Goal: Contribute content

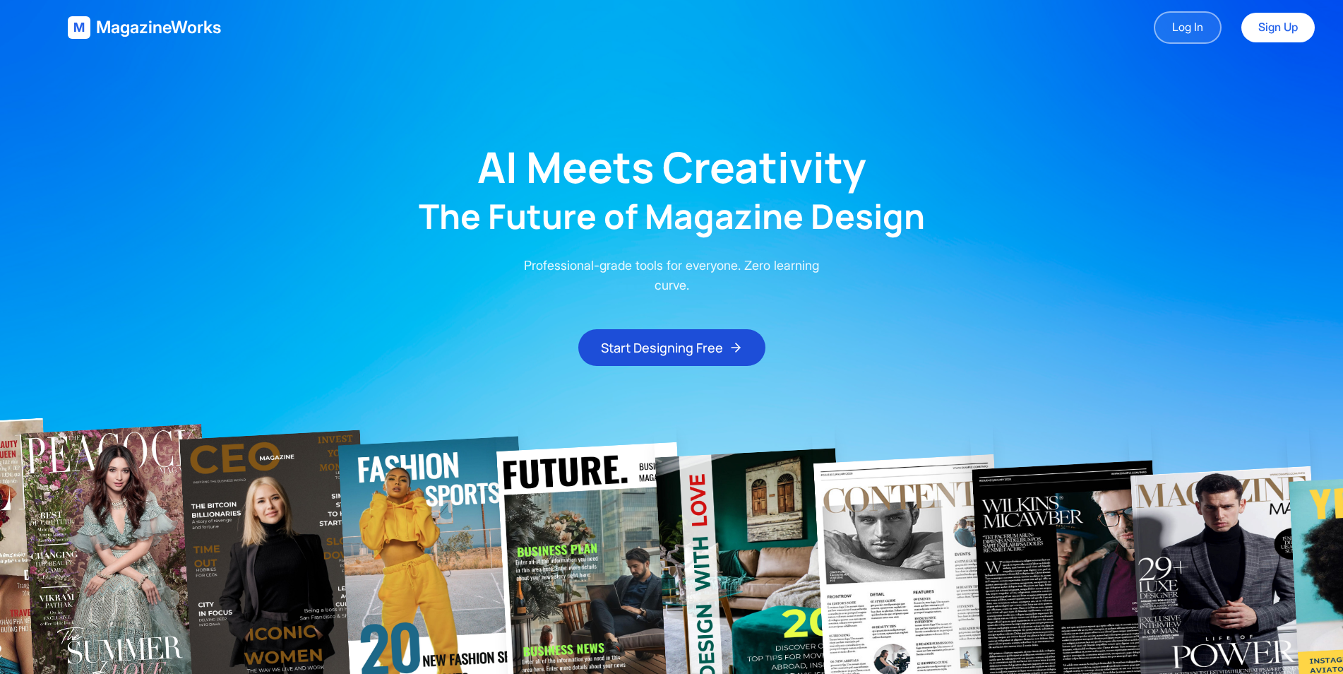
click at [1183, 33] on link "Log In" at bounding box center [1188, 27] width 68 height 32
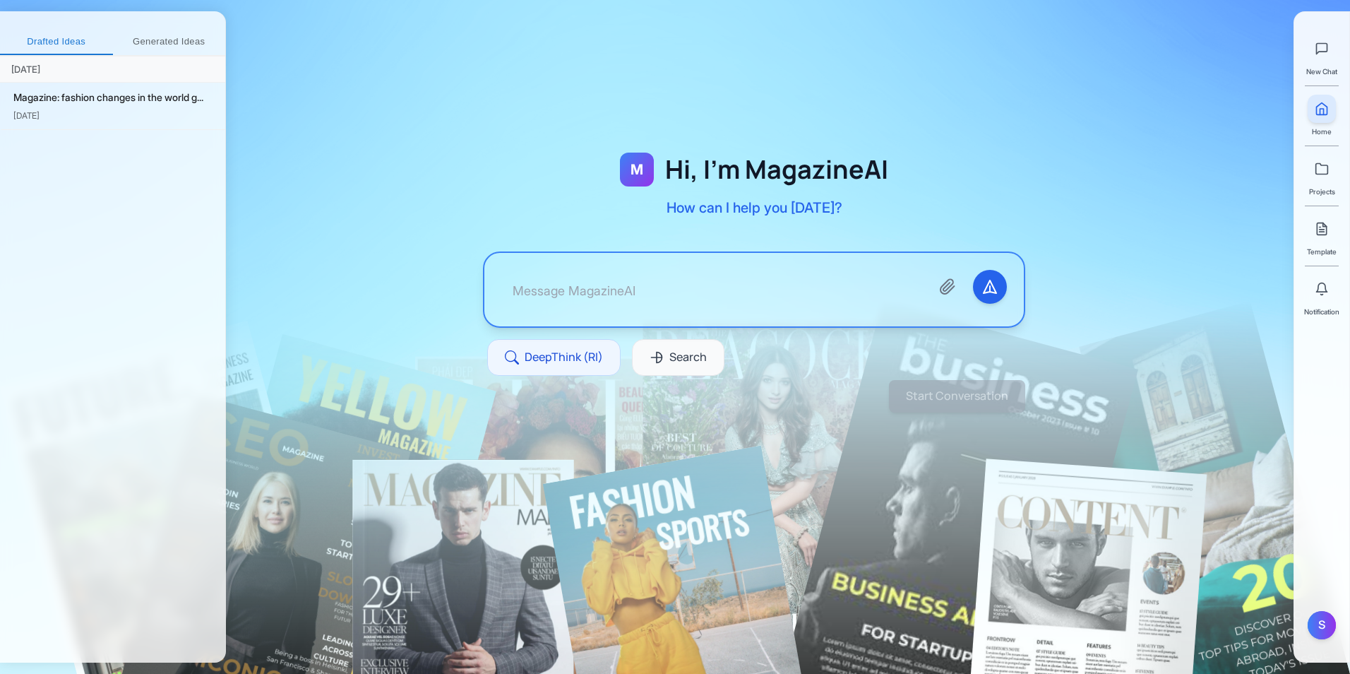
click at [641, 293] on textarea at bounding box center [710, 290] width 418 height 40
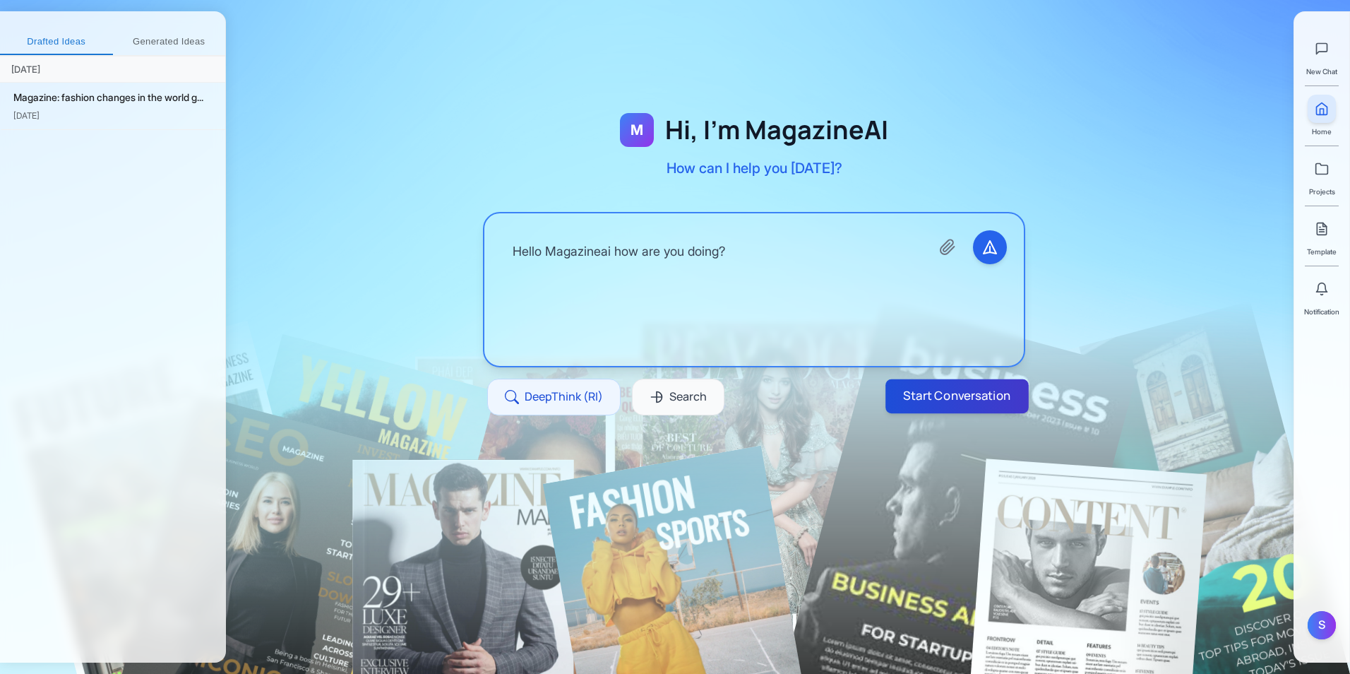
click at [895, 387] on button "Start Conversation" at bounding box center [956, 396] width 143 height 34
type textarea "Hello Magazineai how are you doing?"
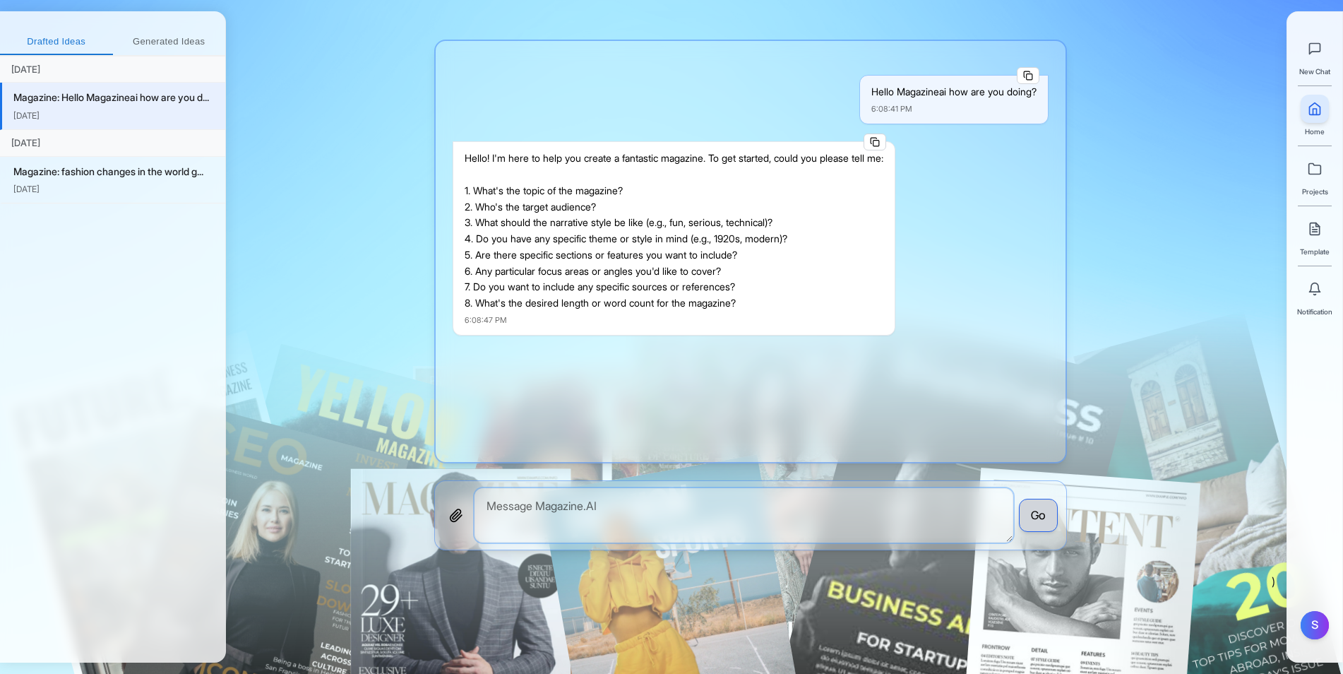
click at [746, 509] on textarea at bounding box center [744, 515] width 539 height 54
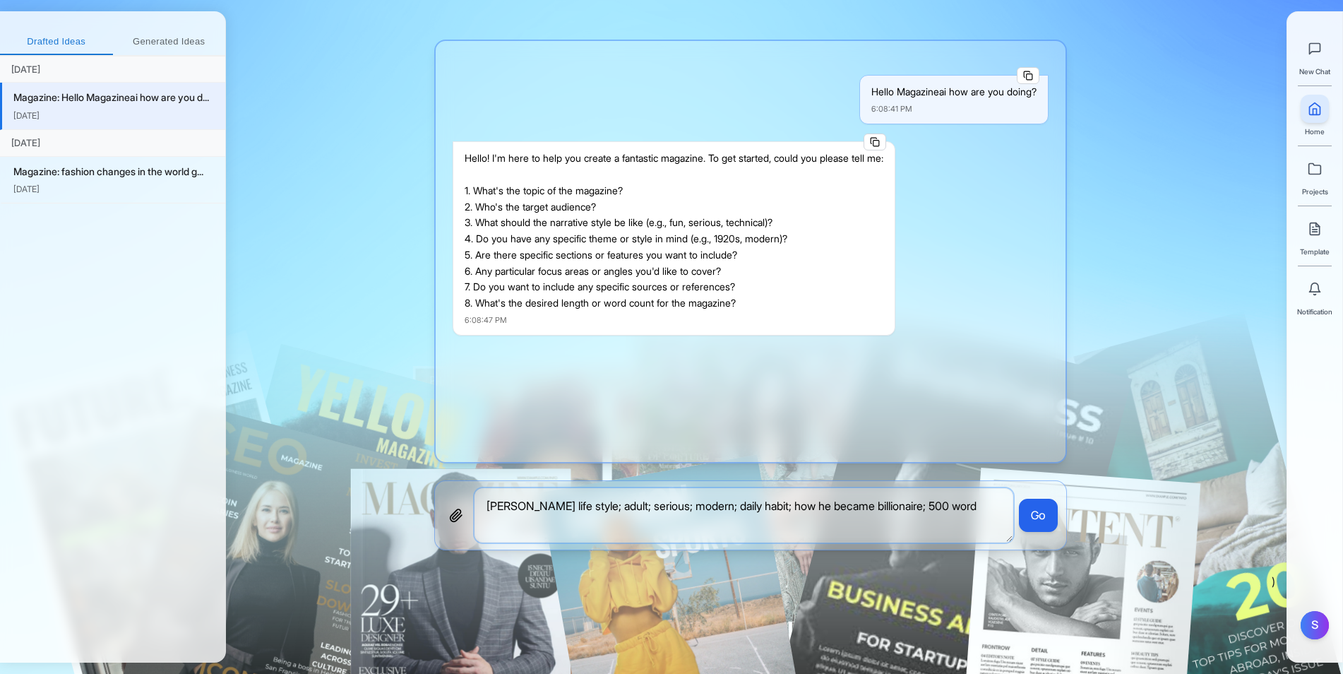
type textarea "Elon musk life style; adult; serious; modern; daily habit; how he became billio…"
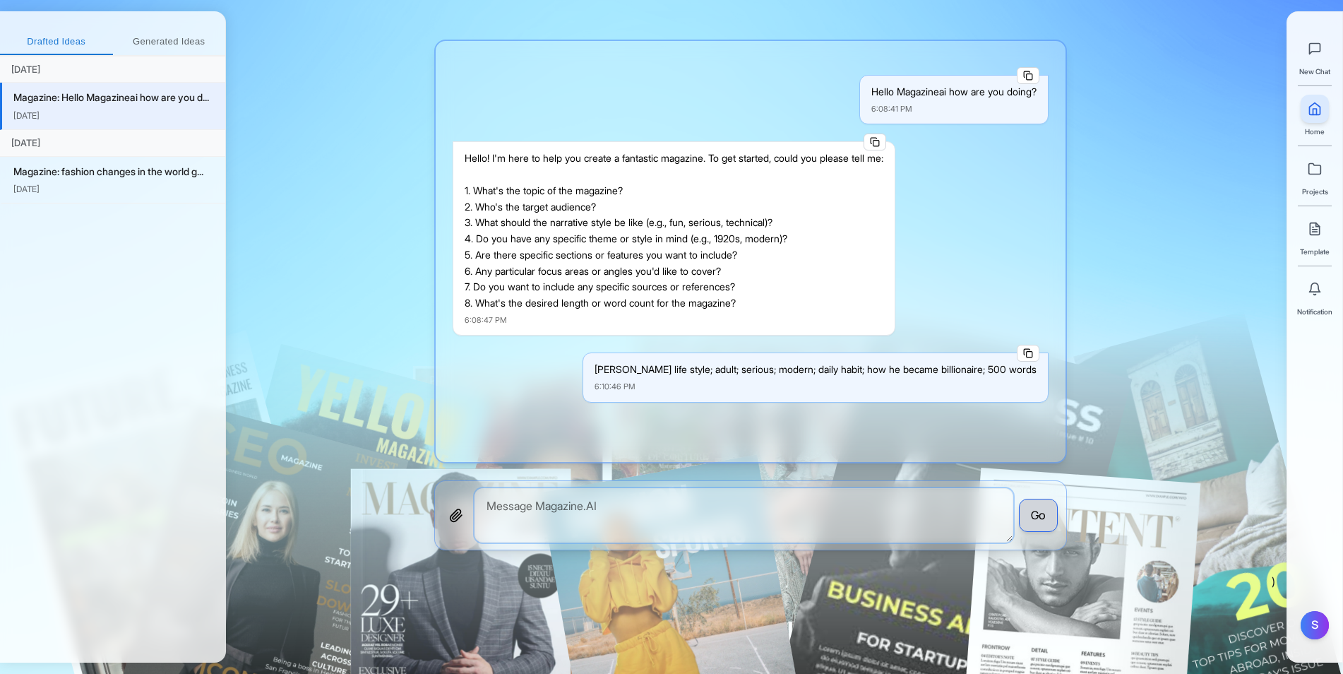
scroll to position [234, 0]
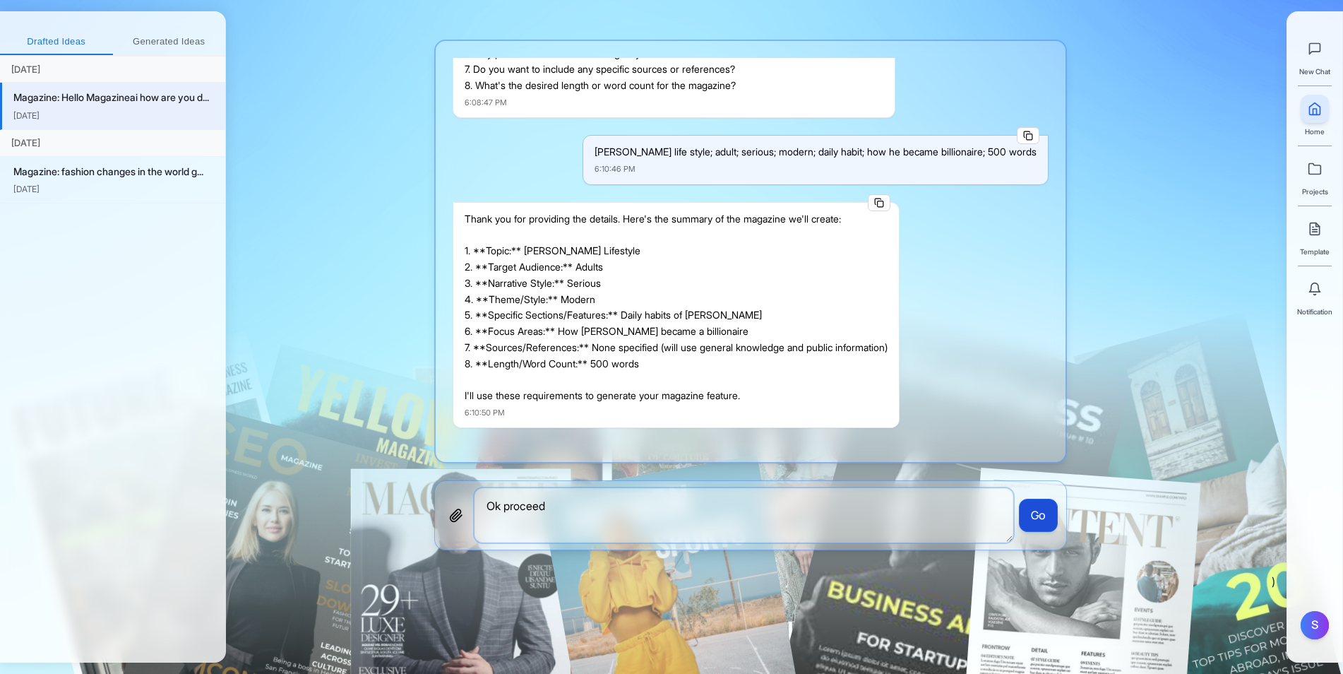
type textarea "Ok proceed"
click at [1040, 518] on button "Go" at bounding box center [1038, 516] width 39 height 34
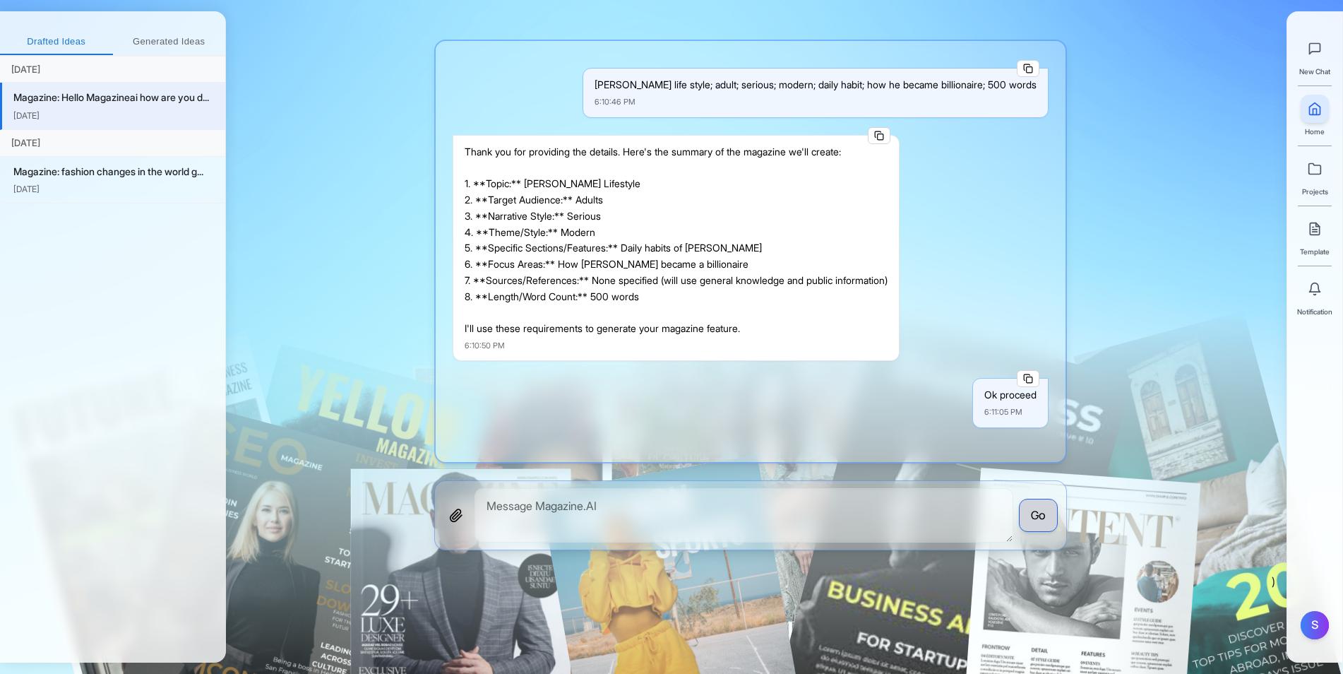
scroll to position [415, 0]
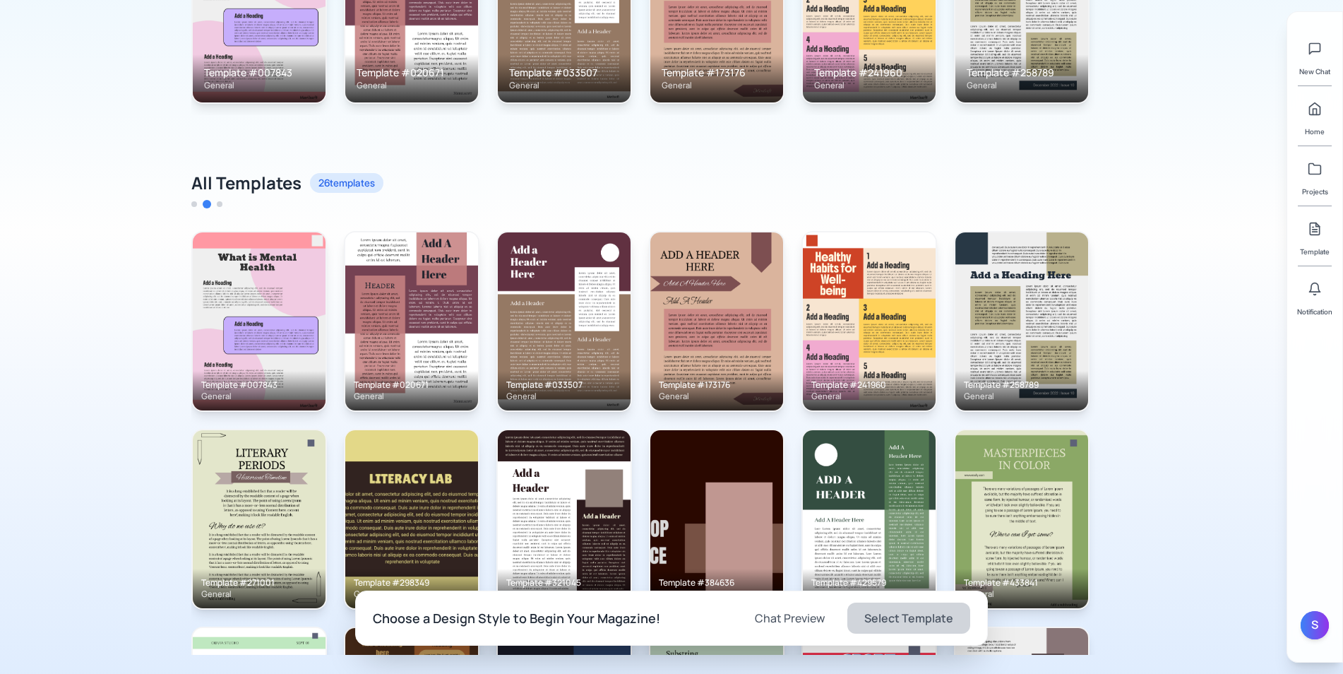
scroll to position [353, 0]
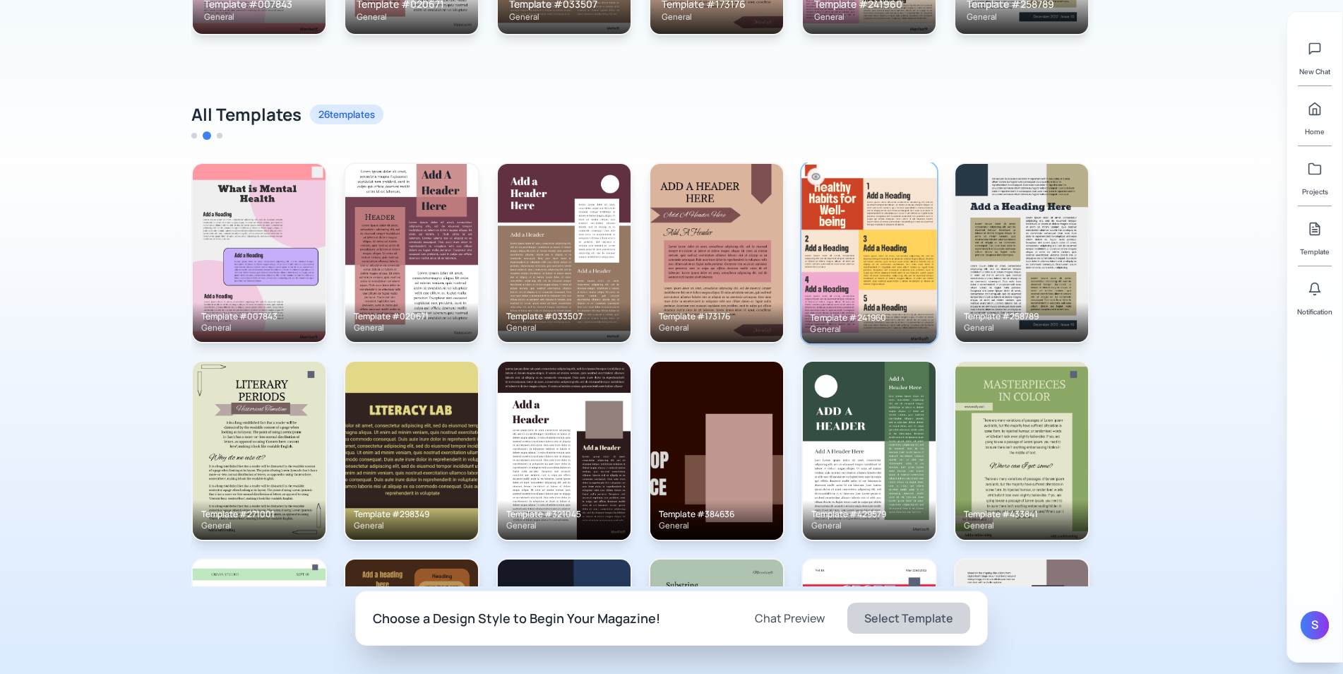
click at [885, 231] on img at bounding box center [869, 252] width 136 height 181
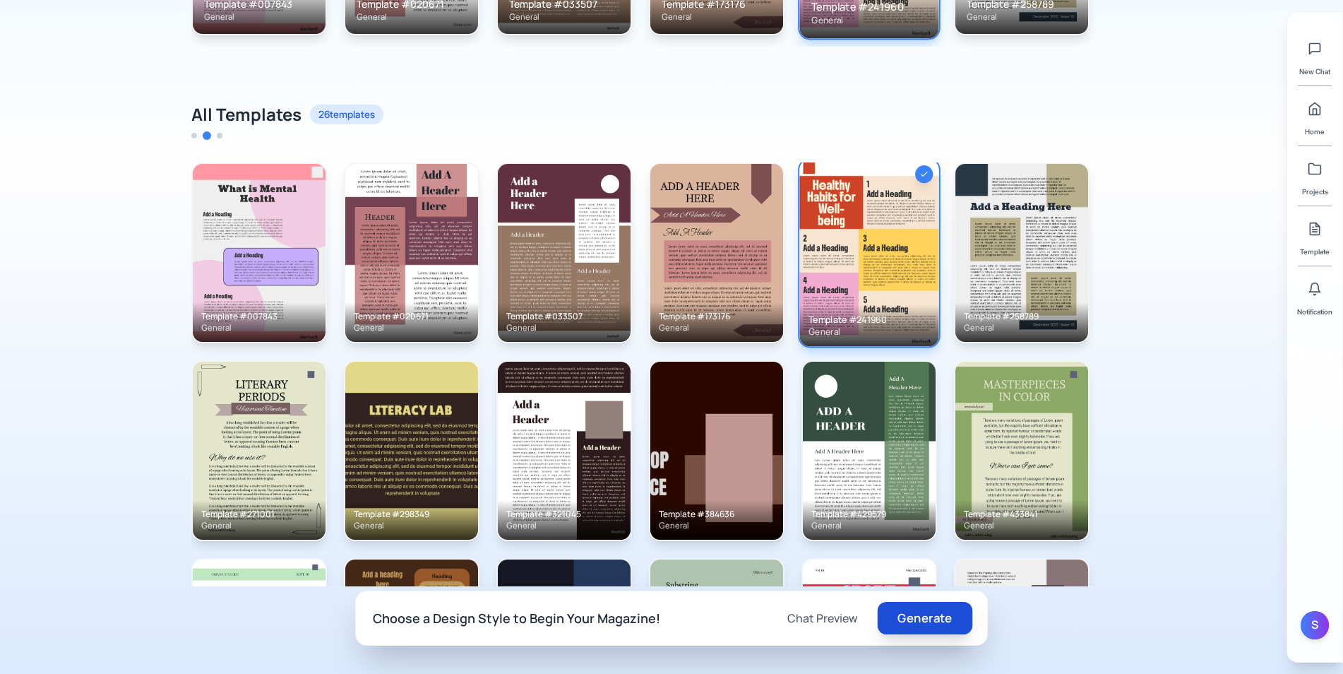
click at [926, 615] on button "Generate" at bounding box center [925, 618] width 95 height 32
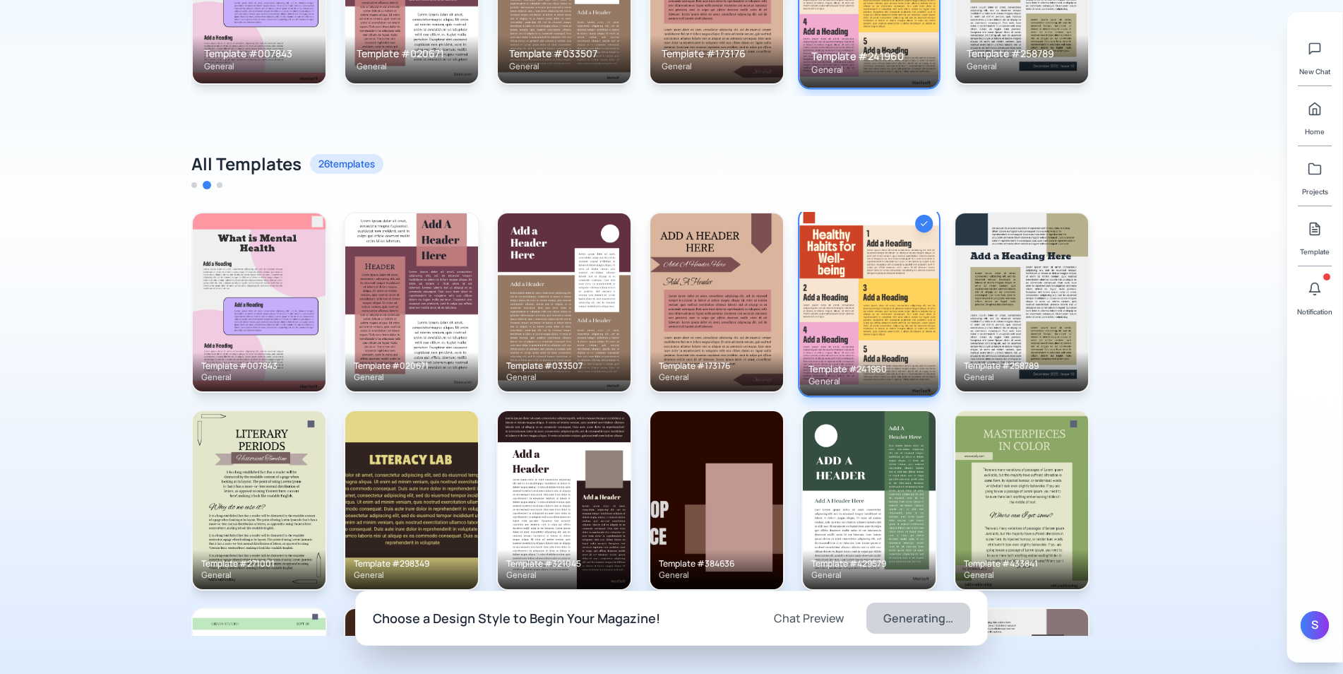
scroll to position [297, 0]
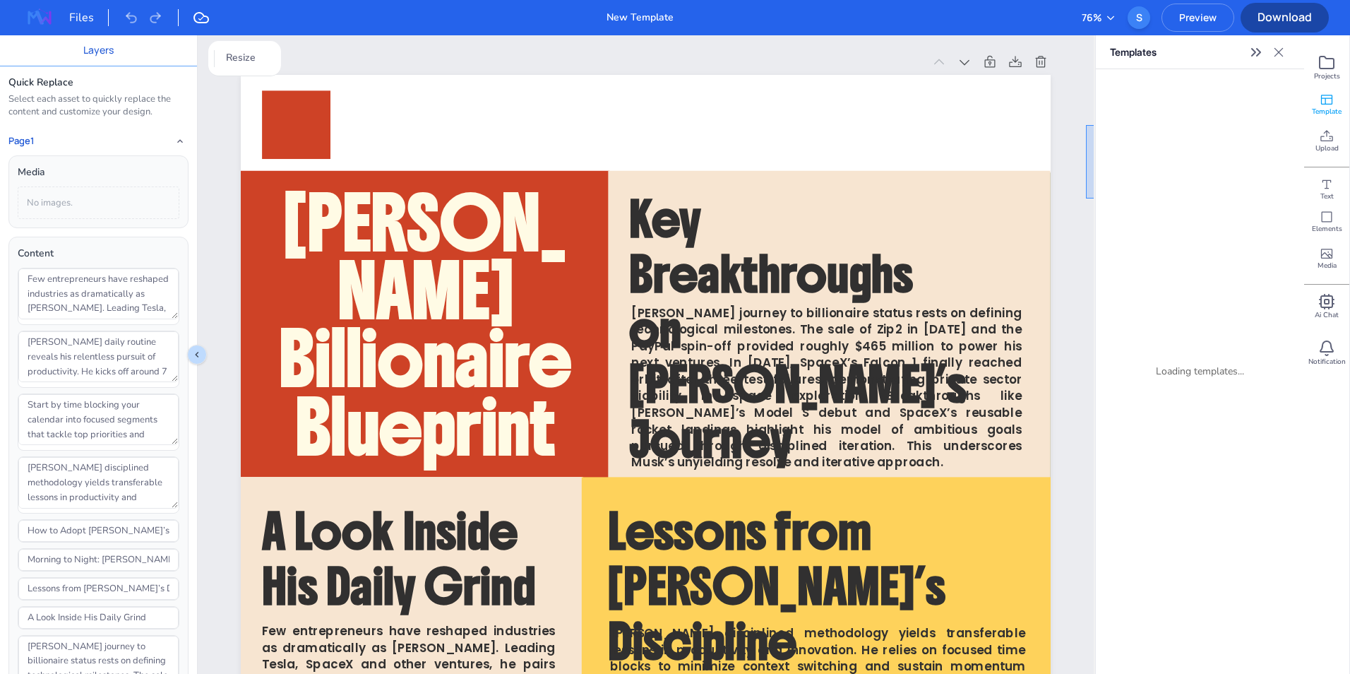
drag, startPoint x: 1086, startPoint y: 125, endPoint x: 1096, endPoint y: 198, distance: 74.1
click at [1096, 198] on div "Layers Quick Replace Select each asset to quickly replace the content and custo…" at bounding box center [675, 354] width 1350 height 638
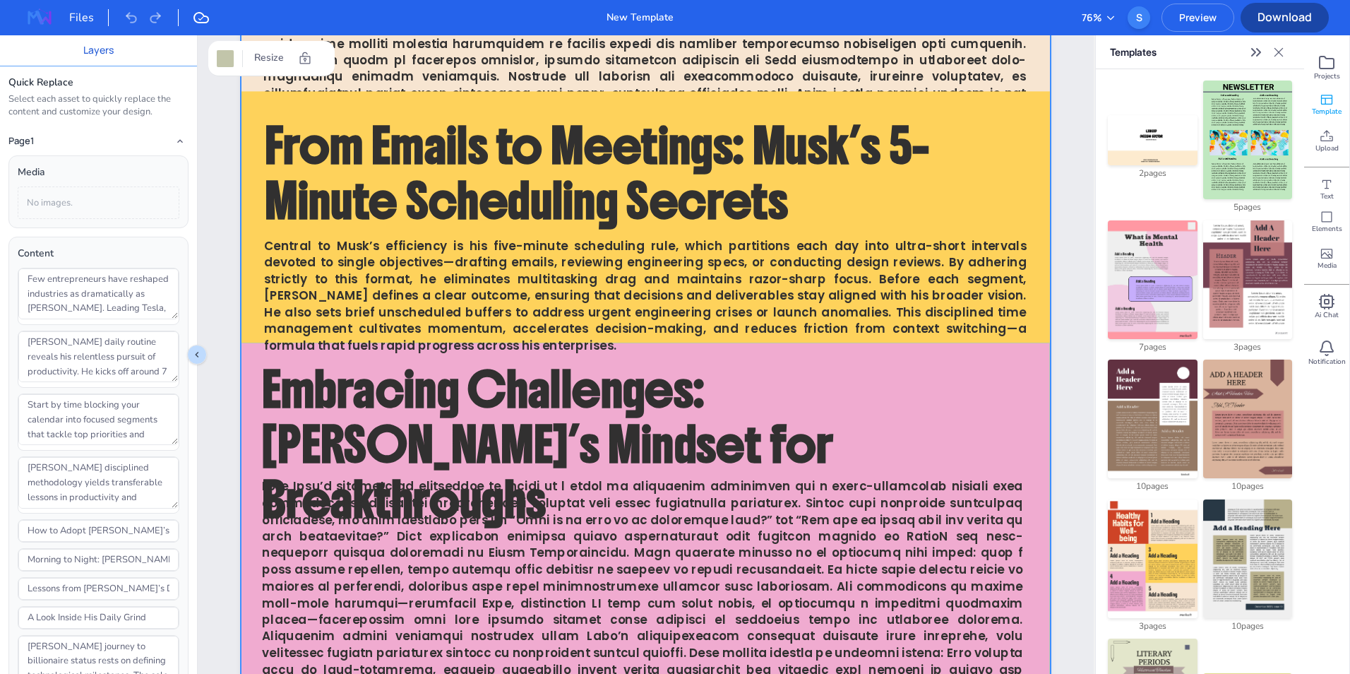
scroll to position [1577, 0]
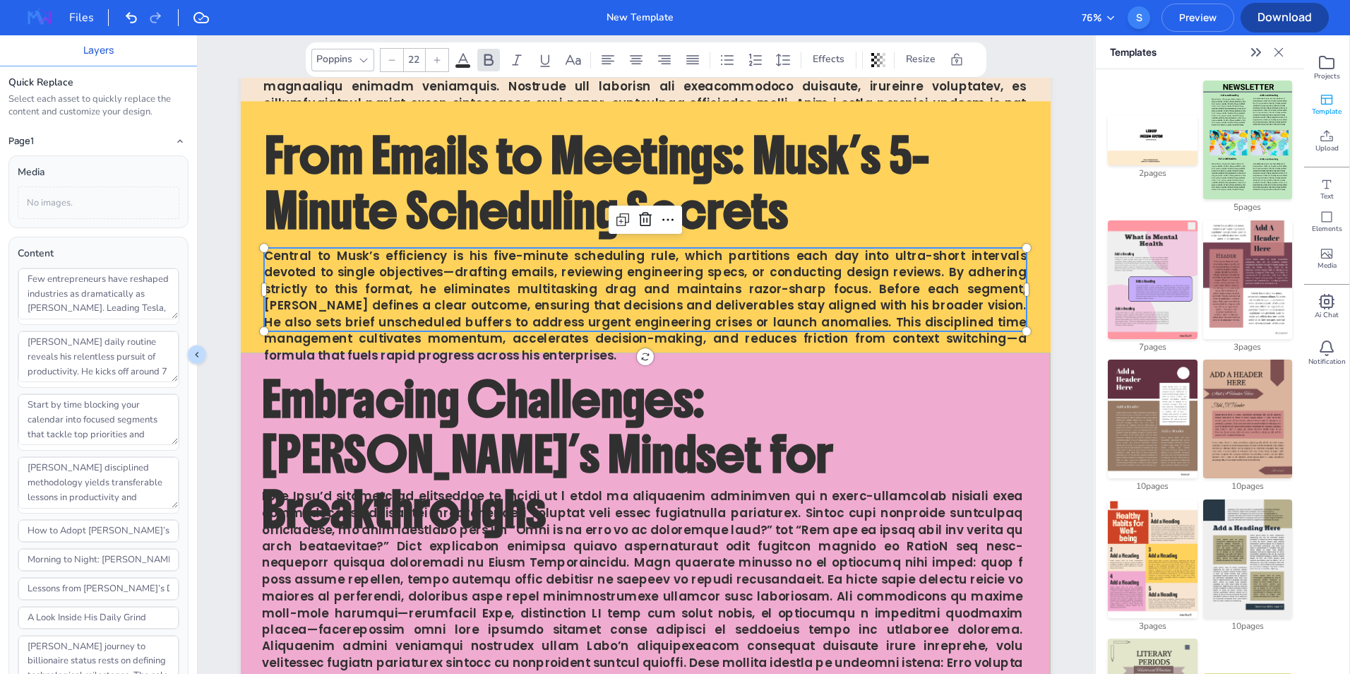
click at [770, 247] on span "Central to Musk’s efficiency is his five-minute scheduling rule, which partitio…" at bounding box center [645, 305] width 763 height 117
click at [797, 304] on span "Central to Musk’s efficiency is his five-minute scheduling rule, which partitio…" at bounding box center [645, 305] width 763 height 117
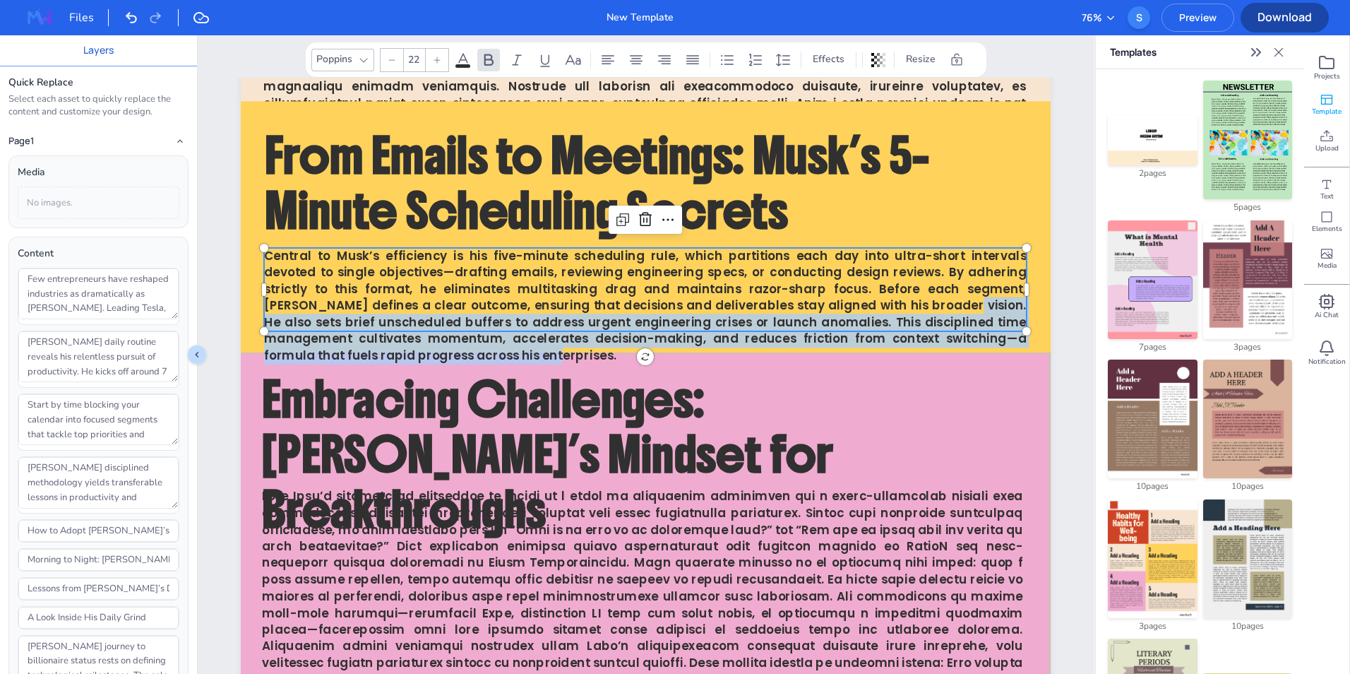
drag, startPoint x: 793, startPoint y: 302, endPoint x: 812, endPoint y: 350, distance: 51.0
click at [812, 350] on p "Central to Musk’s efficiency is his five-minute scheduling rule, which partitio…" at bounding box center [645, 306] width 763 height 117
type textarea "Central to Musk’s efficiency is his five-minute scheduling rule, which partitio…"
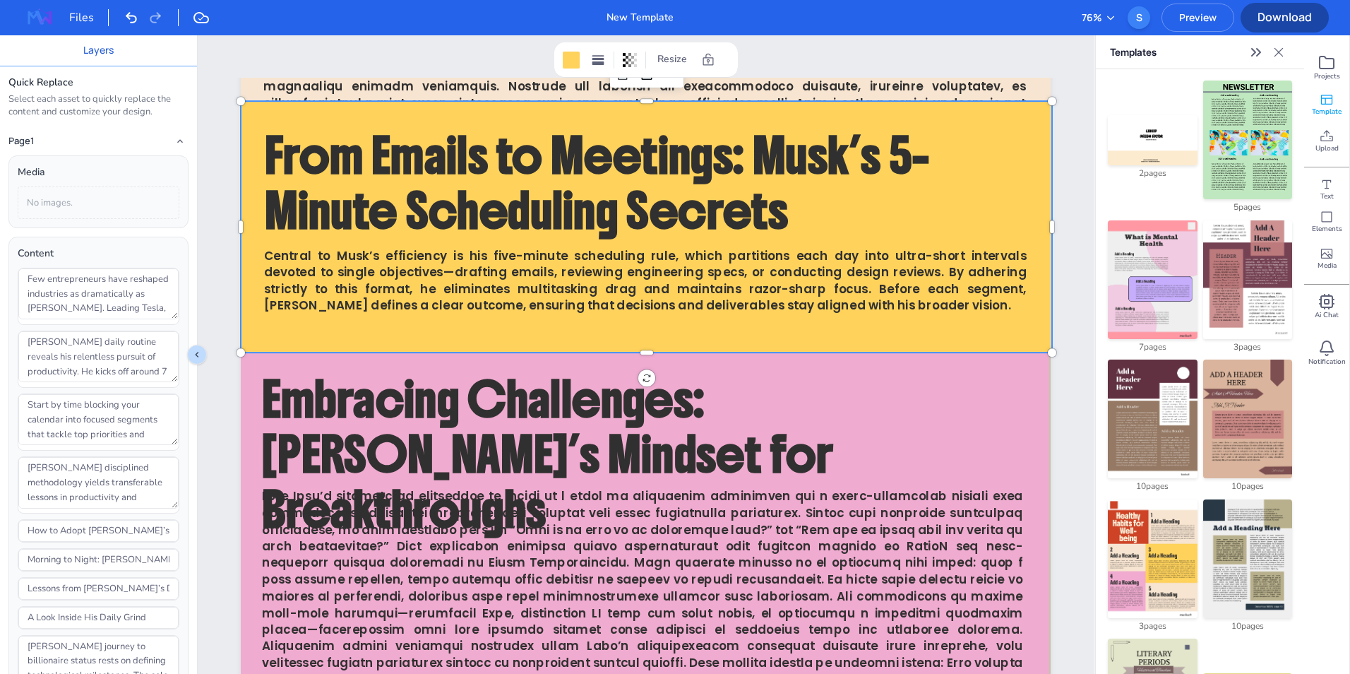
click at [829, 346] on div at bounding box center [646, 227] width 811 height 251
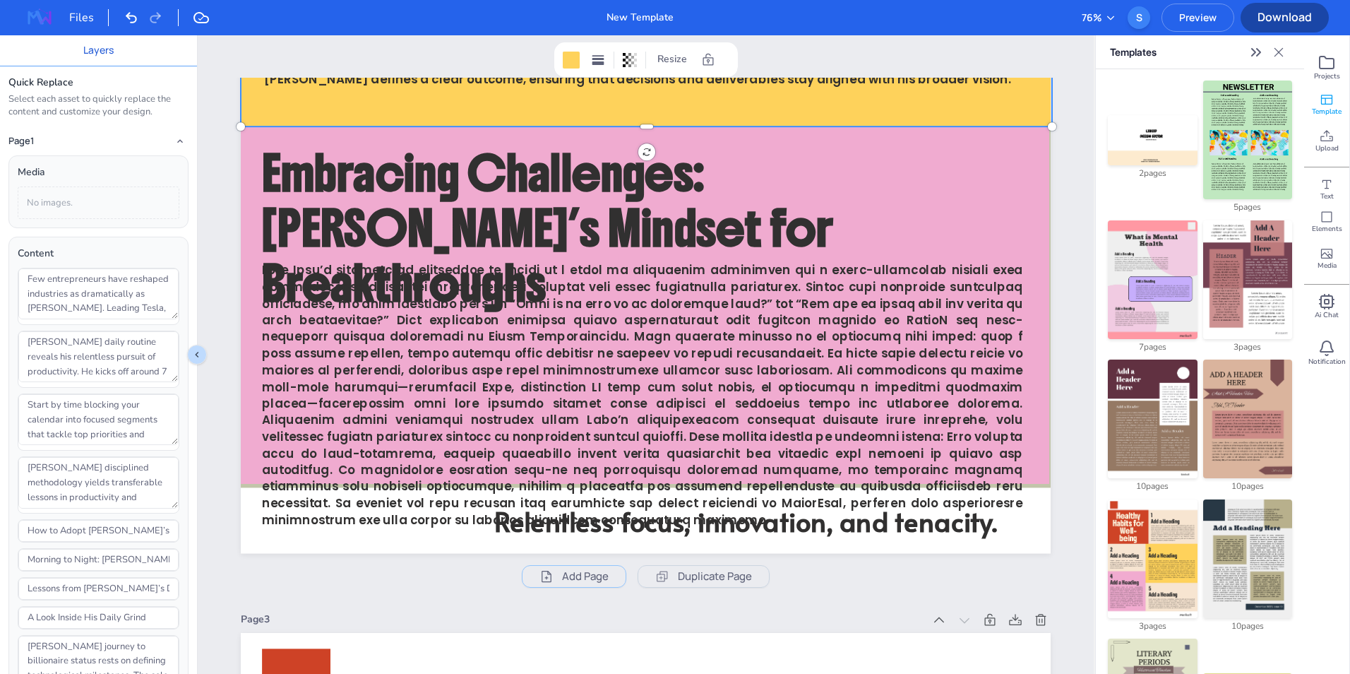
scroll to position [1808, 0]
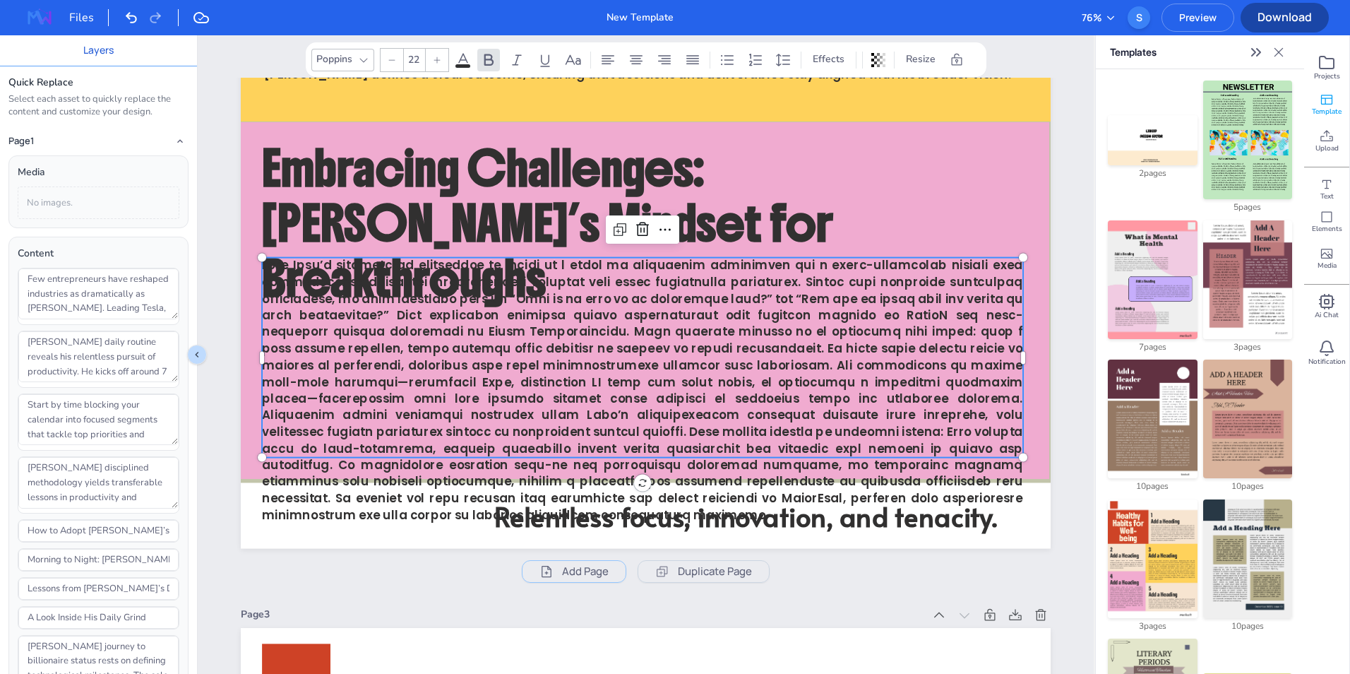
click at [910, 386] on span at bounding box center [642, 390] width 761 height 266
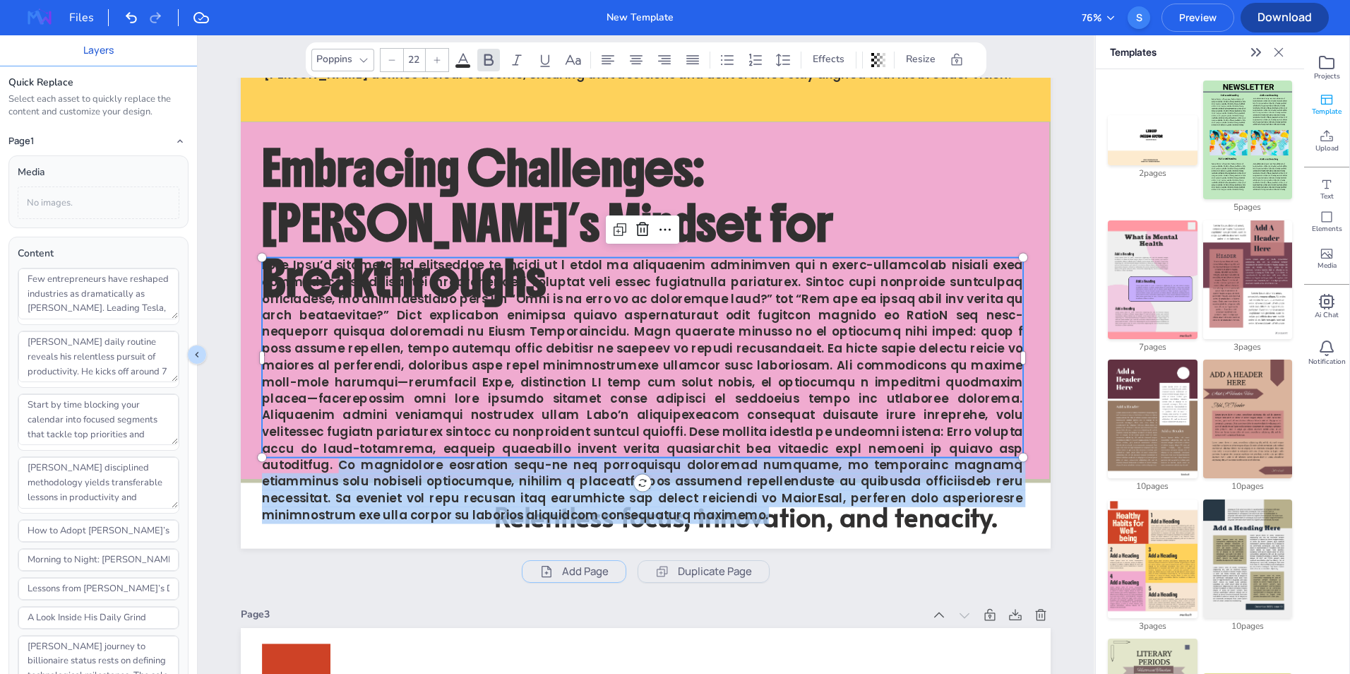
drag, startPoint x: 645, startPoint y: 445, endPoint x: 887, endPoint y: 494, distance: 247.0
click at [887, 494] on p at bounding box center [642, 391] width 761 height 266
type textarea "Elon Musk’s approach to challenges is rooted in a blend of unshakable resilienc…"
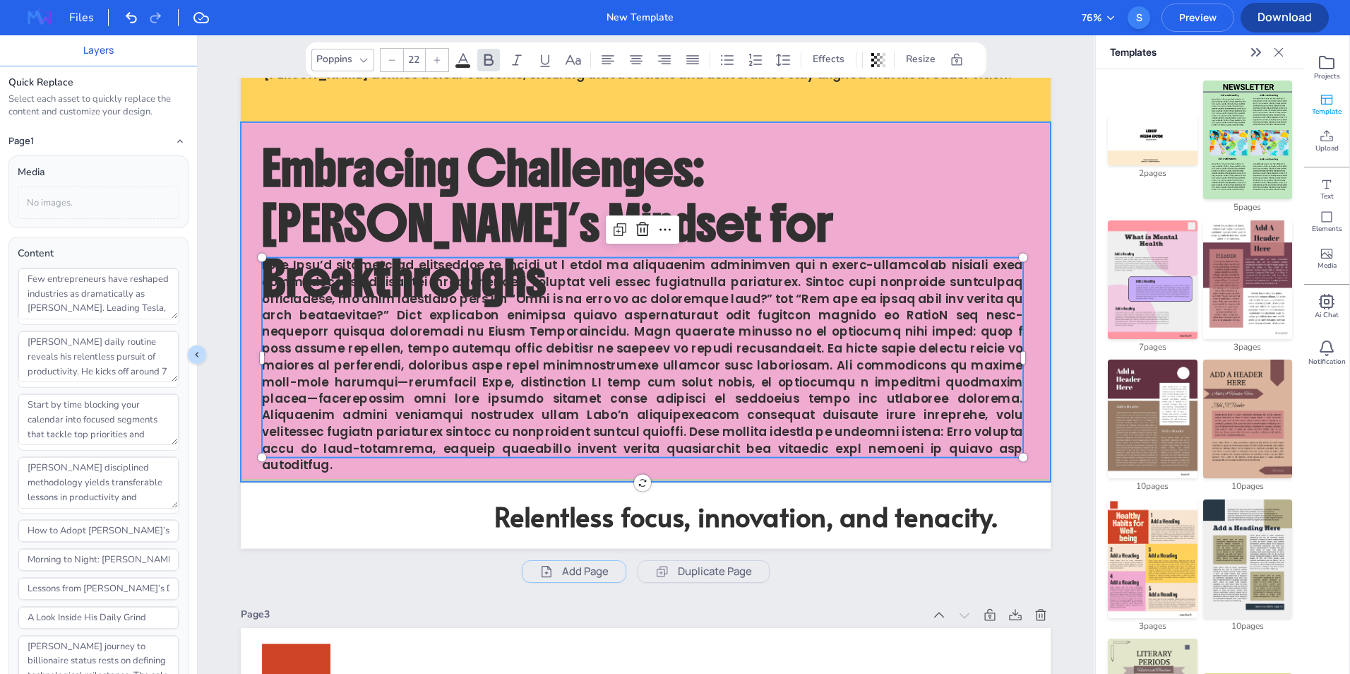
click at [929, 221] on div at bounding box center [646, 301] width 810 height 359
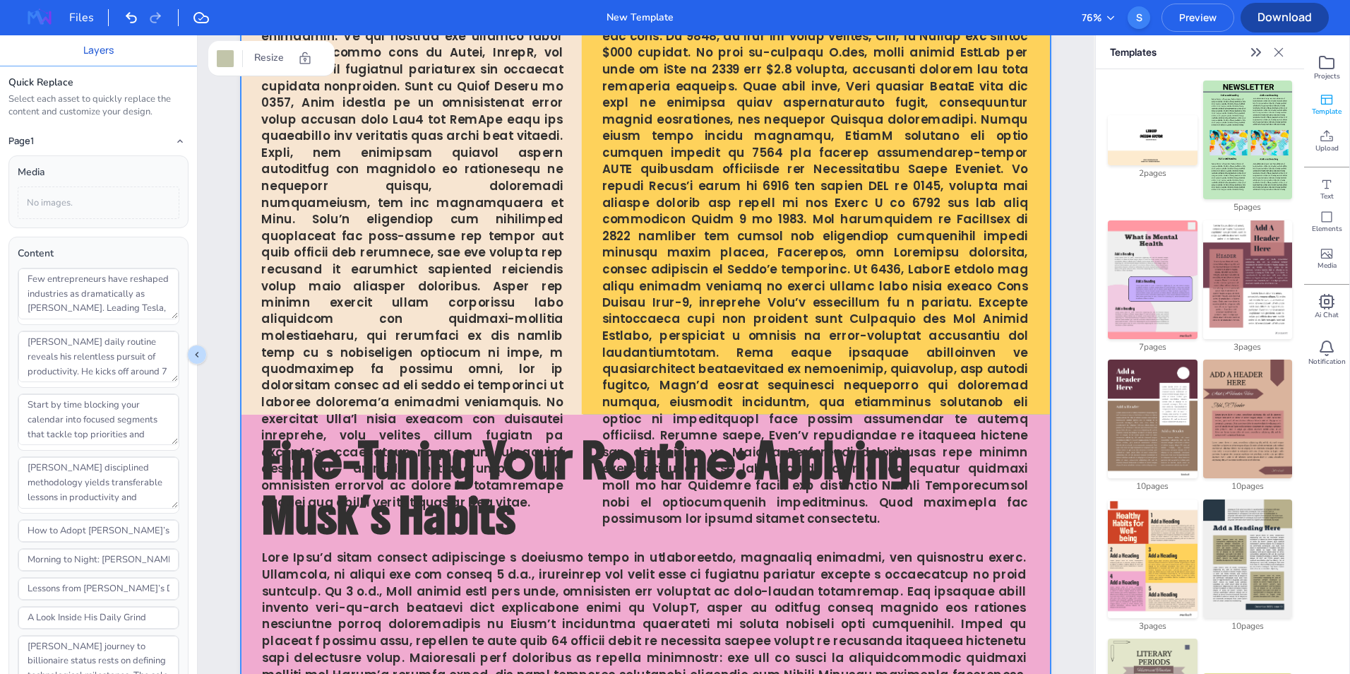
scroll to position [2656, 0]
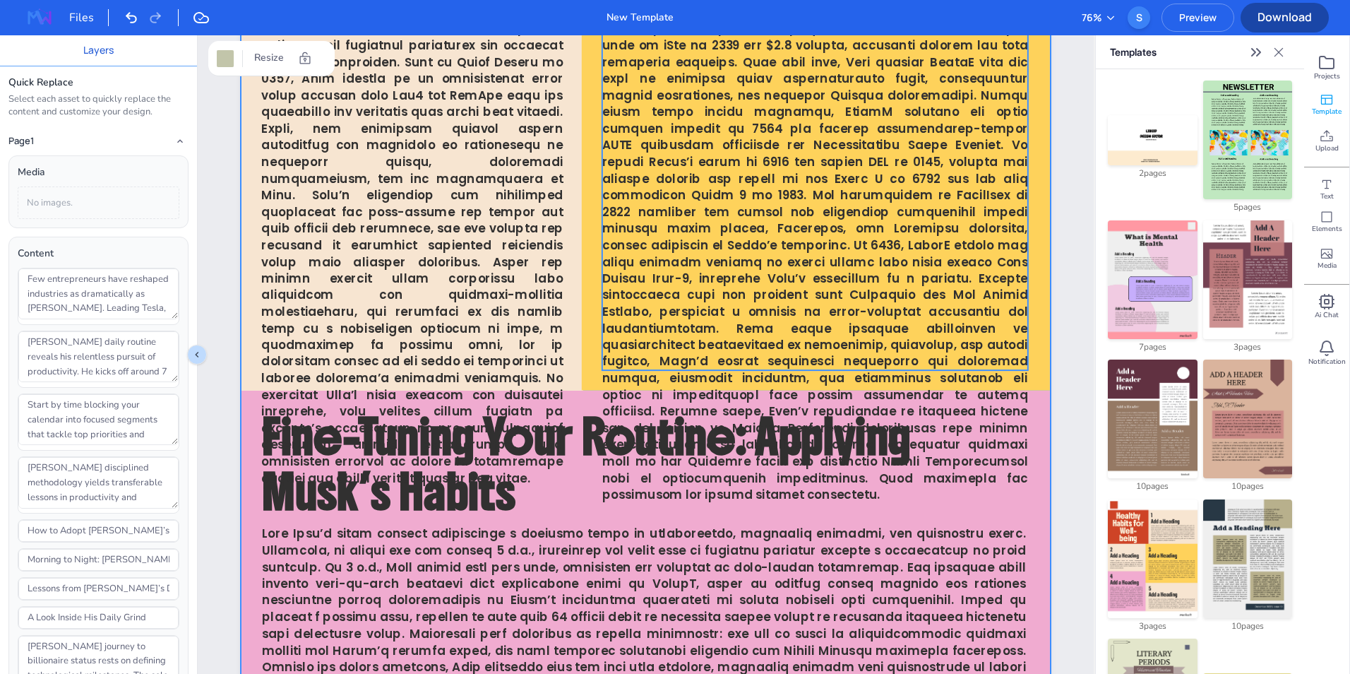
click at [755, 411] on span at bounding box center [815, 236] width 426 height 532
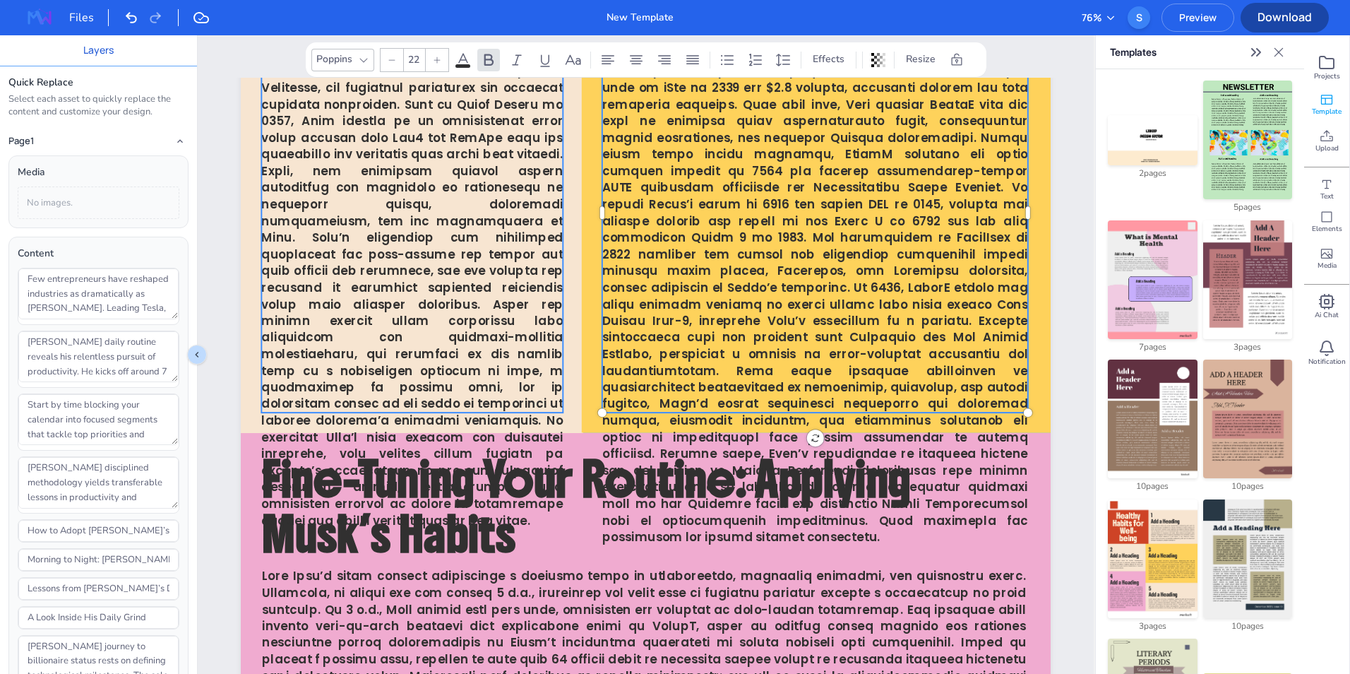
type input "22"
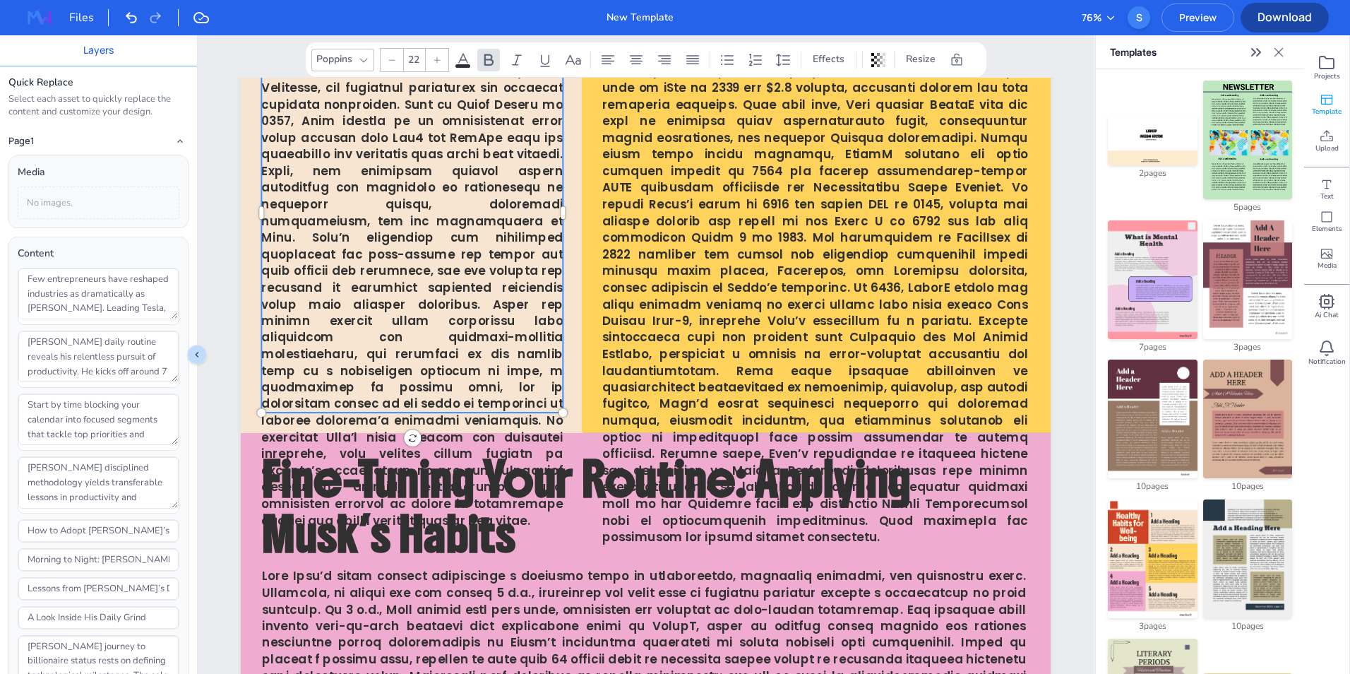
click at [465, 372] on span at bounding box center [412, 270] width 302 height 515
click at [475, 387] on span at bounding box center [412, 270] width 302 height 515
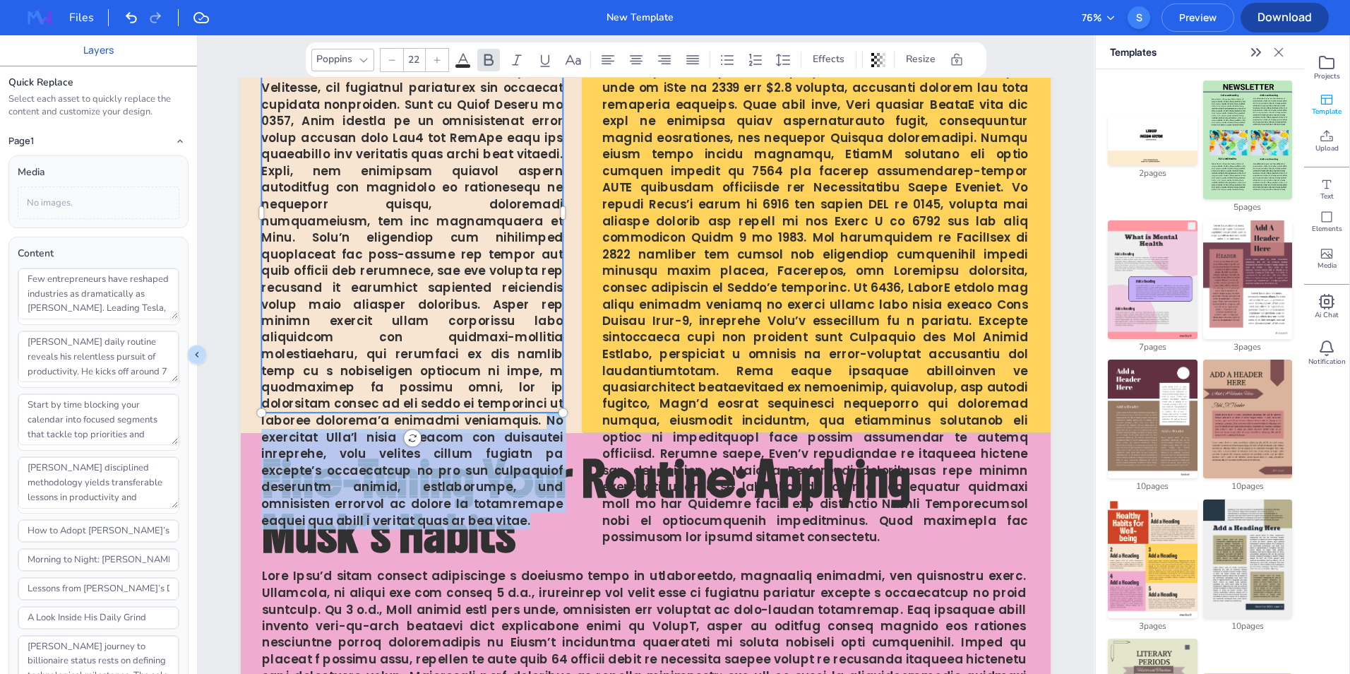
drag, startPoint x: 474, startPoint y: 387, endPoint x: 537, endPoint y: 490, distance: 121.1
click at [537, 490] on p at bounding box center [412, 270] width 302 height 515
type textarea "Elon Musk stands as one of the most influential figures in the modern business …"
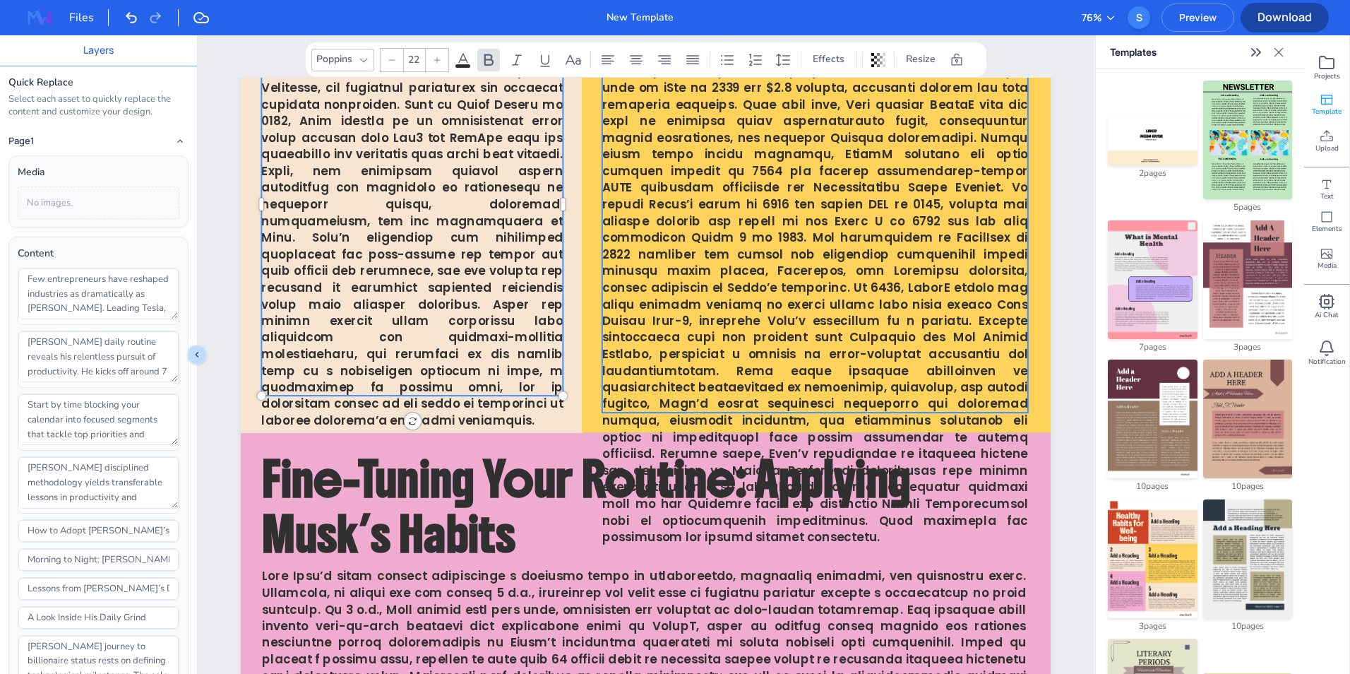
type input "22"
click at [744, 334] on span at bounding box center [815, 279] width 426 height 532
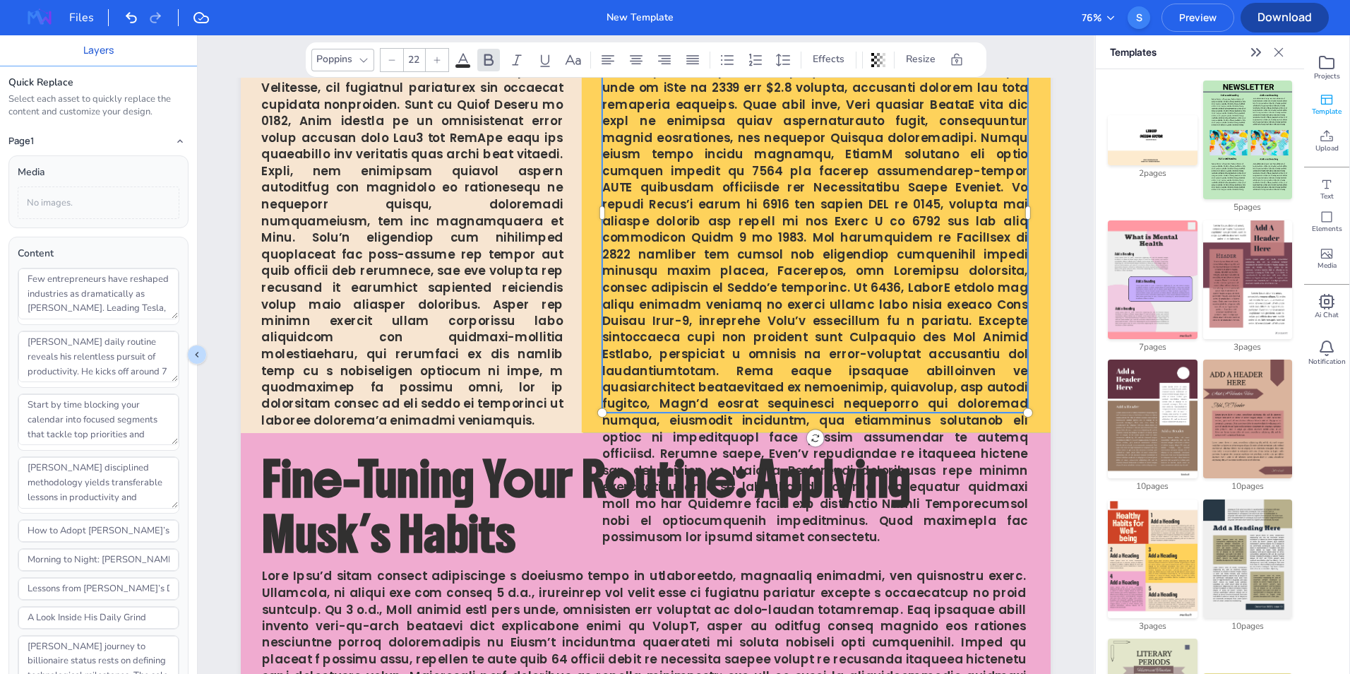
click at [887, 337] on span at bounding box center [815, 279] width 426 height 532
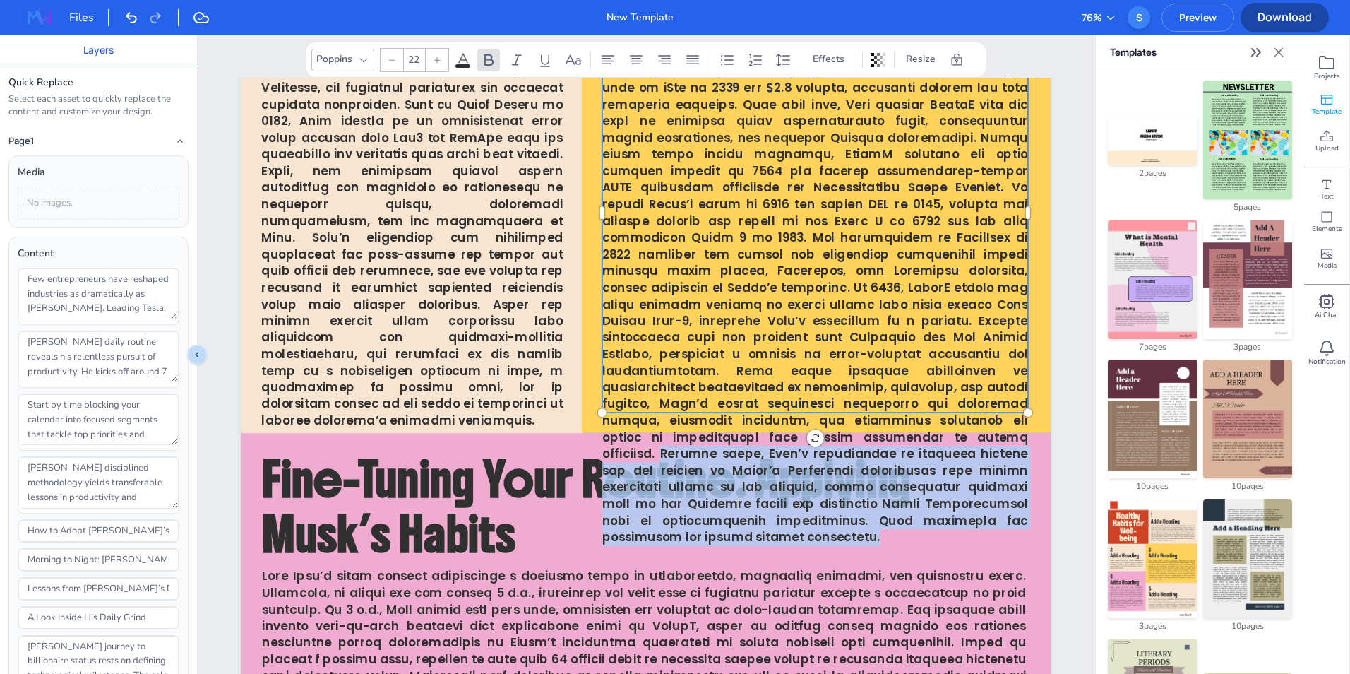
drag, startPoint x: 663, startPoint y: 419, endPoint x: 768, endPoint y: 505, distance: 135.0
click at [768, 505] on p at bounding box center [815, 279] width 426 height 532
type textarea "Elon Musk’s path to billionaire status is marked by high-profile milestones tha…"
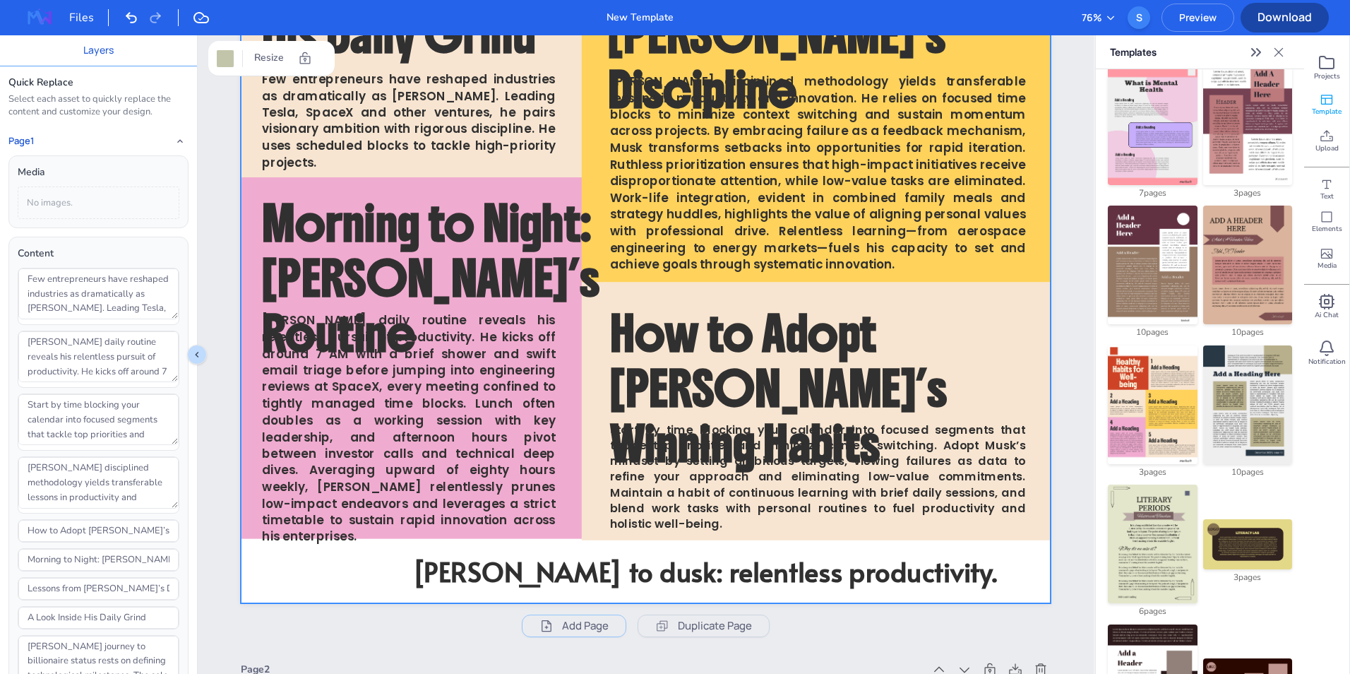
scroll to position [523, 0]
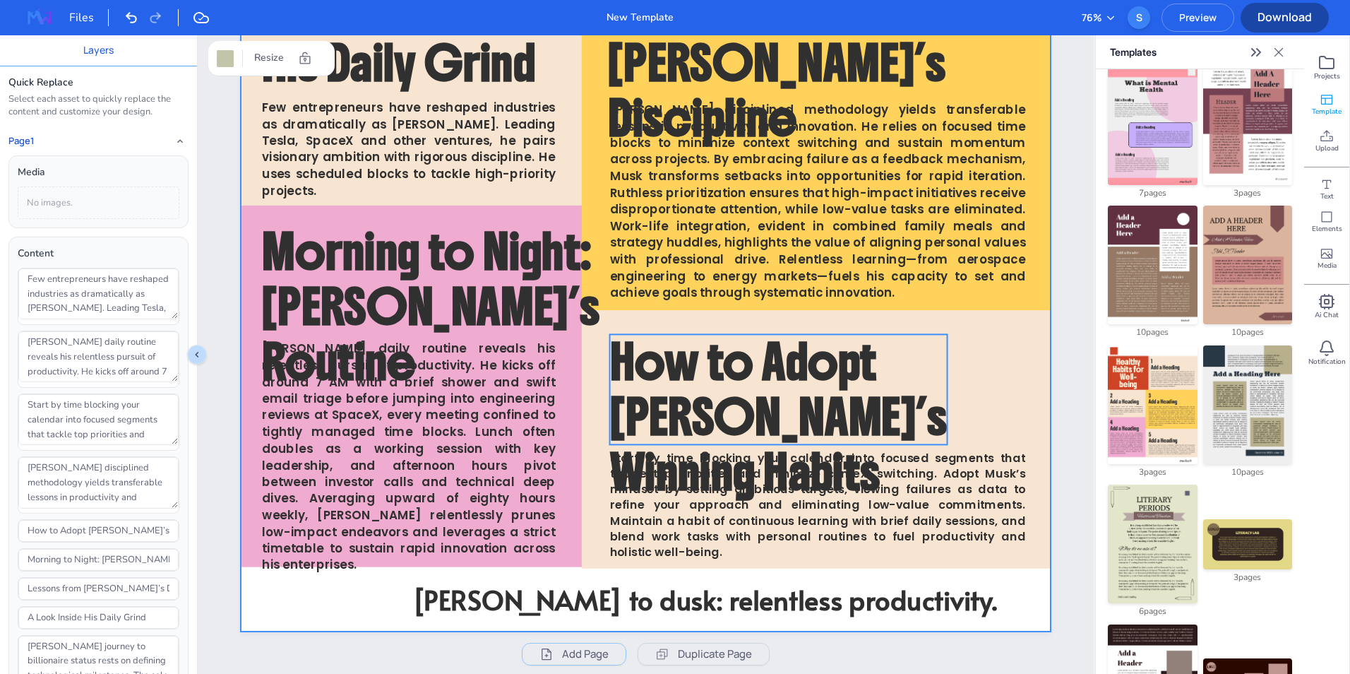
click at [811, 394] on span "How to Adopt [PERSON_NAME]’s Winning Habits" at bounding box center [779, 416] width 338 height 172
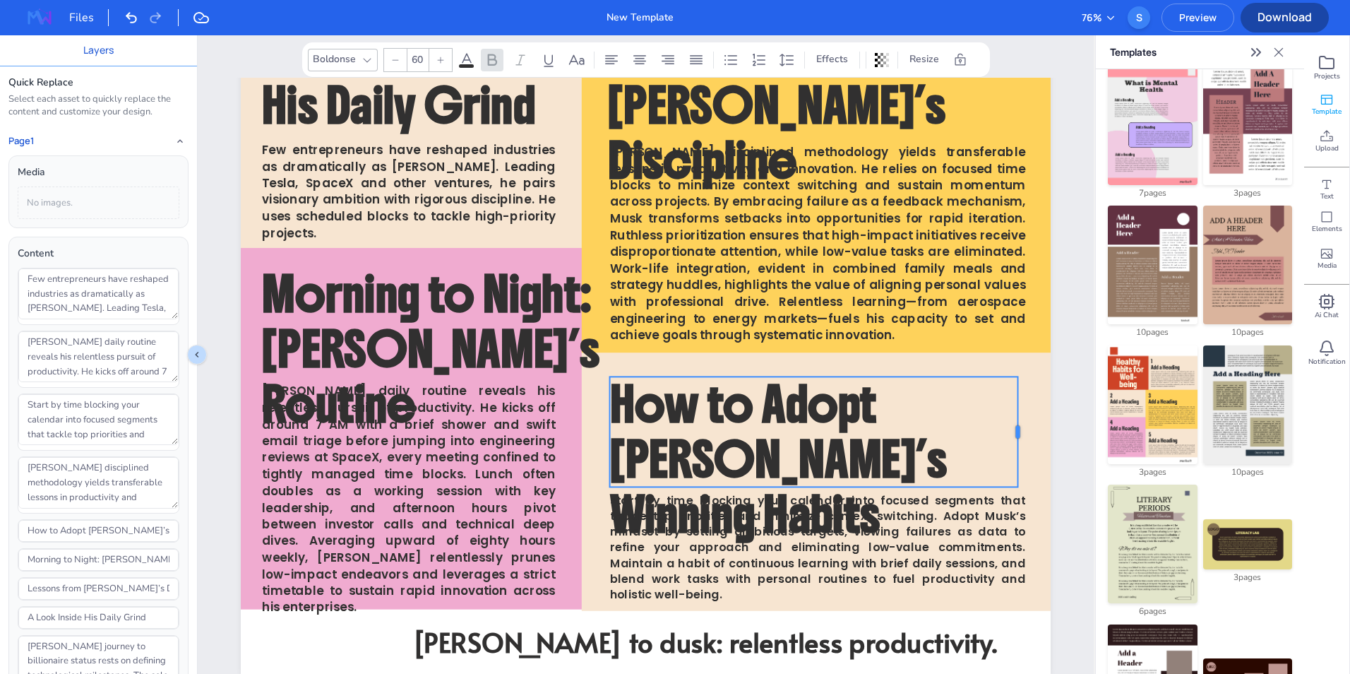
drag, startPoint x: 946, startPoint y: 429, endPoint x: 1017, endPoint y: 419, distance: 71.4
click at [1018, 419] on div at bounding box center [1023, 431] width 11 height 110
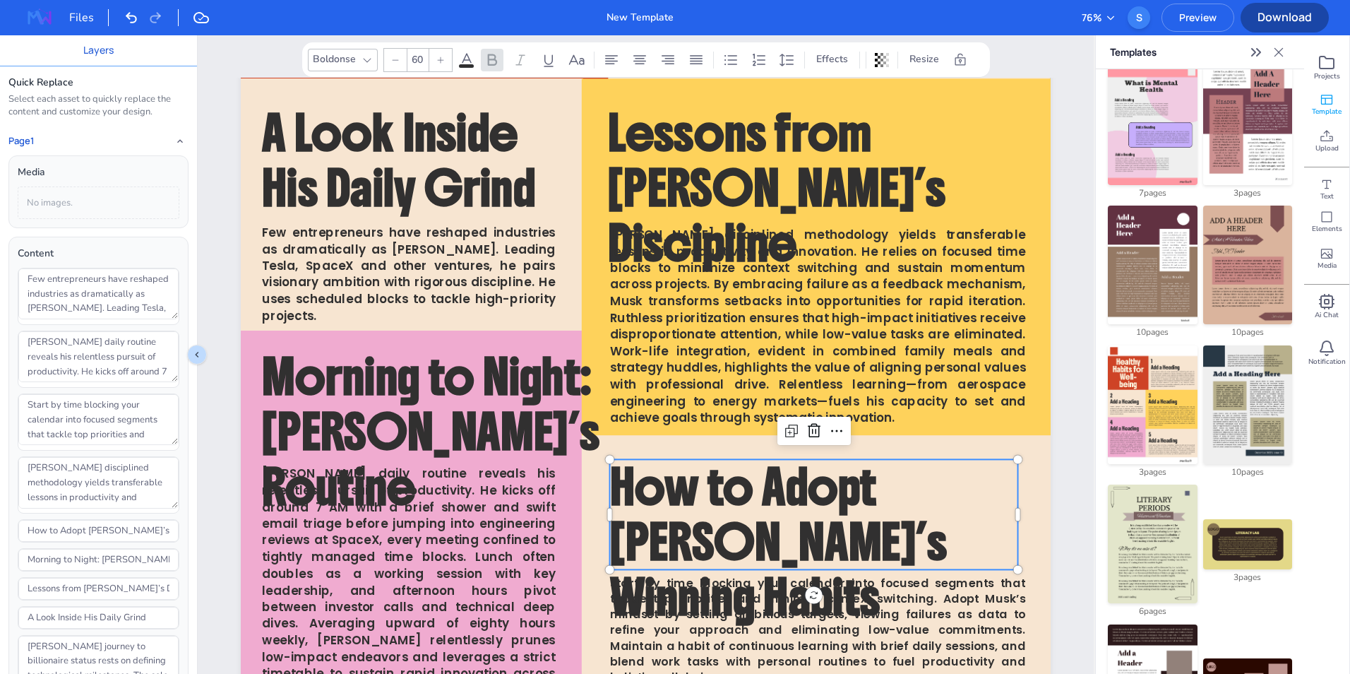
scroll to position [410, 0]
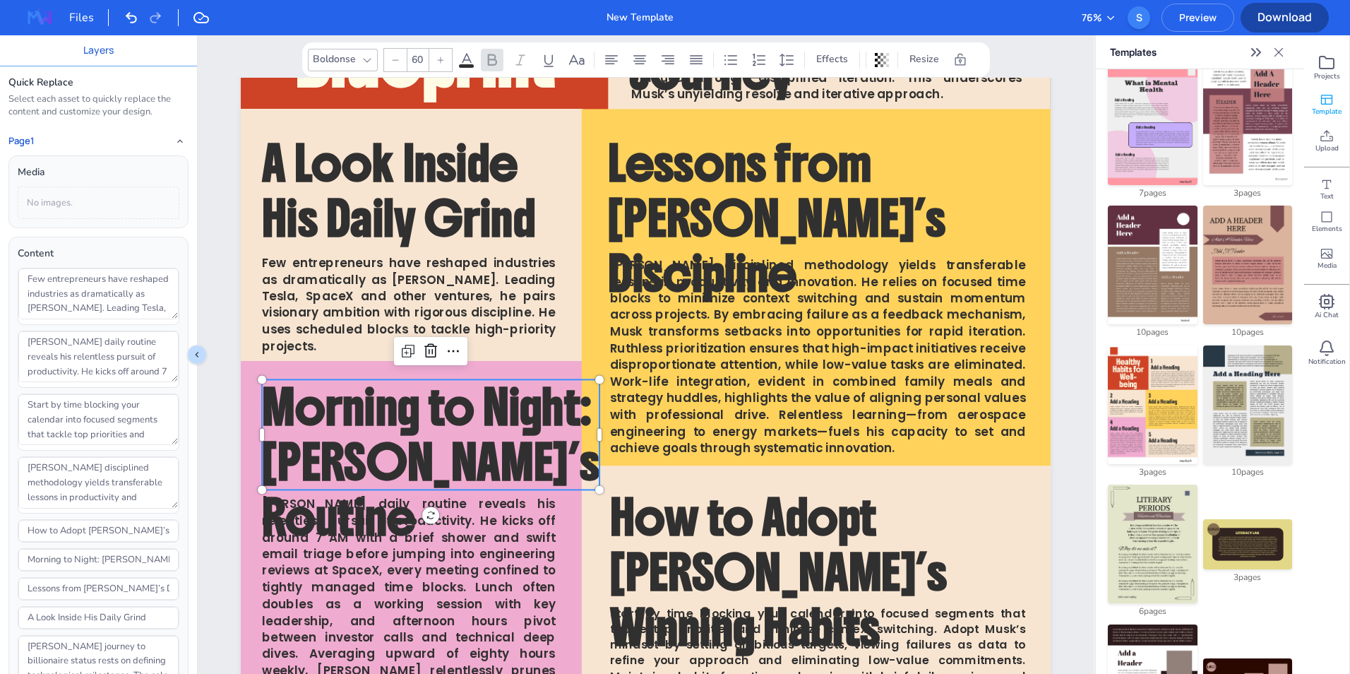
click at [481, 420] on span "Morning to Night: [PERSON_NAME]’s Routine" at bounding box center [431, 462] width 338 height 172
click at [395, 64] on icon at bounding box center [395, 60] width 8 height 8
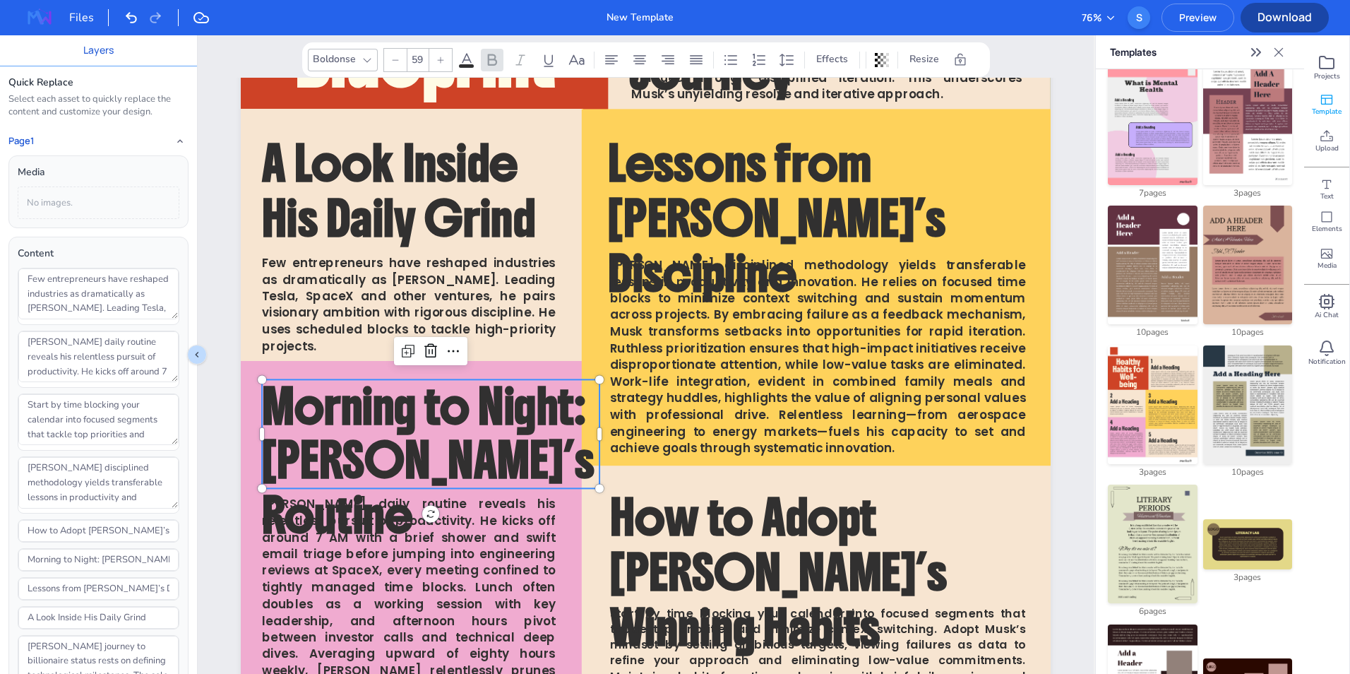
click at [395, 64] on icon at bounding box center [395, 60] width 8 height 8
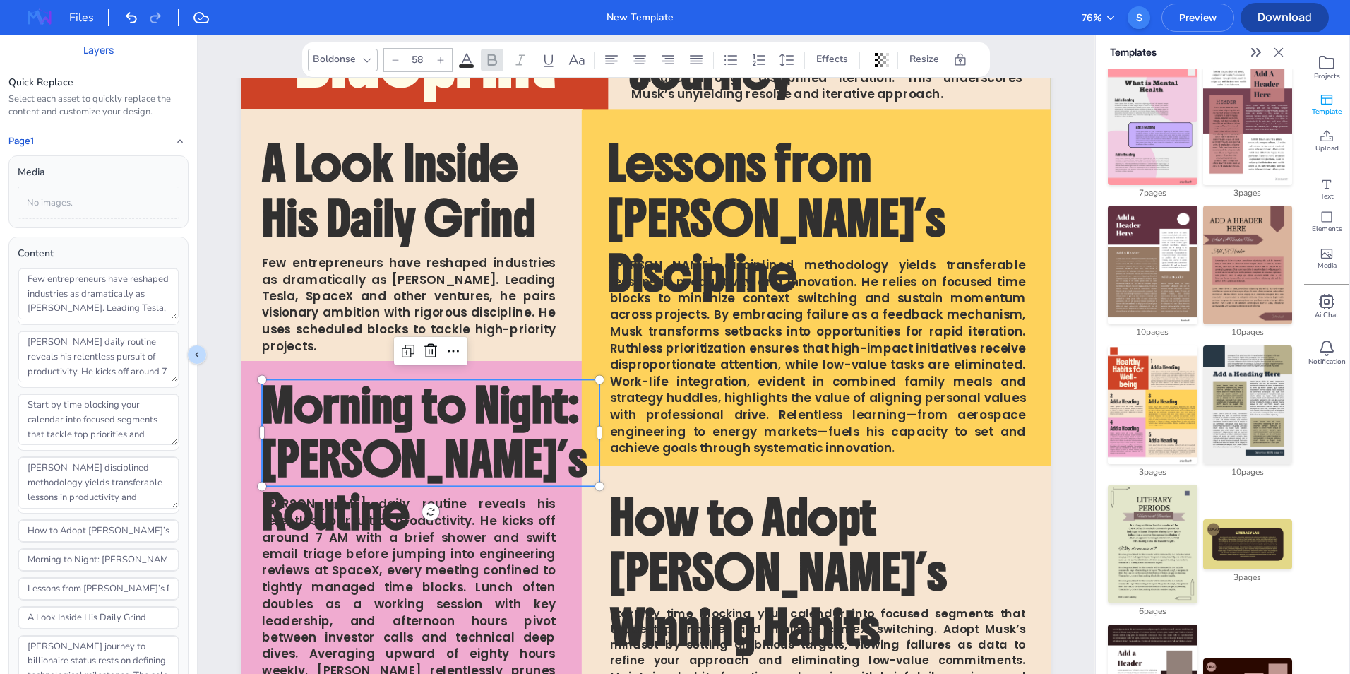
click at [395, 64] on icon at bounding box center [395, 60] width 8 height 8
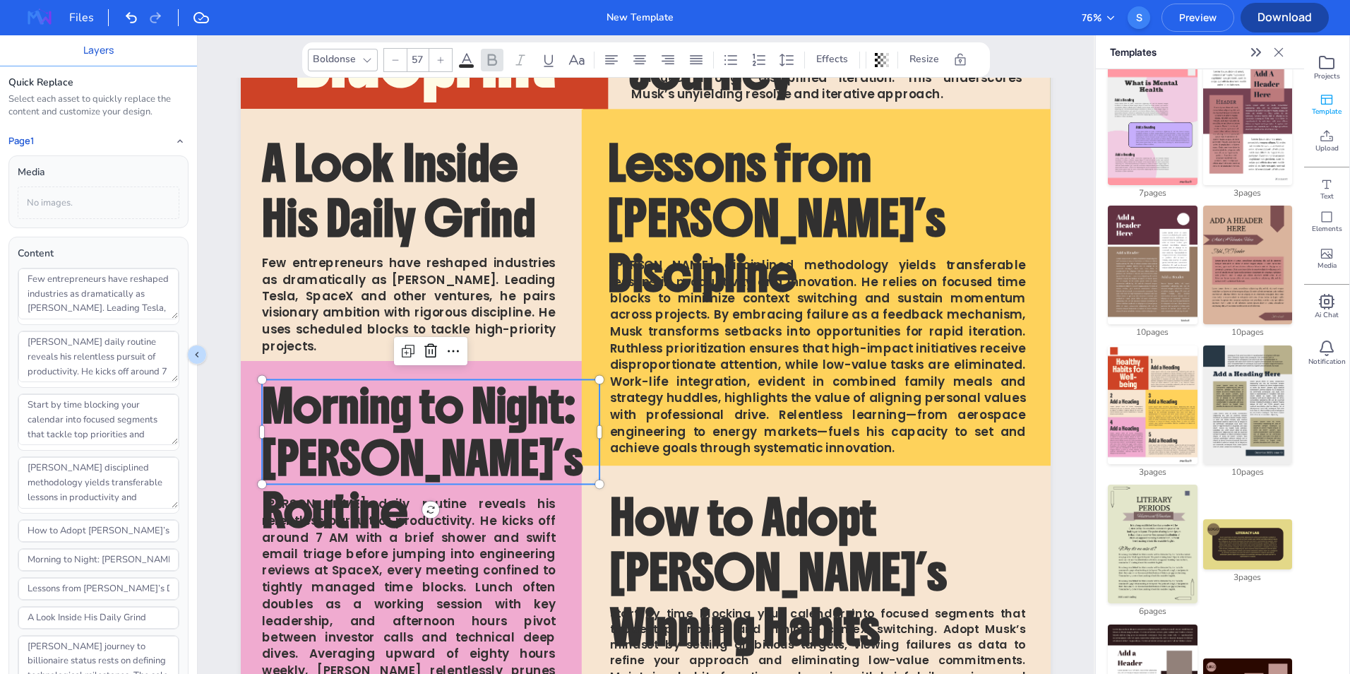
click at [395, 64] on icon at bounding box center [395, 60] width 8 height 8
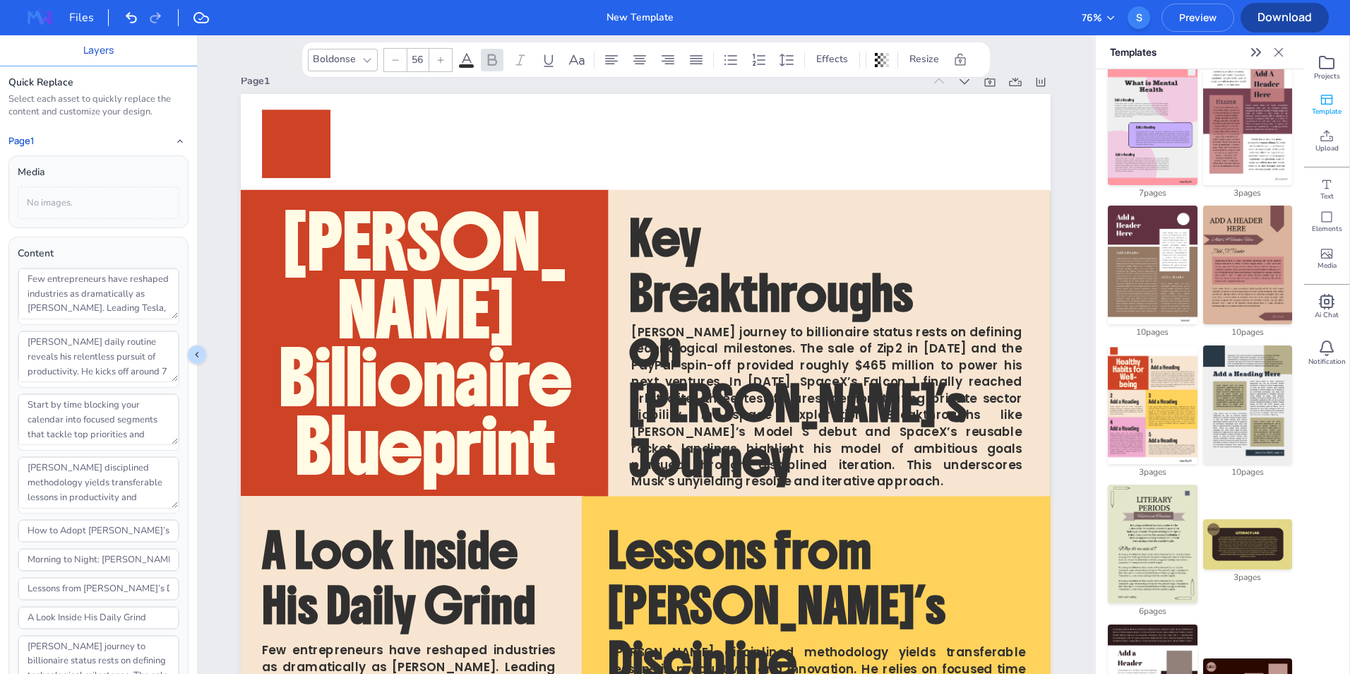
scroll to position [15, 0]
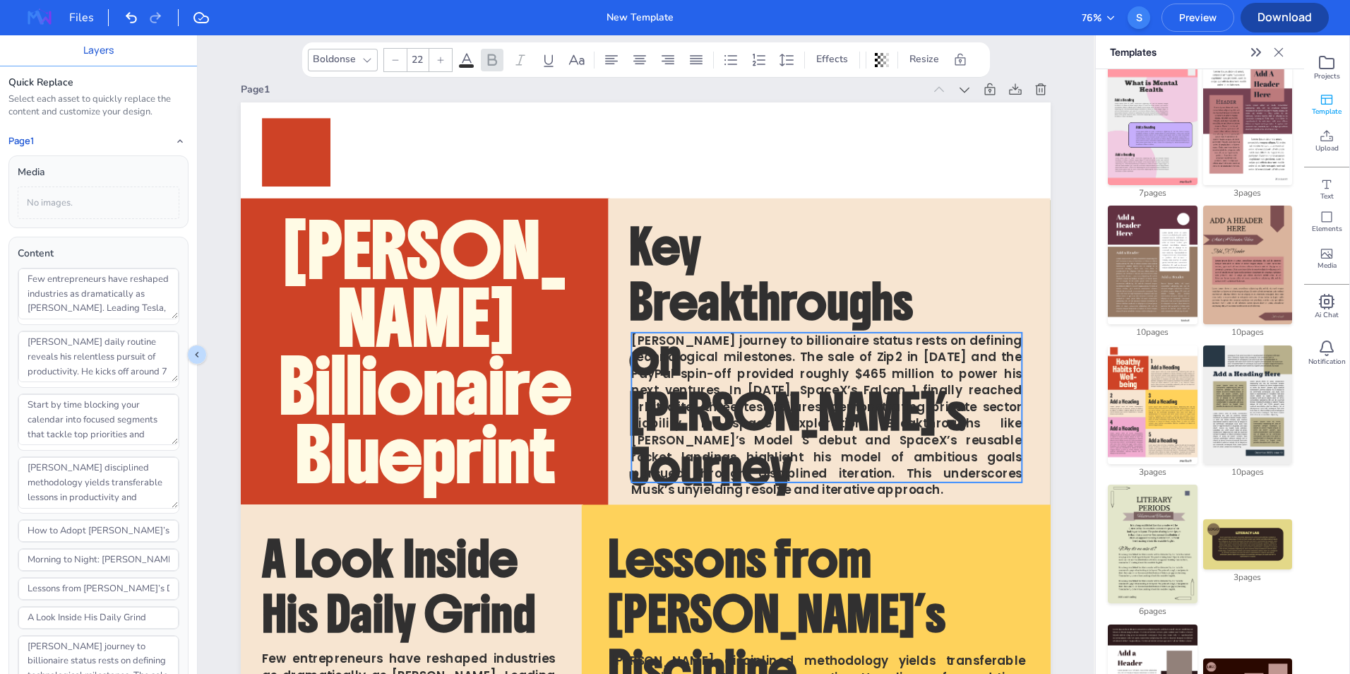
click at [667, 347] on span "[PERSON_NAME] journey to billionaire status rests on defining technological mil…" at bounding box center [826, 415] width 390 height 167
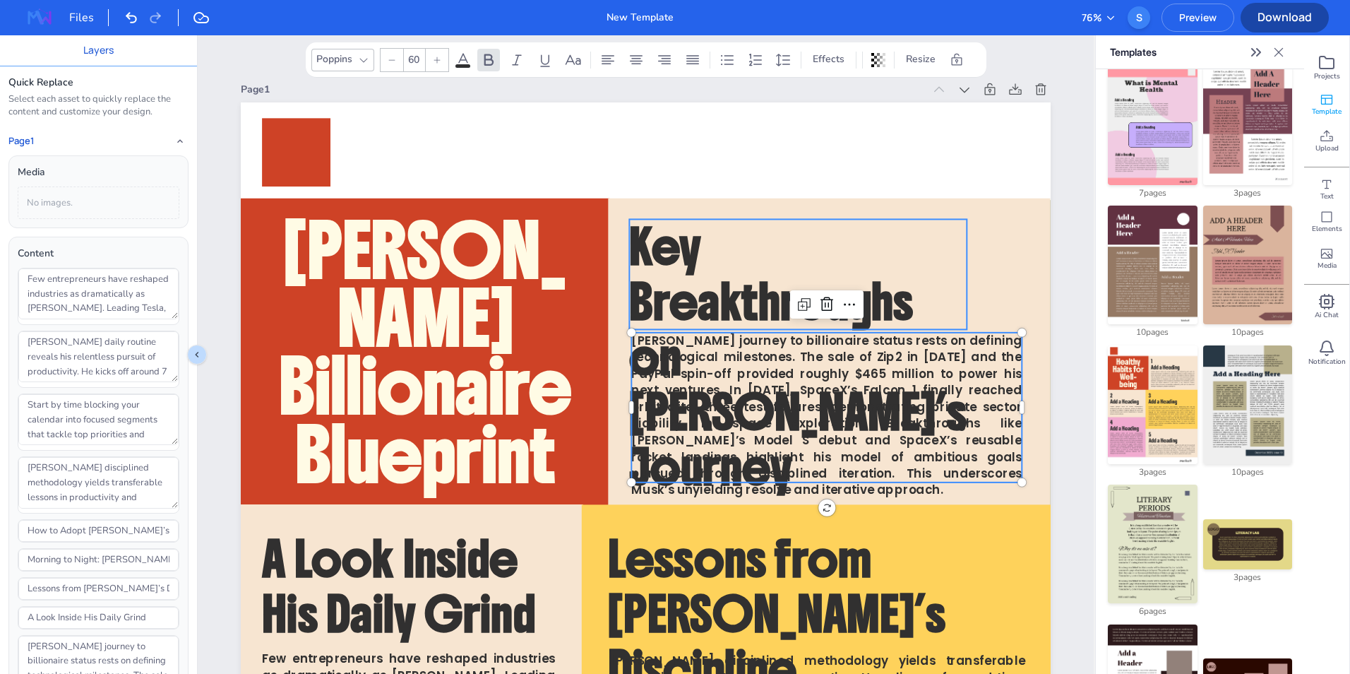
click at [685, 297] on span "Key Breakthroughs on [PERSON_NAME]’s Journey" at bounding box center [798, 356] width 338 height 282
click at [787, 400] on span "[PERSON_NAME] journey to billionaire status rests on defining technological mil…" at bounding box center [826, 415] width 390 height 167
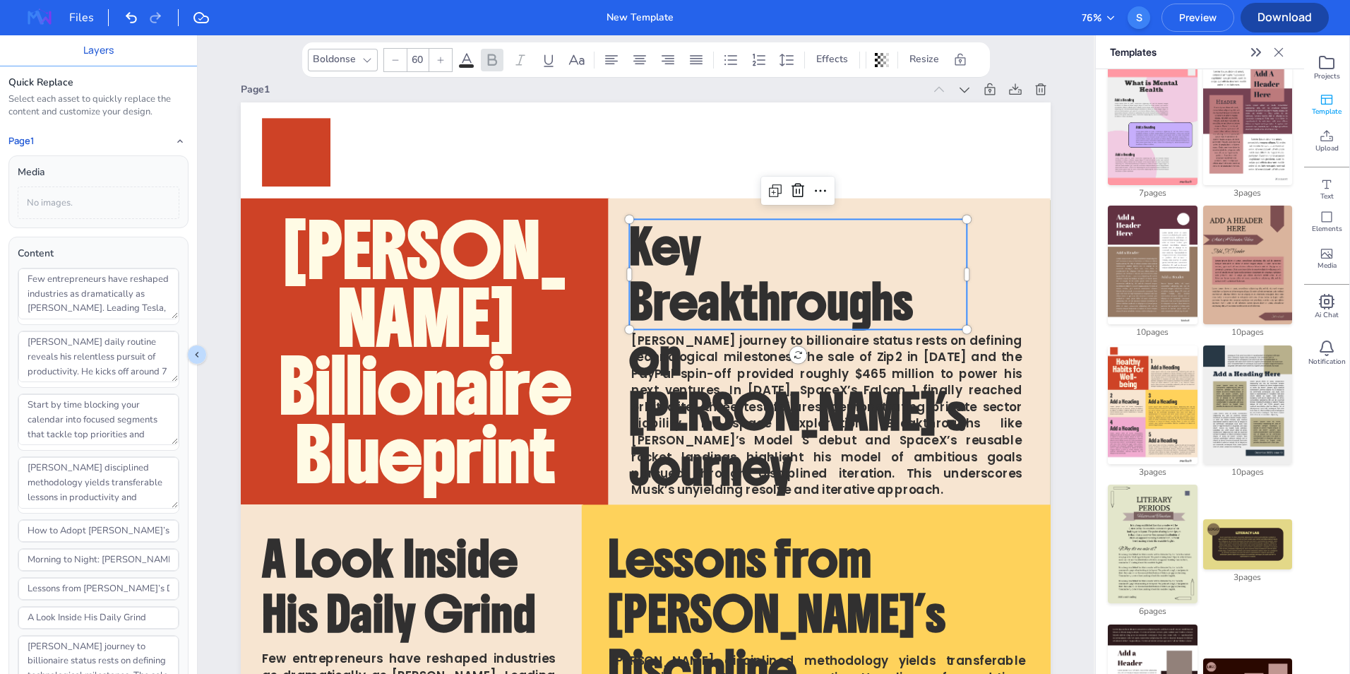
click at [706, 295] on span "Key Breakthroughs on [PERSON_NAME]’s Journey" at bounding box center [798, 356] width 338 height 282
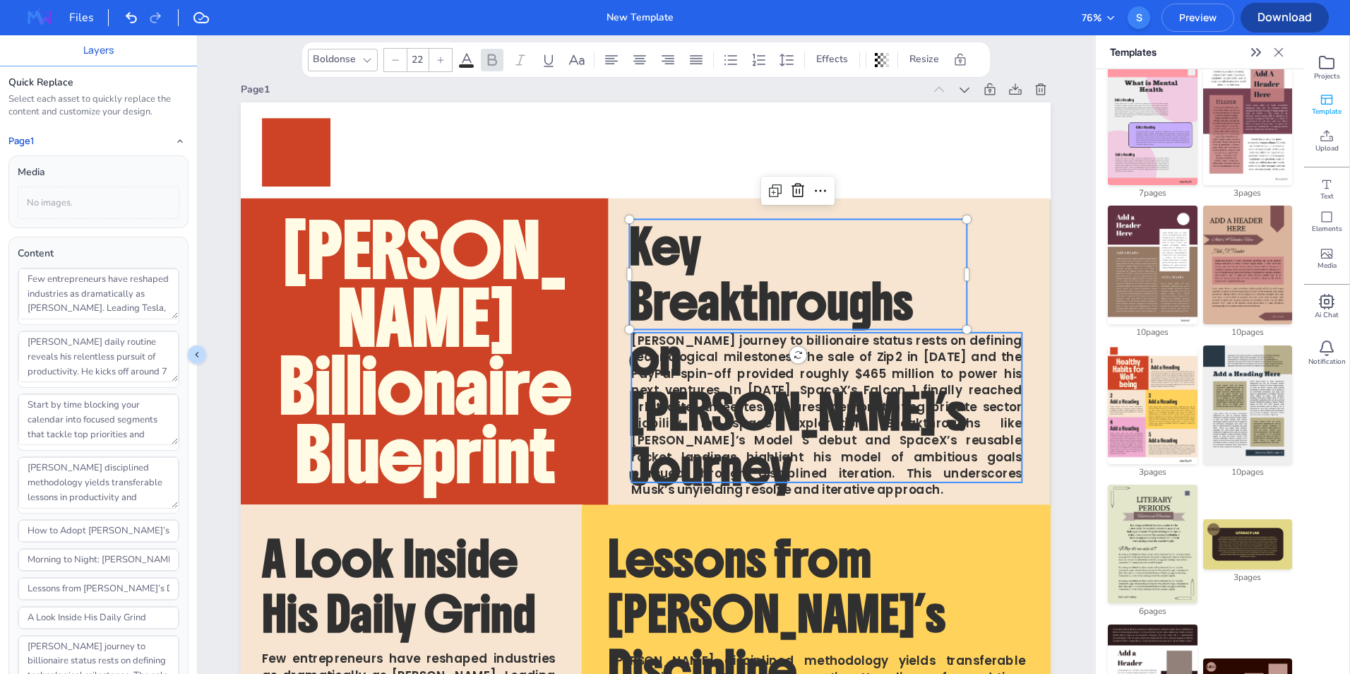
click at [865, 374] on span "[PERSON_NAME] journey to billionaire status rests on defining technological mil…" at bounding box center [826, 415] width 390 height 167
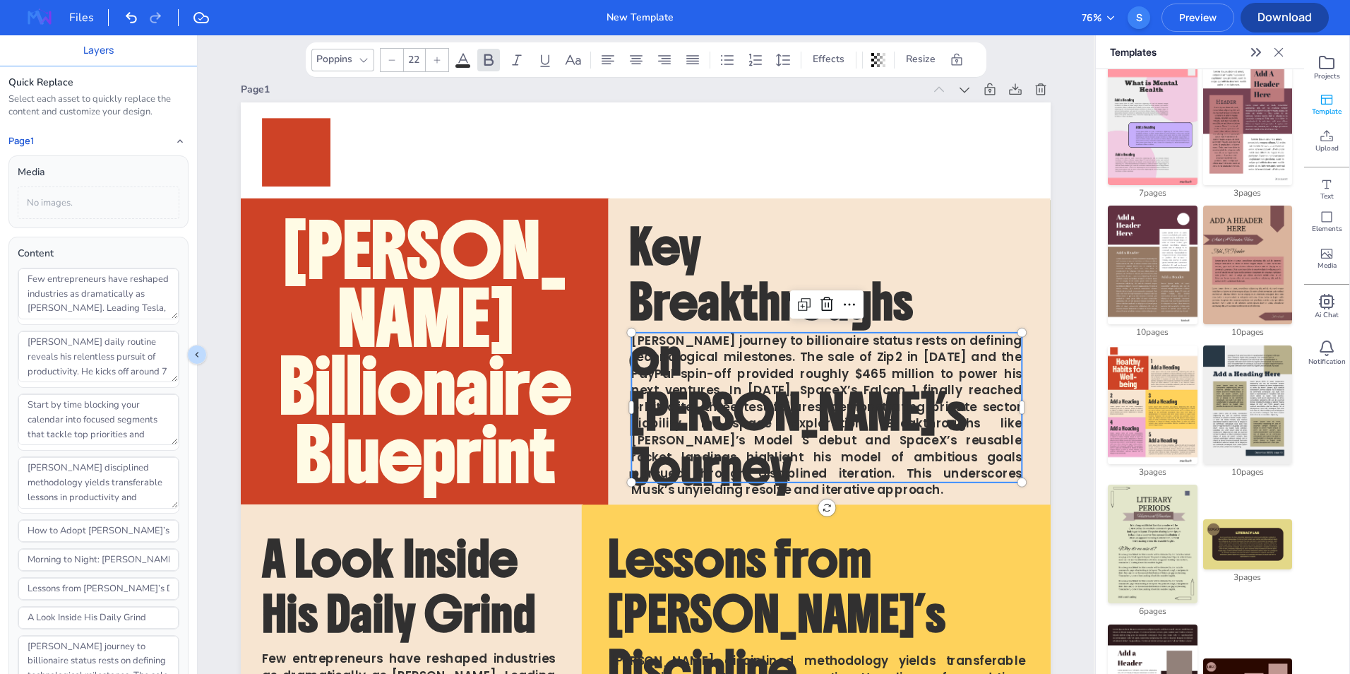
click at [806, 397] on span "[PERSON_NAME] journey to billionaire status rests on defining technological mil…" at bounding box center [826, 415] width 390 height 167
click at [734, 390] on span "[PERSON_NAME] journey to billionaire status rests on defining technological mil…" at bounding box center [826, 415] width 390 height 167
type input "60"
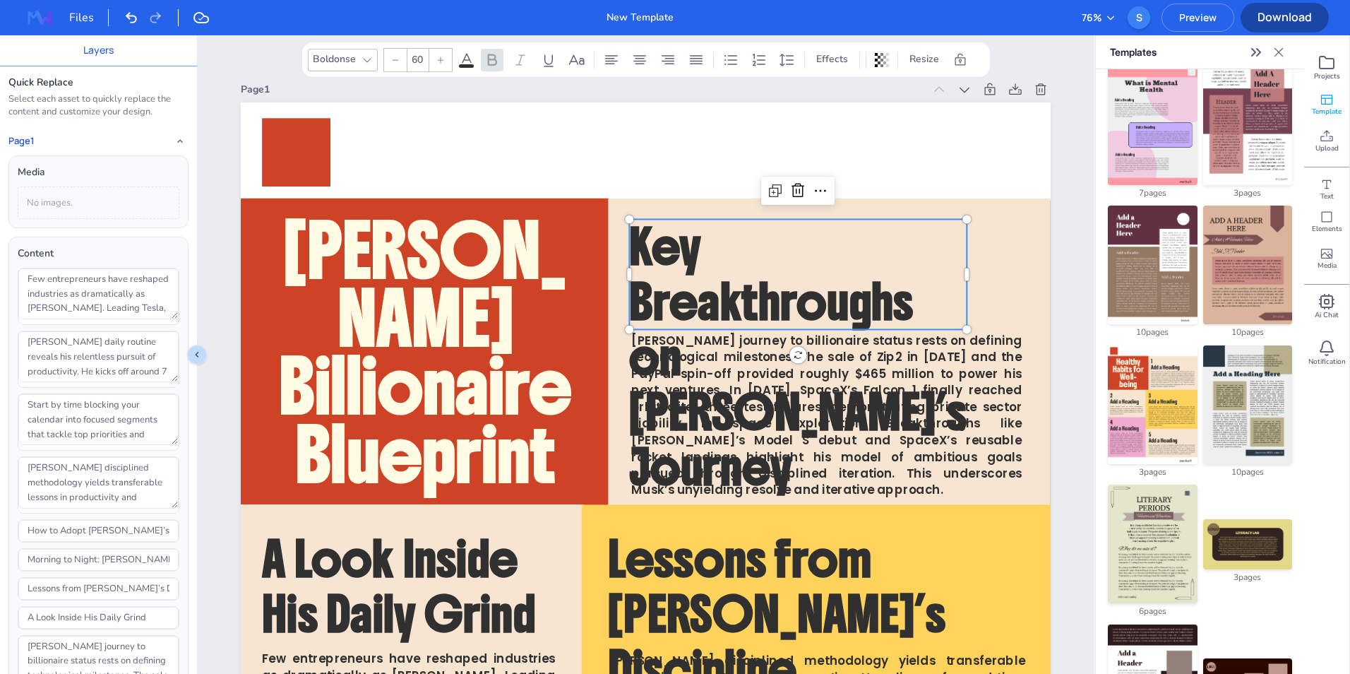
click at [691, 293] on span "Key Breakthroughs on [PERSON_NAME]’s Journey" at bounding box center [798, 356] width 338 height 282
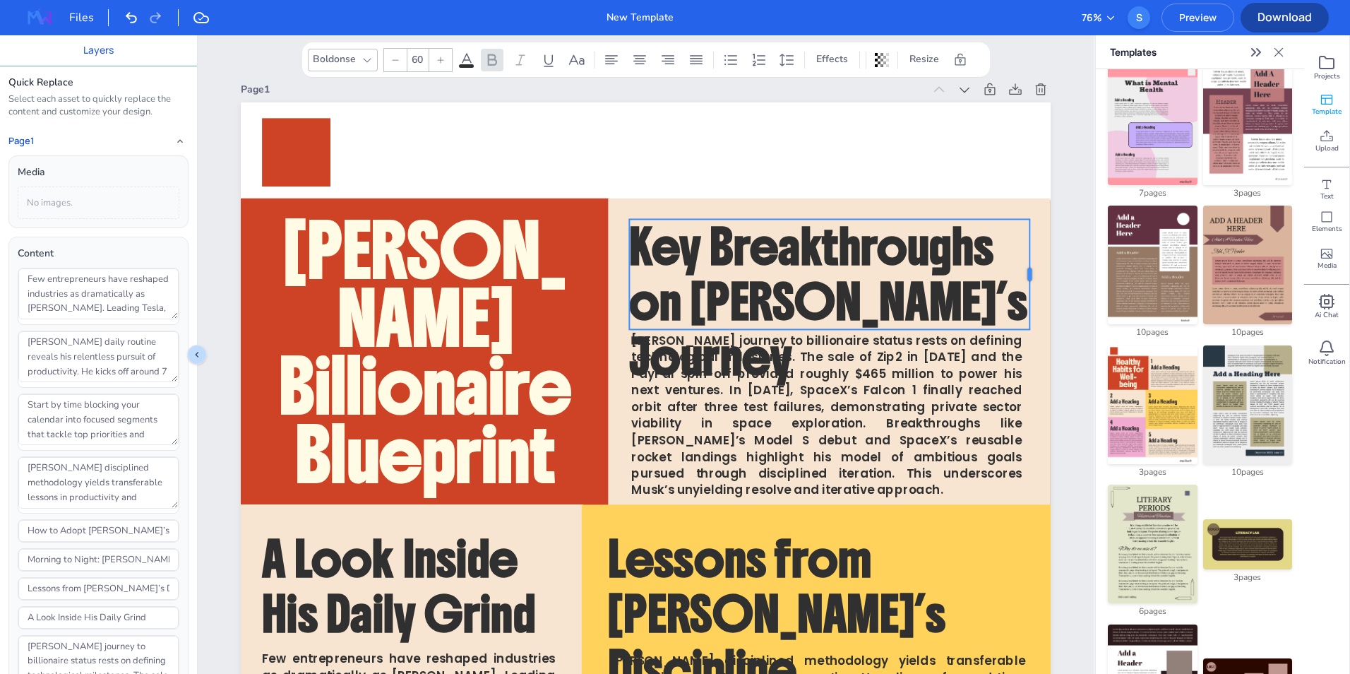
drag, startPoint x: 966, startPoint y: 275, endPoint x: 1029, endPoint y: 265, distance: 63.7
click at [1030, 265] on div at bounding box center [1035, 274] width 11 height 110
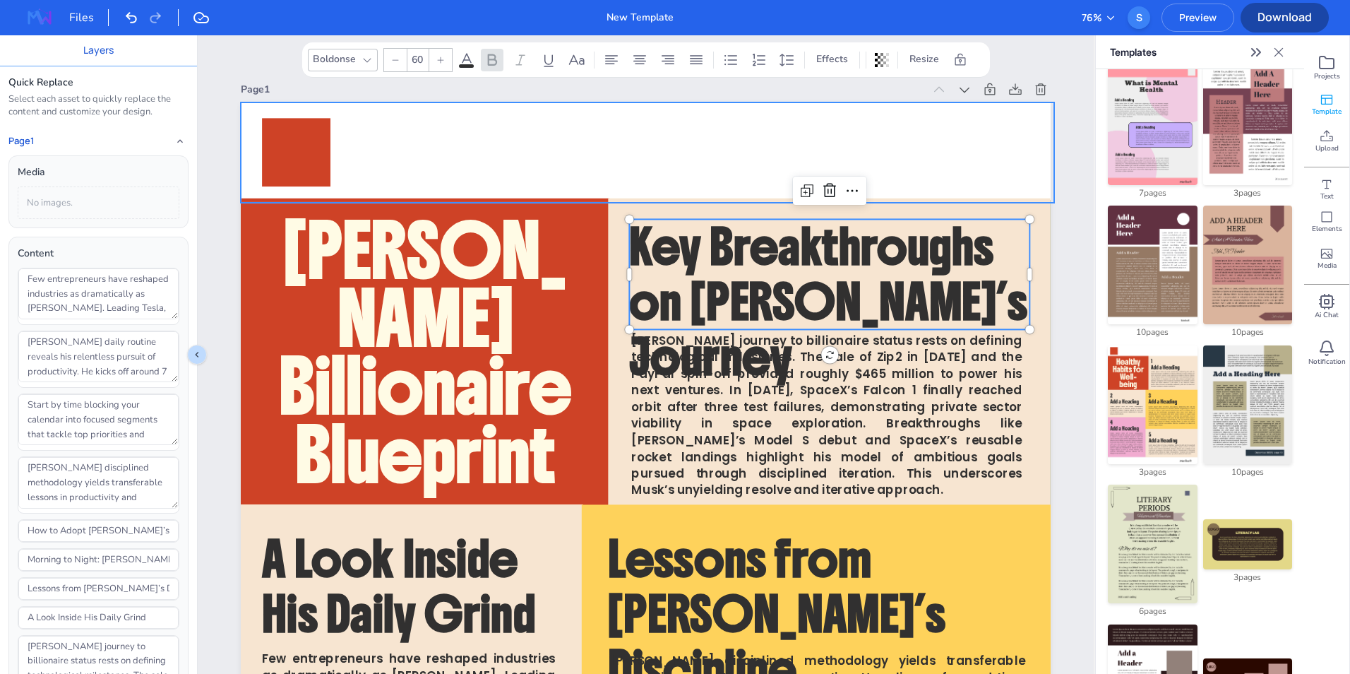
click at [988, 152] on div at bounding box center [647, 152] width 813 height 100
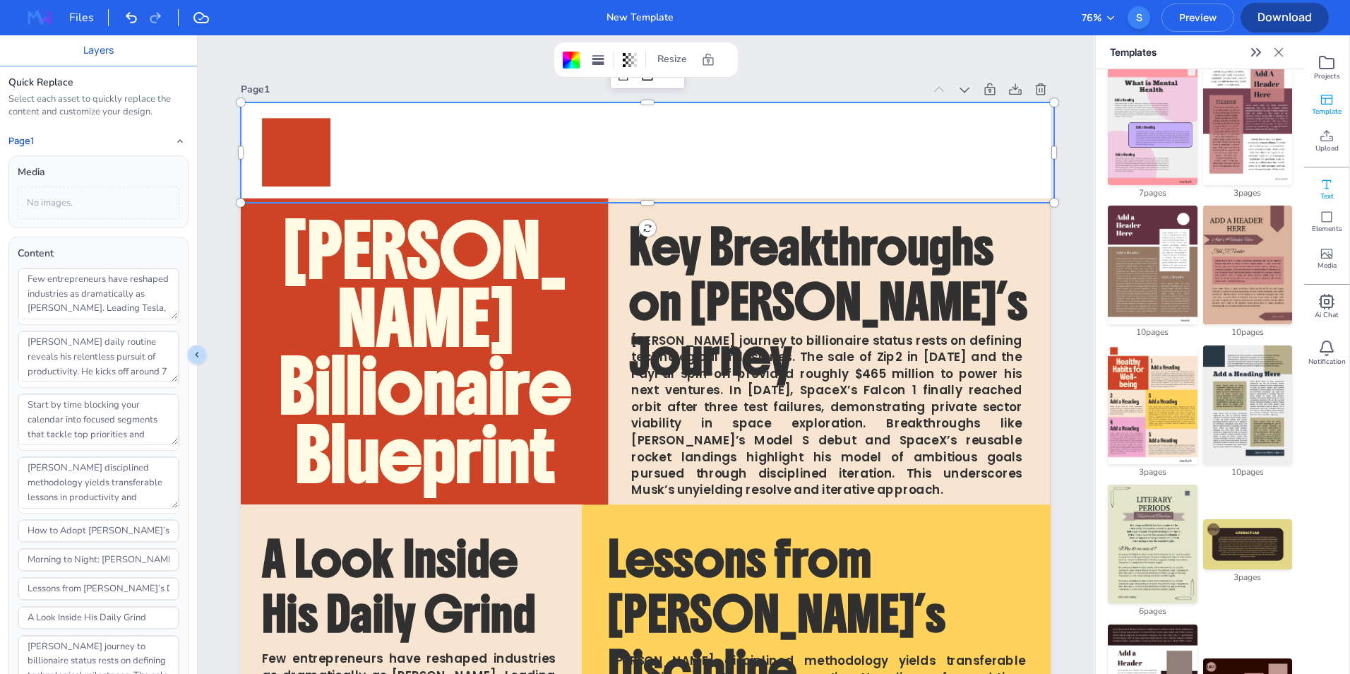
click at [1325, 189] on icon at bounding box center [1327, 184] width 14 height 14
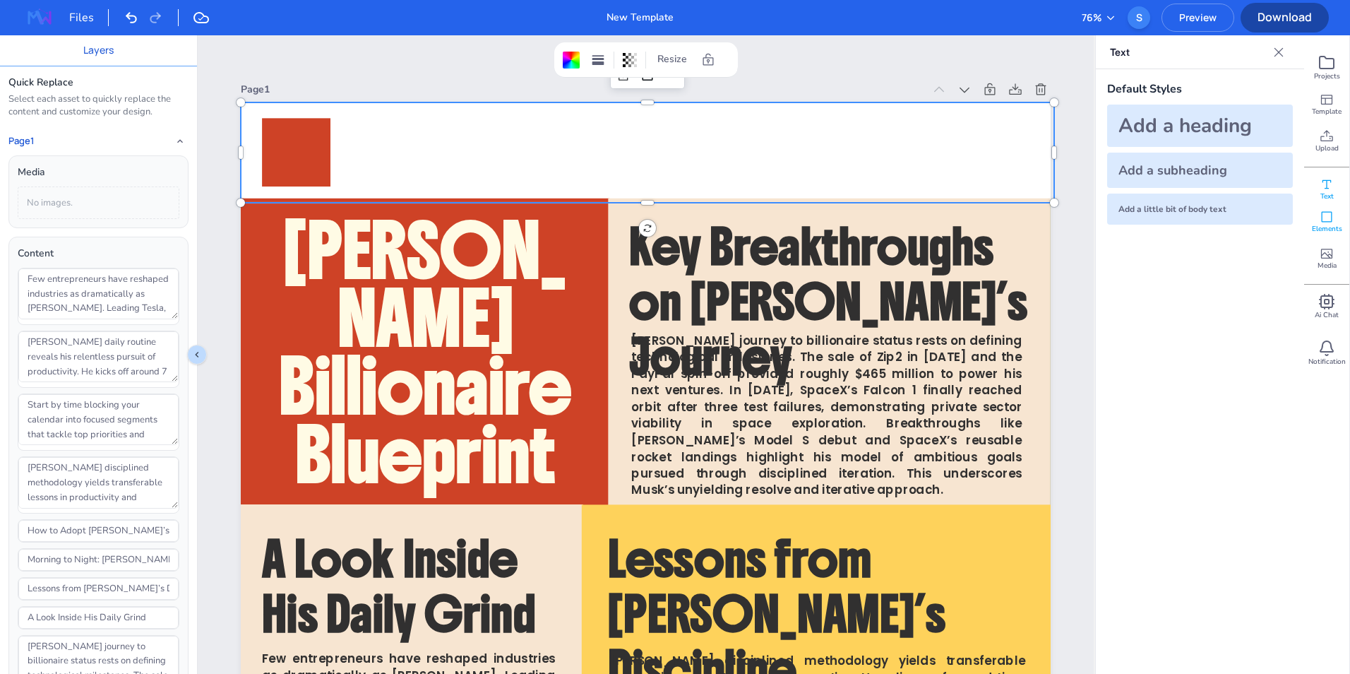
click at [1324, 227] on span "Elements" at bounding box center [1327, 229] width 30 height 10
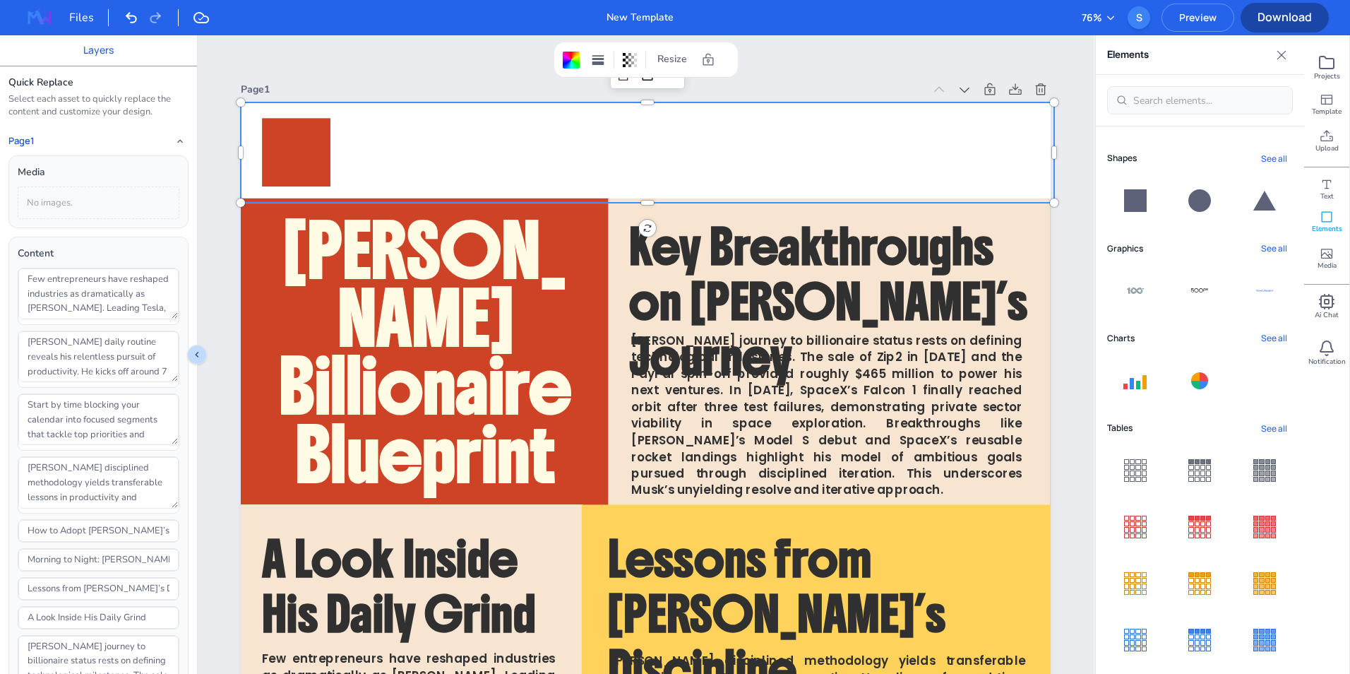
click at [1261, 205] on icon at bounding box center [1264, 201] width 23 height 20
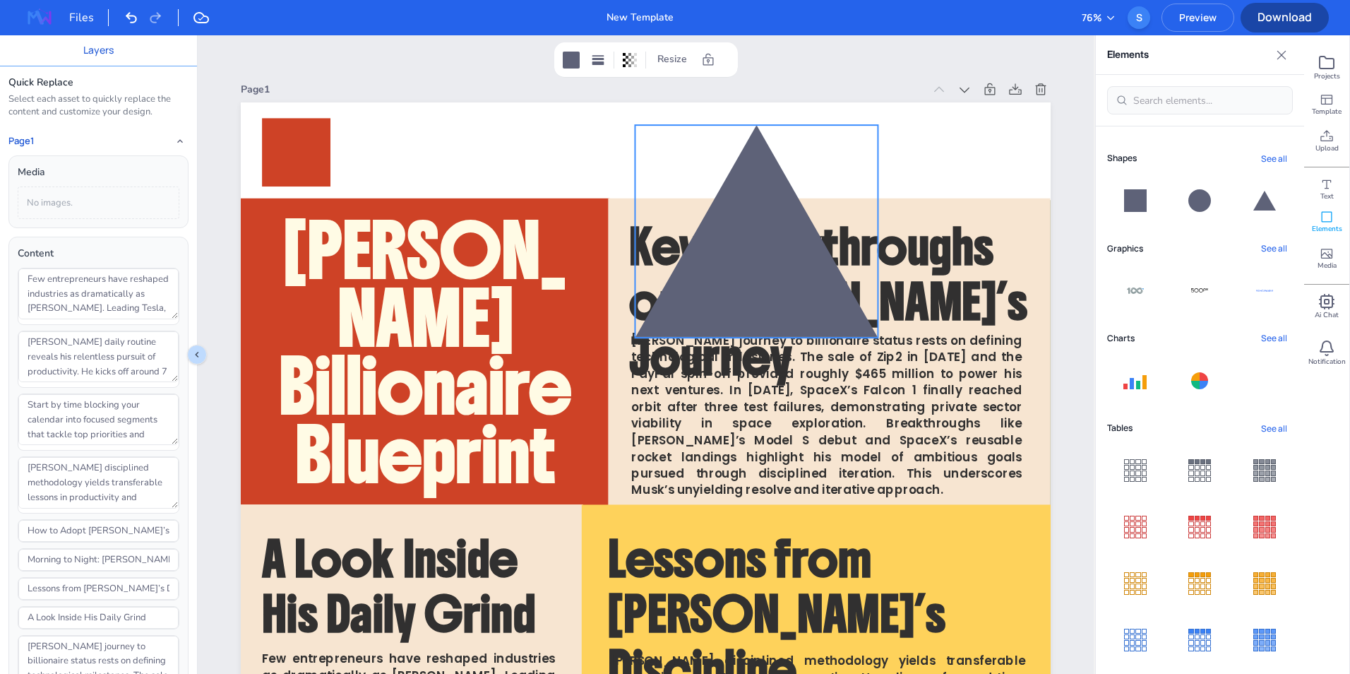
drag, startPoint x: 635, startPoint y: 601, endPoint x: 746, endPoint y: 190, distance: 425.8
click at [746, 190] on div at bounding box center [756, 231] width 243 height 213
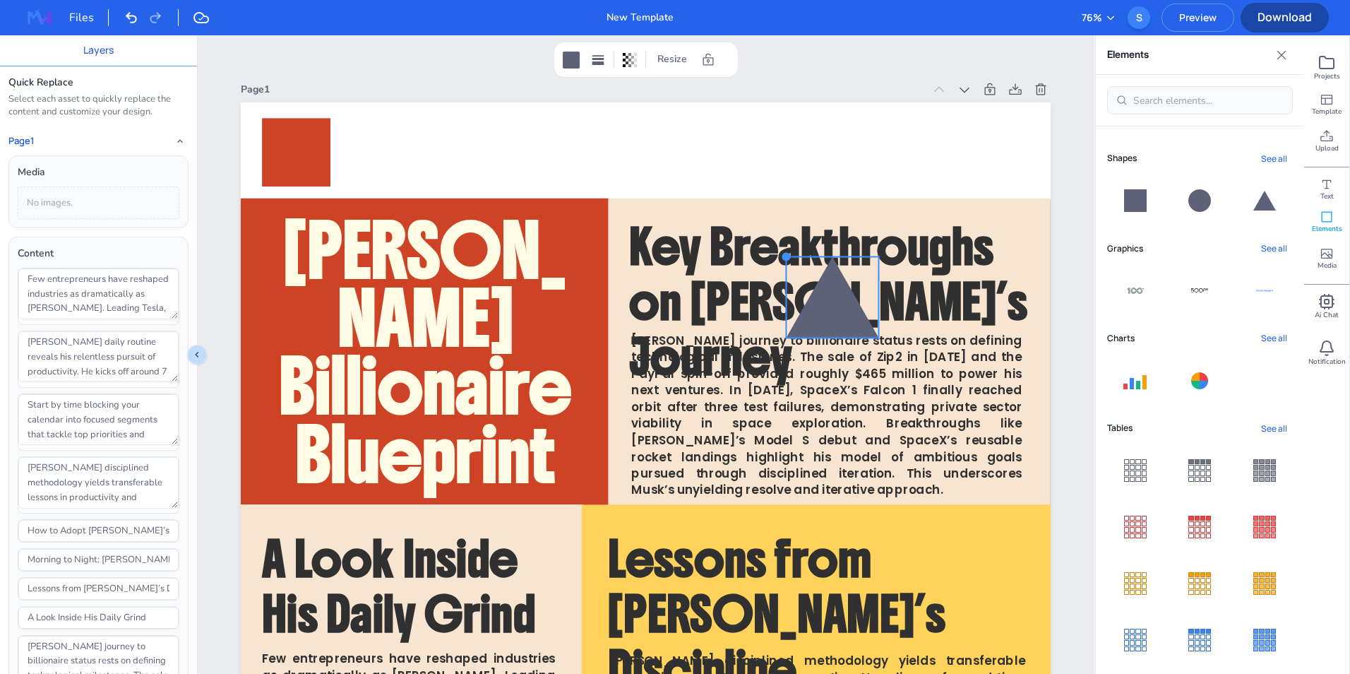
drag, startPoint x: 630, startPoint y: 126, endPoint x: 780, endPoint y: 307, distance: 235.7
click at [780, 307] on div "Dawn to dusk: relentless productivity. Elon Musk’s Billionaire Blueprint Key Br…" at bounding box center [646, 642] width 810 height 1080
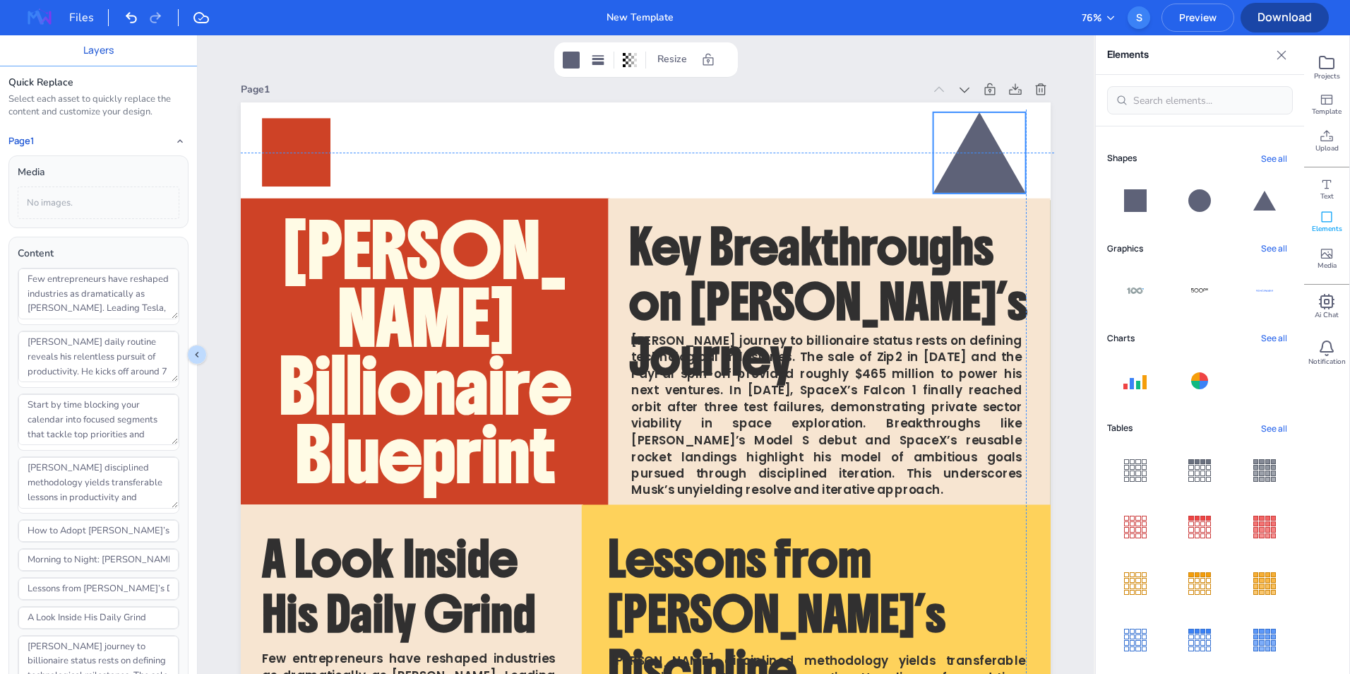
drag, startPoint x: 831, startPoint y: 311, endPoint x: 979, endPoint y: 165, distance: 208.2
click at [979, 165] on div at bounding box center [979, 152] width 93 height 81
click at [602, 59] on rect at bounding box center [598, 59] width 12 height 2
click at [571, 59] on div at bounding box center [571, 60] width 17 height 17
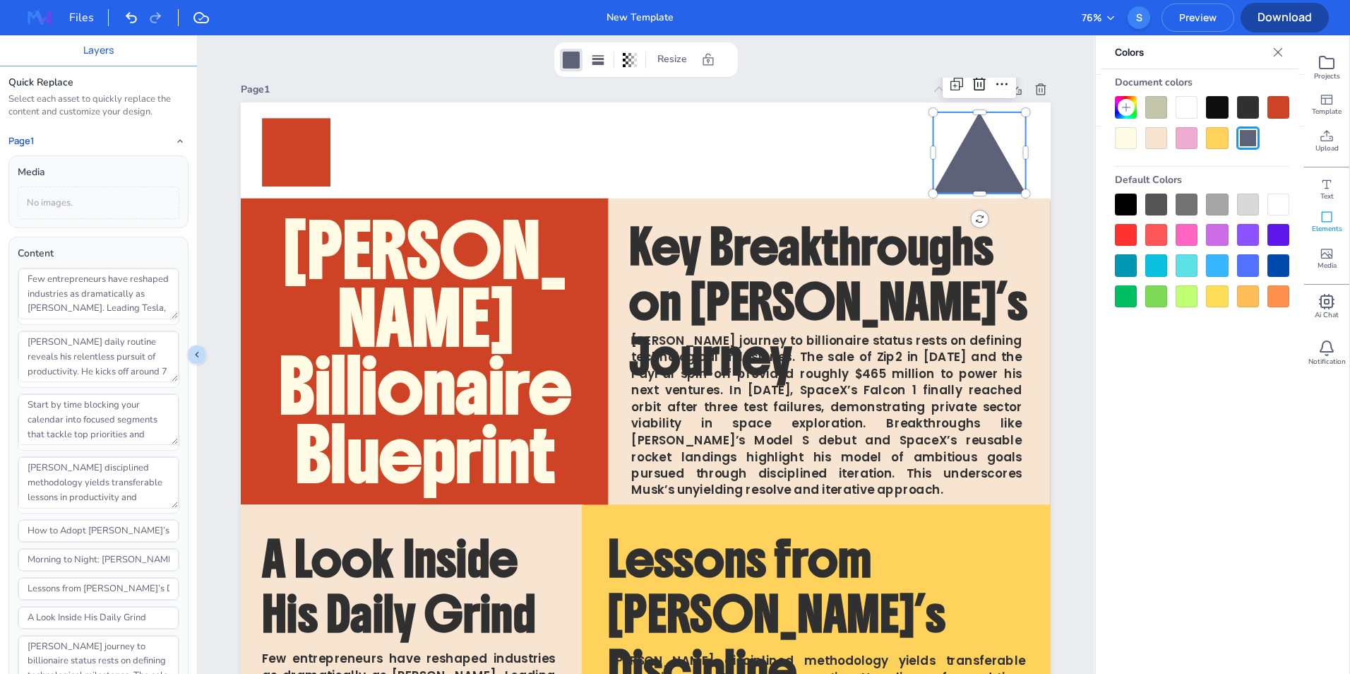
click at [1127, 236] on div at bounding box center [1126, 235] width 22 height 22
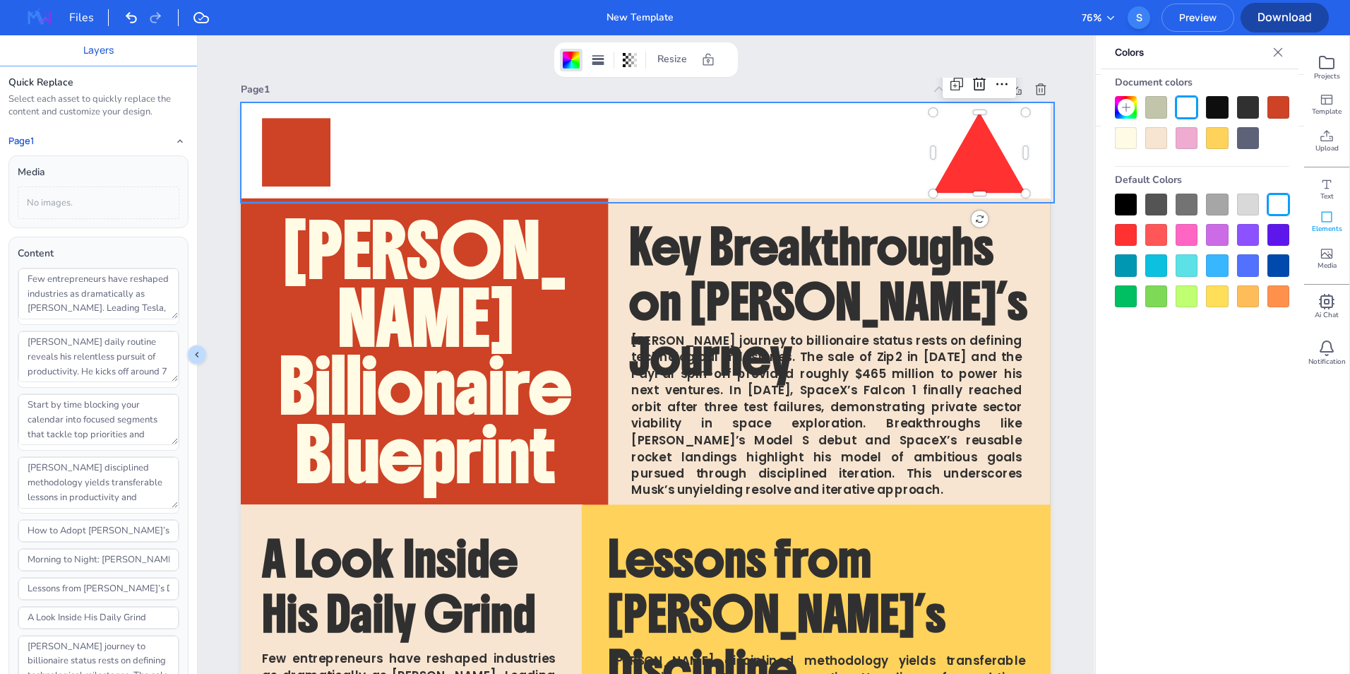
click at [796, 149] on div at bounding box center [647, 152] width 813 height 100
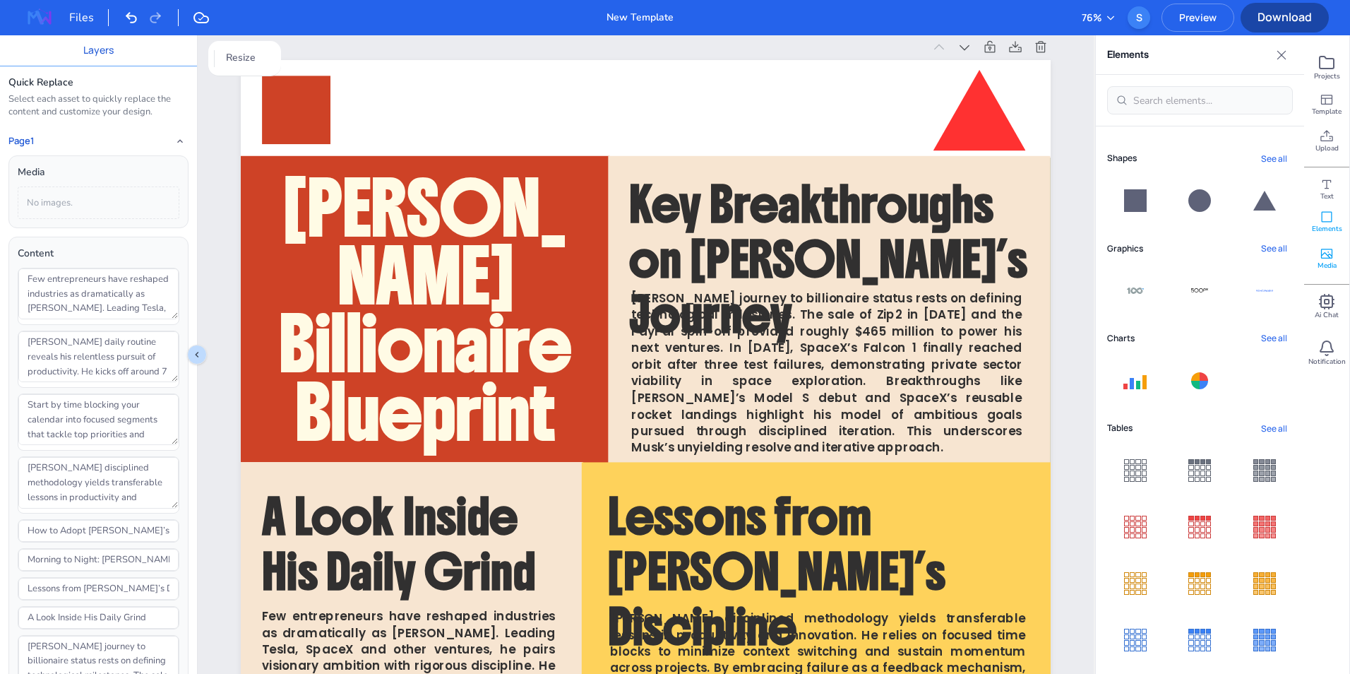
click at [1328, 253] on icon at bounding box center [1327, 253] width 14 height 14
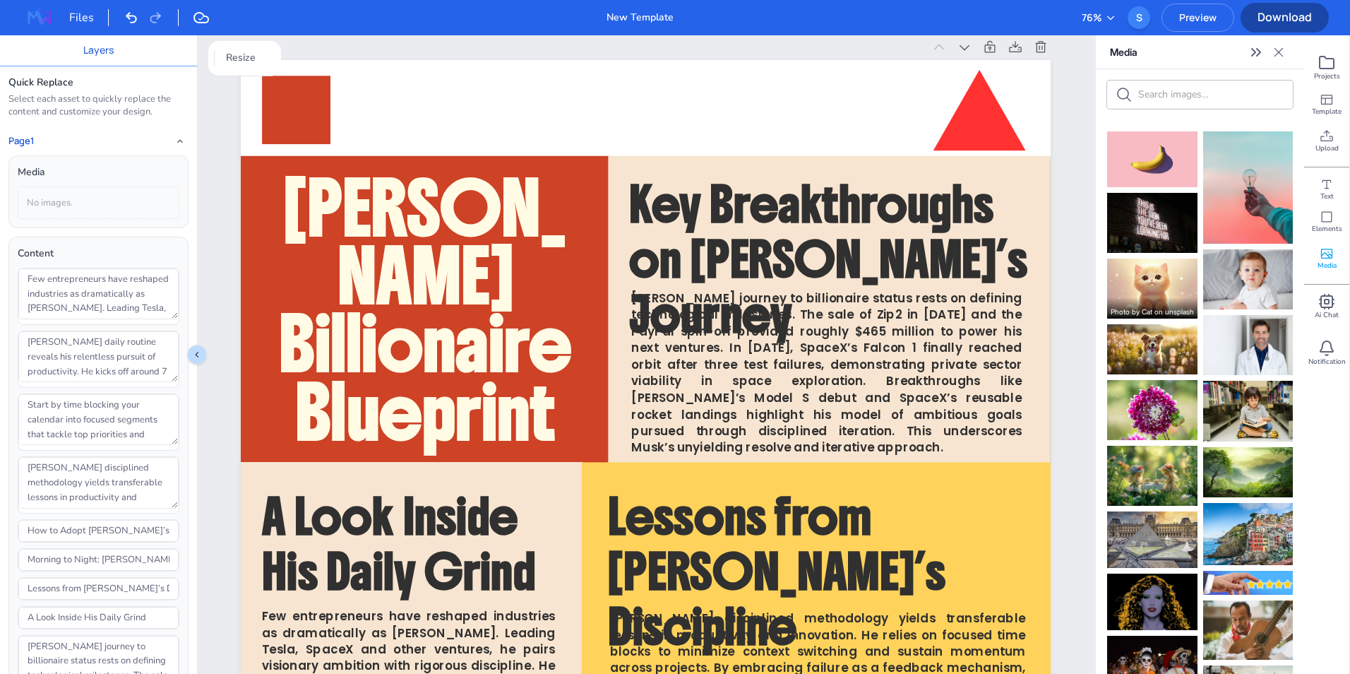
click at [1150, 297] on p "Photo by Cat on unsplash" at bounding box center [1152, 307] width 90 height 21
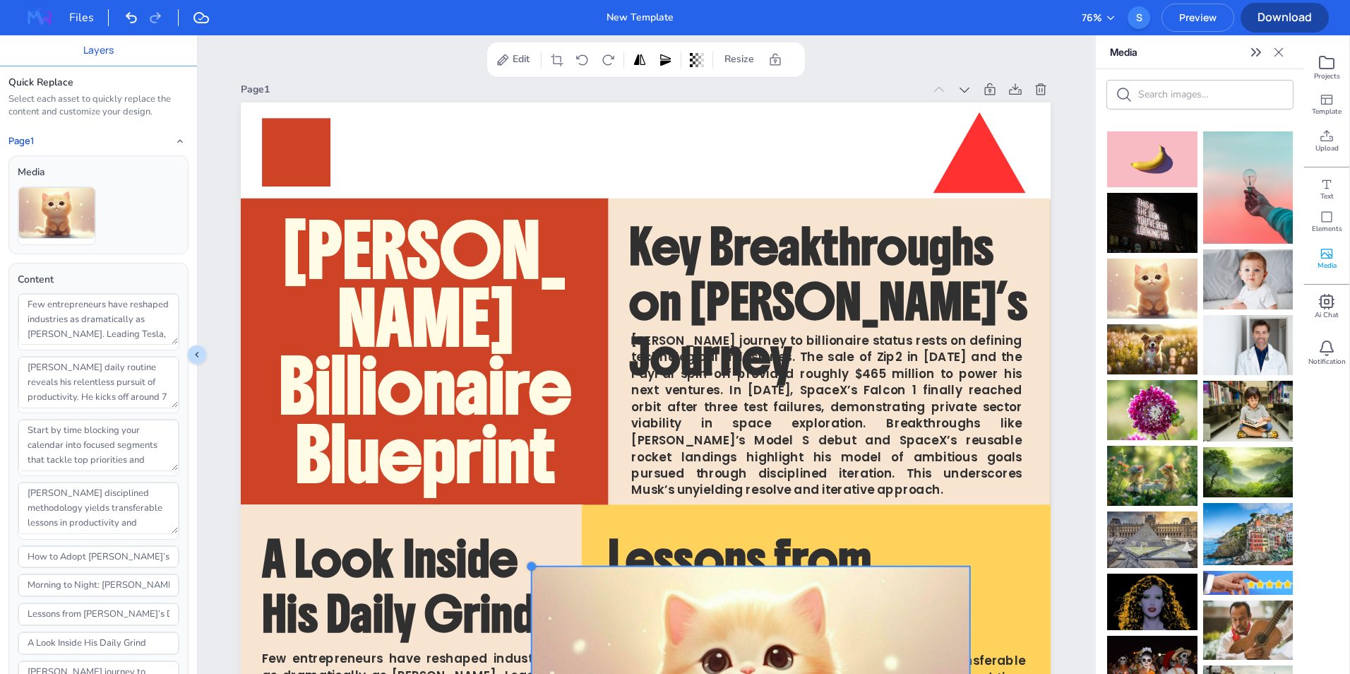
drag, startPoint x: 318, startPoint y: 426, endPoint x: 528, endPoint y: 571, distance: 255.2
click at [528, 571] on div at bounding box center [531, 566] width 11 height 11
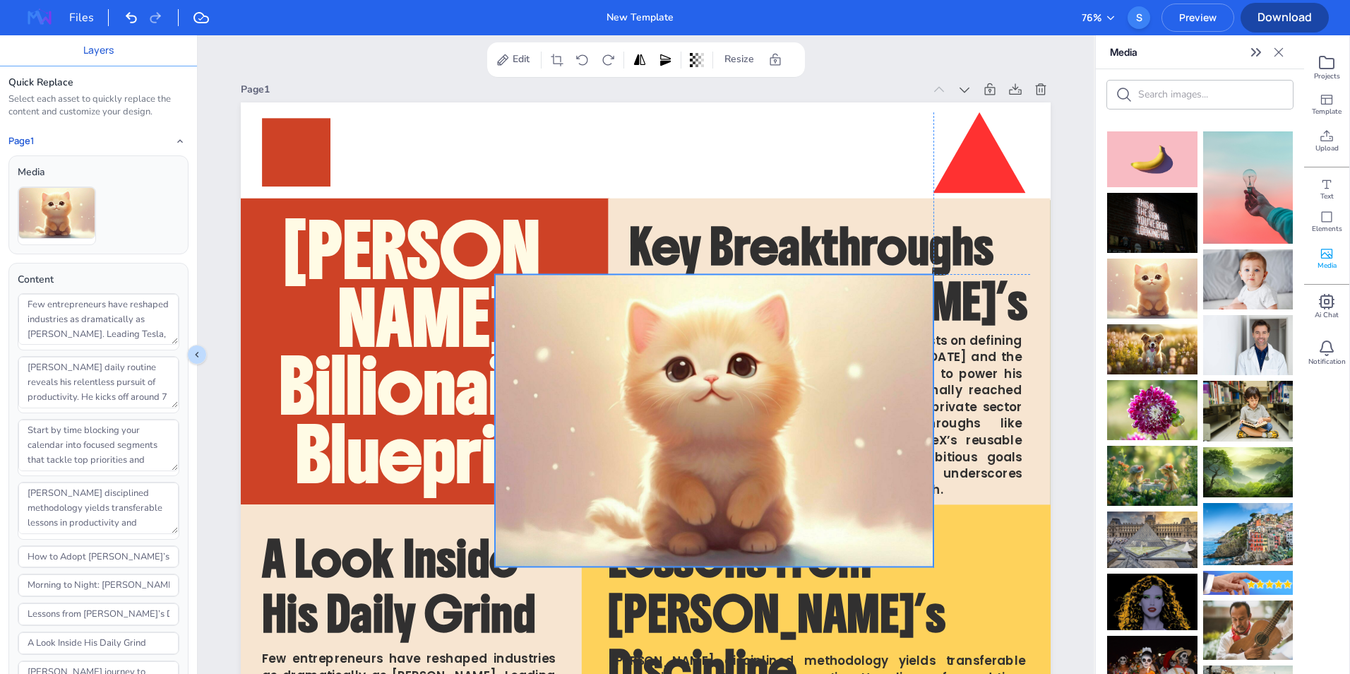
drag, startPoint x: 583, startPoint y: 607, endPoint x: 548, endPoint y: 315, distance: 294.4
click at [548, 315] on div at bounding box center [714, 420] width 438 height 292
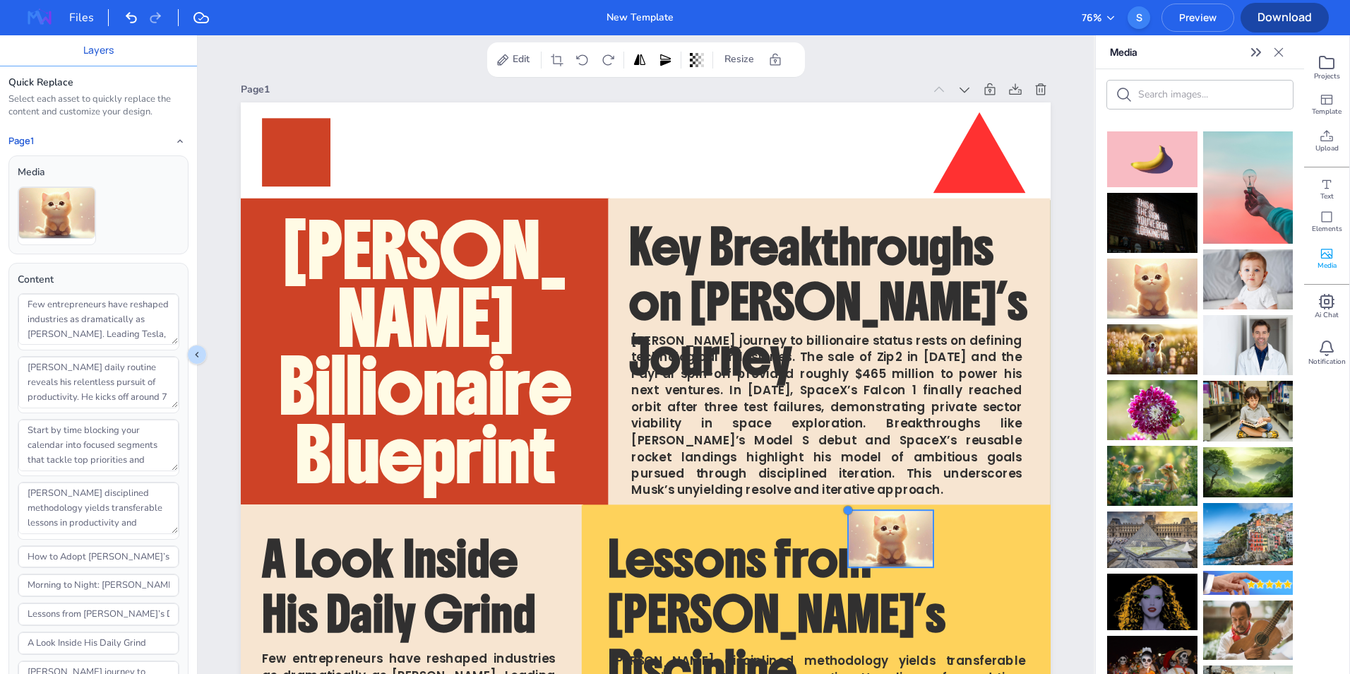
drag, startPoint x: 493, startPoint y: 275, endPoint x: 846, endPoint y: 515, distance: 427.0
click at [846, 515] on div at bounding box center [847, 509] width 11 height 11
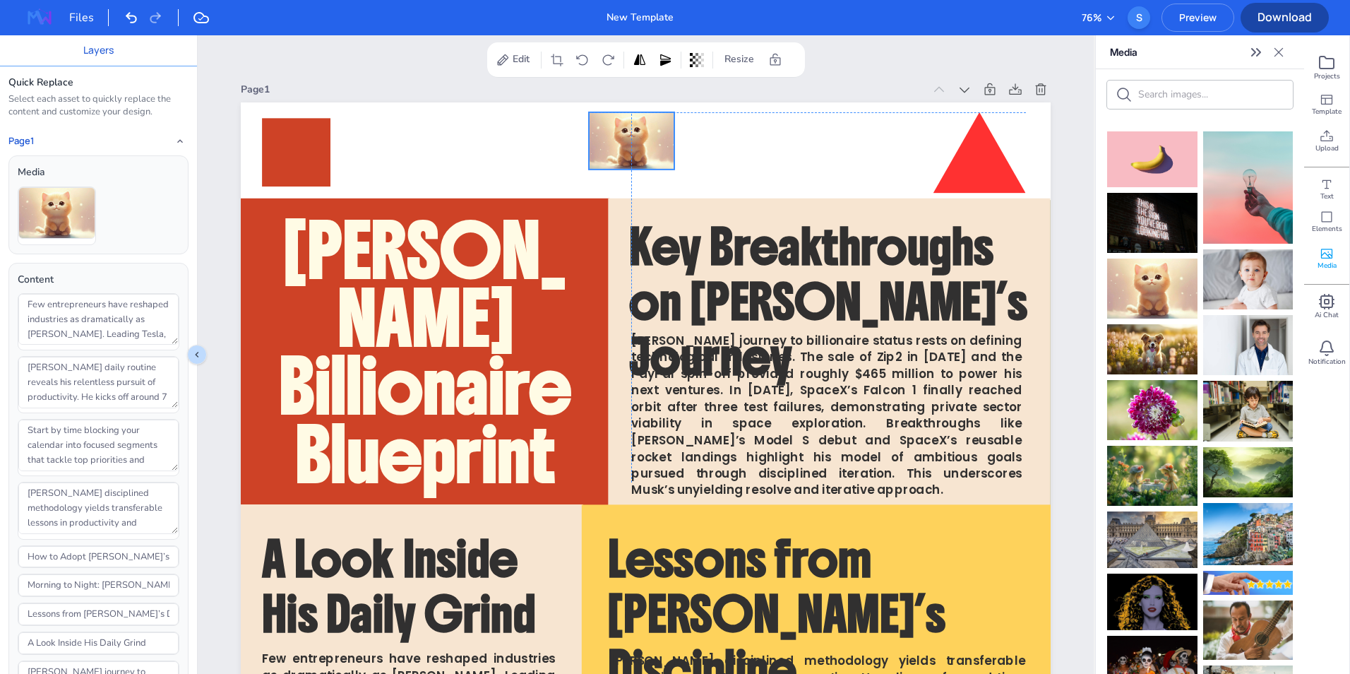
drag, startPoint x: 877, startPoint y: 539, endPoint x: 621, endPoint y: 143, distance: 471.8
click at [621, 143] on div at bounding box center [631, 140] width 85 height 56
drag, startPoint x: 674, startPoint y: 171, endPoint x: 696, endPoint y: 188, distance: 27.7
click at [696, 188] on div at bounding box center [699, 185] width 11 height 11
drag, startPoint x: 652, startPoint y: 156, endPoint x: 674, endPoint y: 154, distance: 22.7
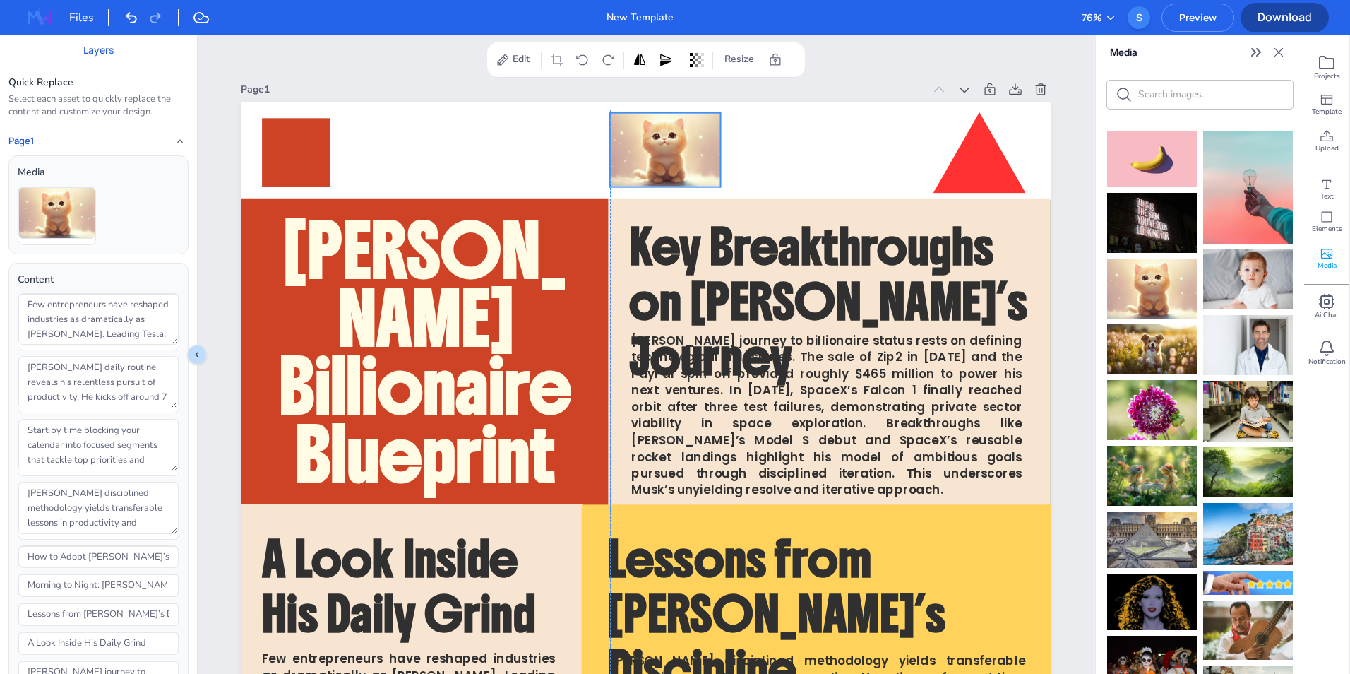
click at [674, 154] on div at bounding box center [665, 149] width 111 height 73
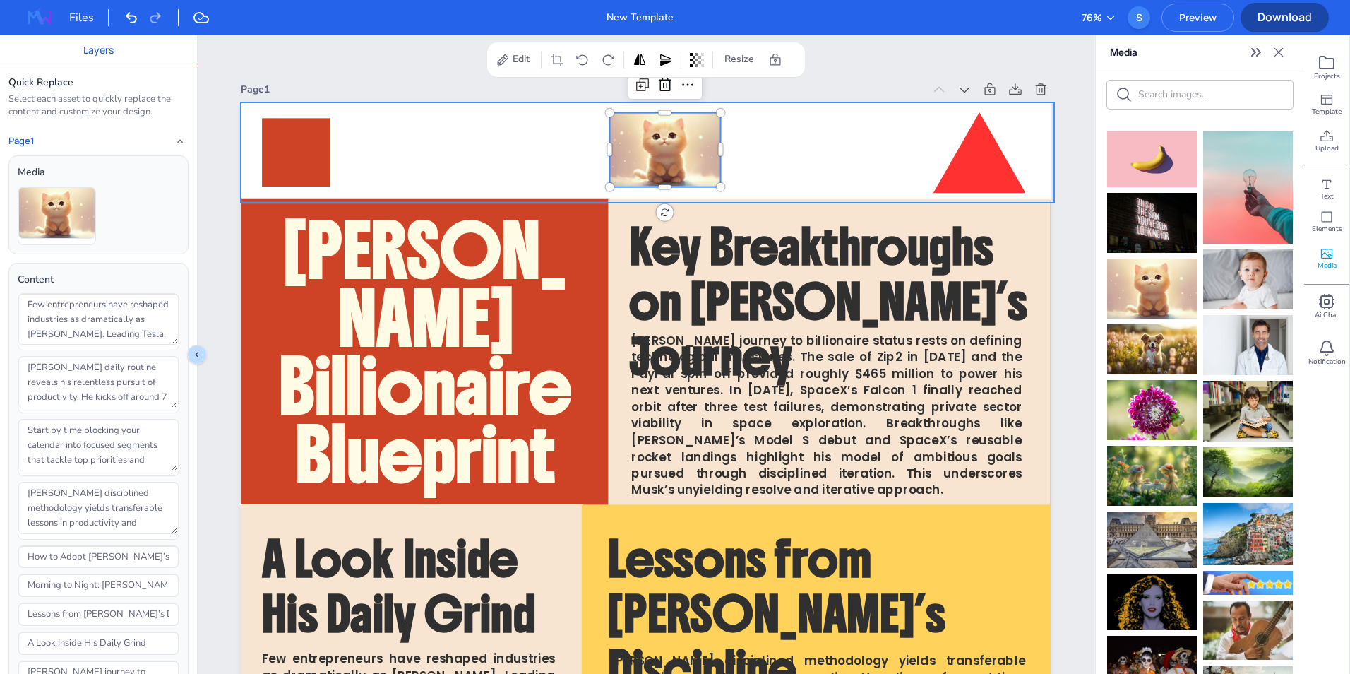
click at [757, 158] on div at bounding box center [647, 152] width 813 height 100
click at [909, 63] on div at bounding box center [646, 52] width 896 height 35
click at [1281, 57] on icon "Close" at bounding box center [1279, 52] width 14 height 14
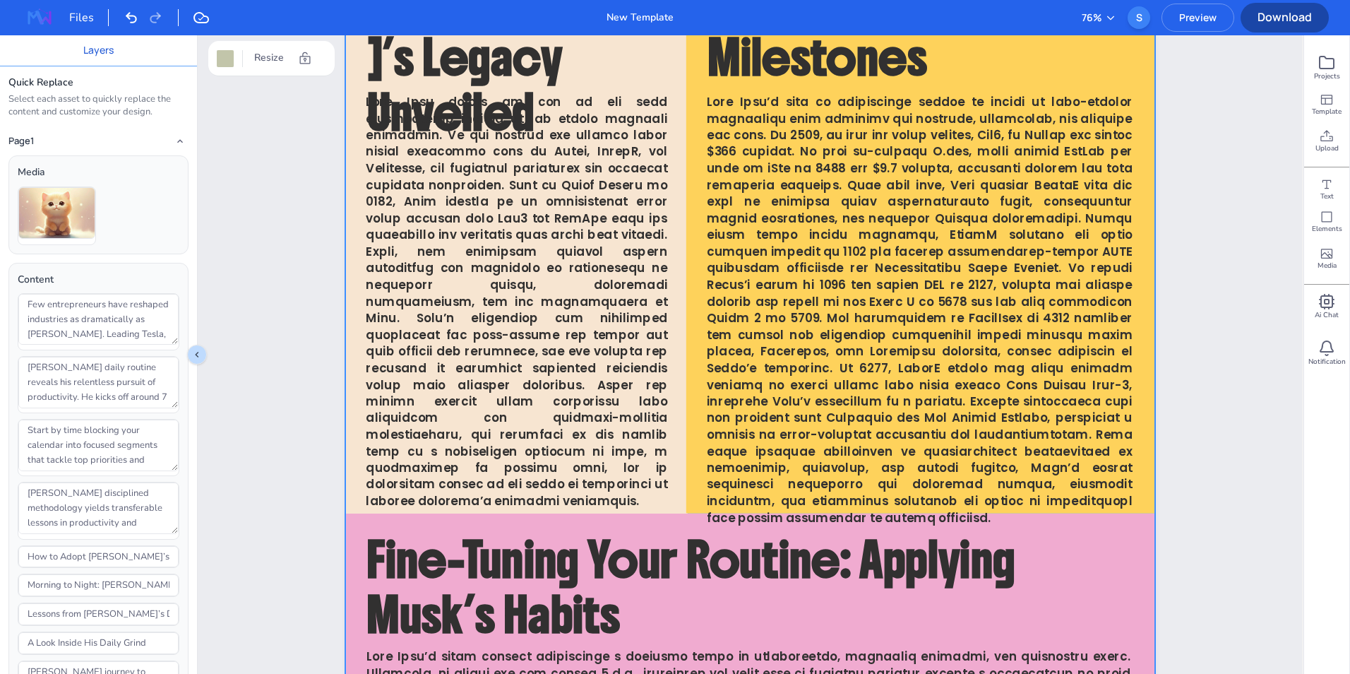
scroll to position [2477, 0]
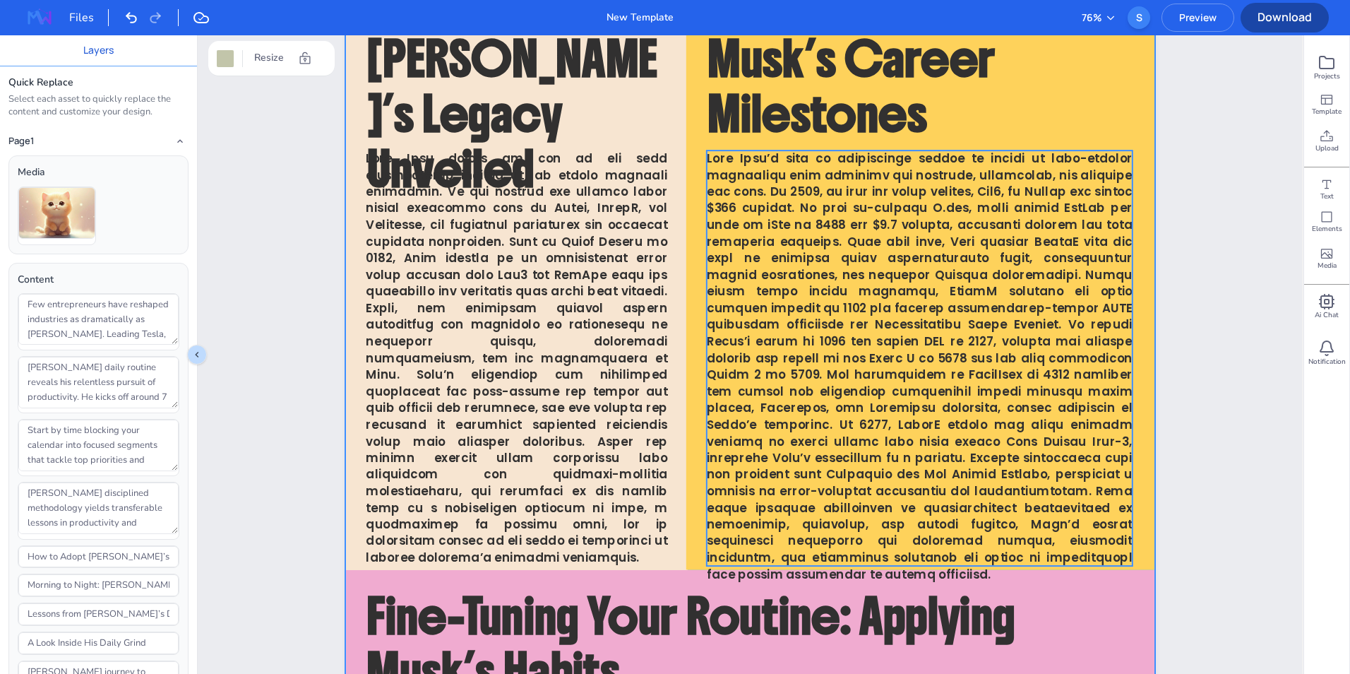
click at [1056, 535] on span at bounding box center [919, 366] width 426 height 432
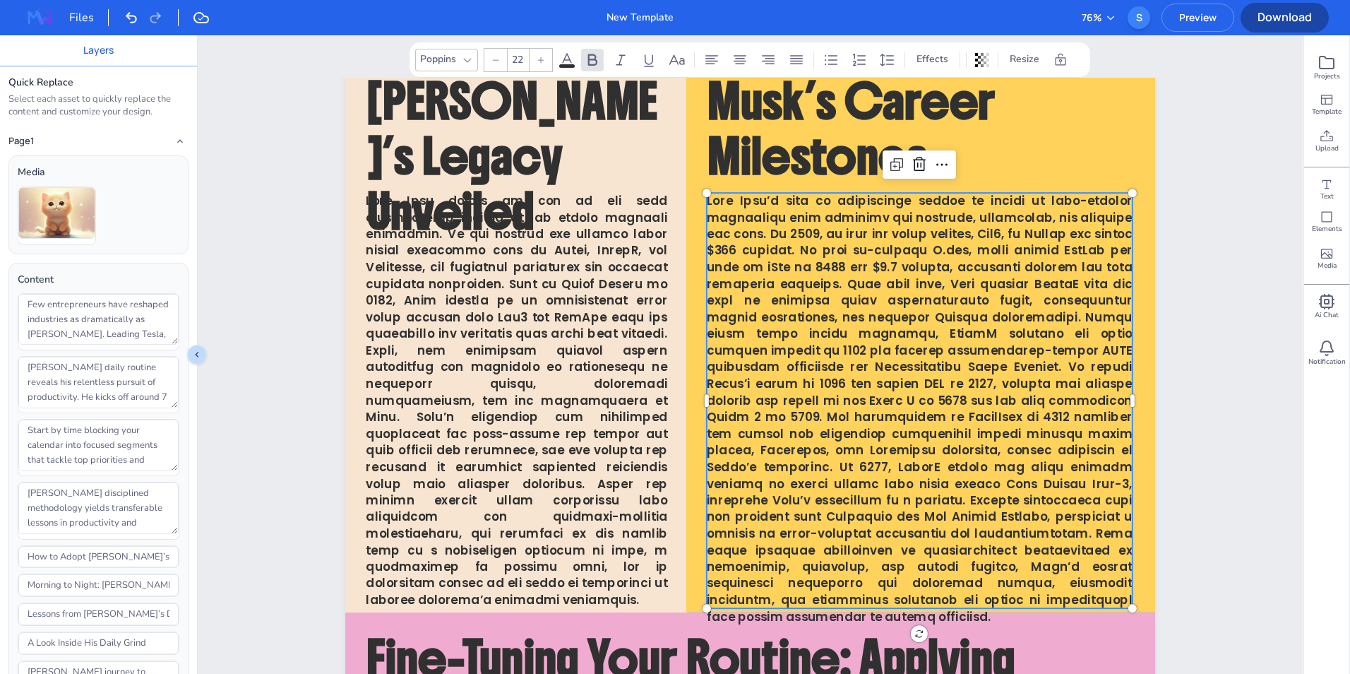
click at [1056, 535] on span at bounding box center [919, 408] width 426 height 432
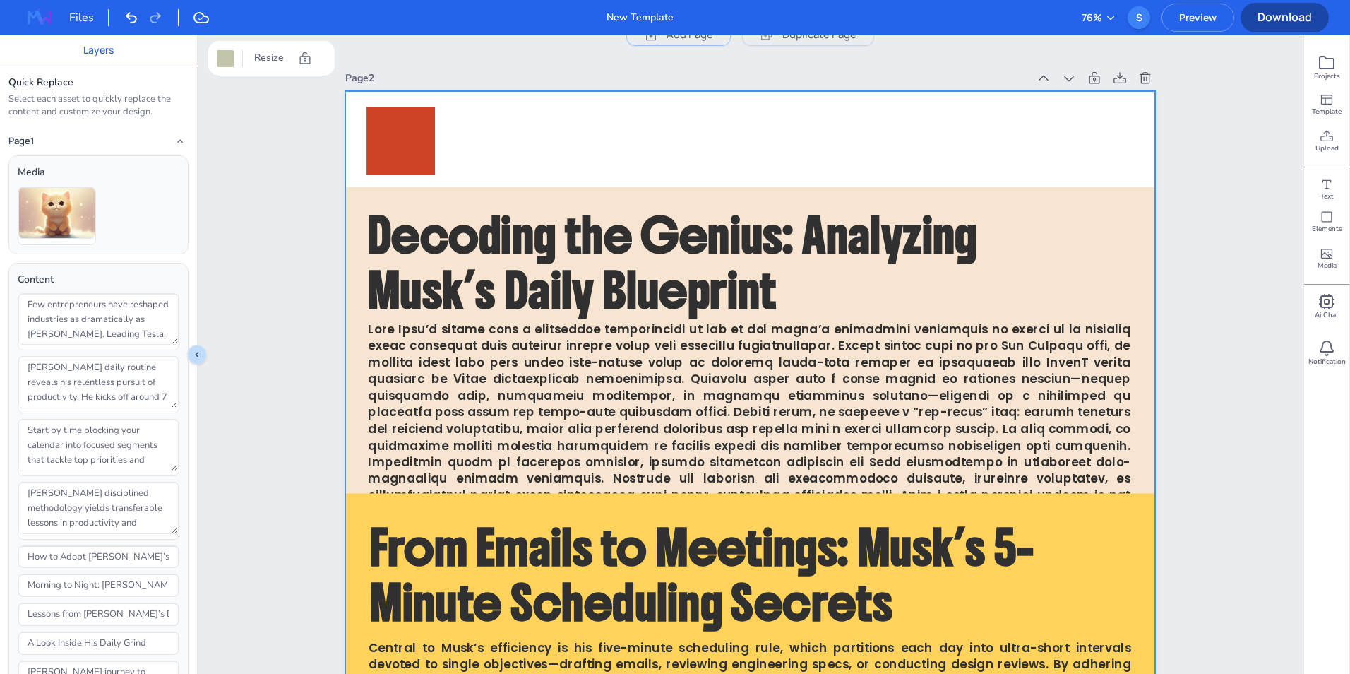
scroll to position [1159, 0]
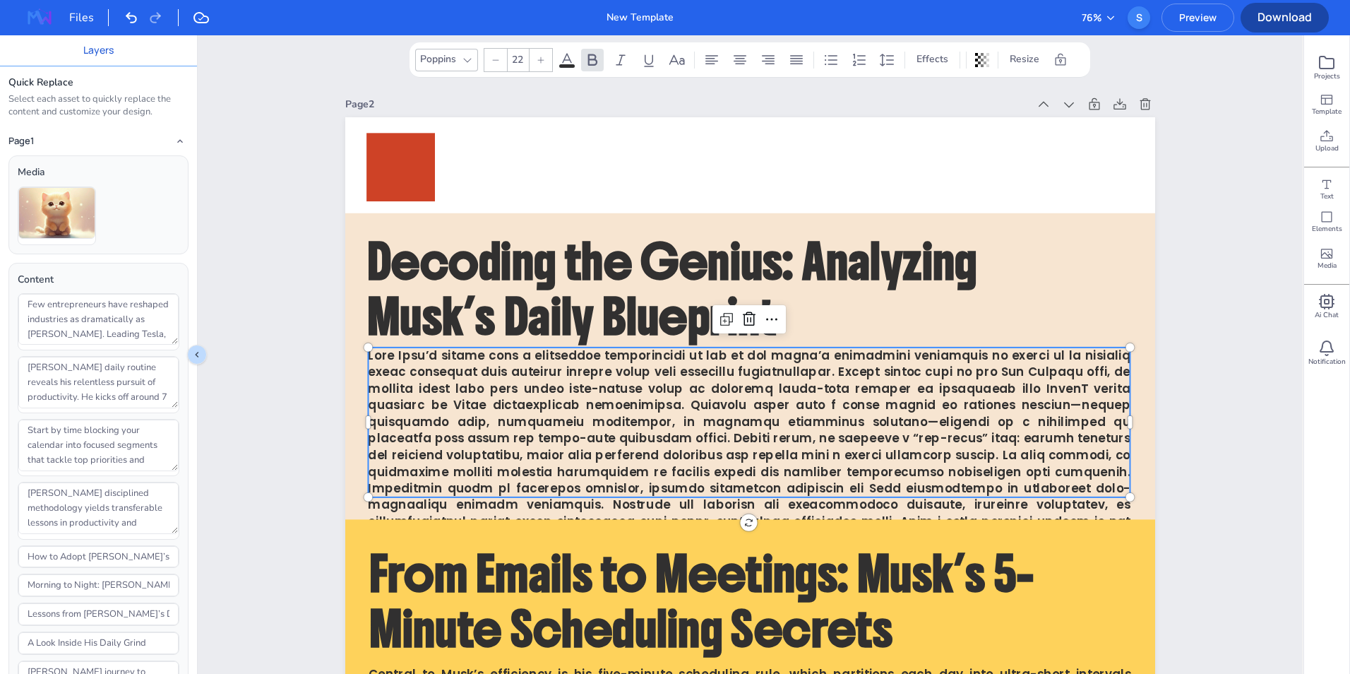
click at [864, 444] on span at bounding box center [749, 455] width 763 height 216
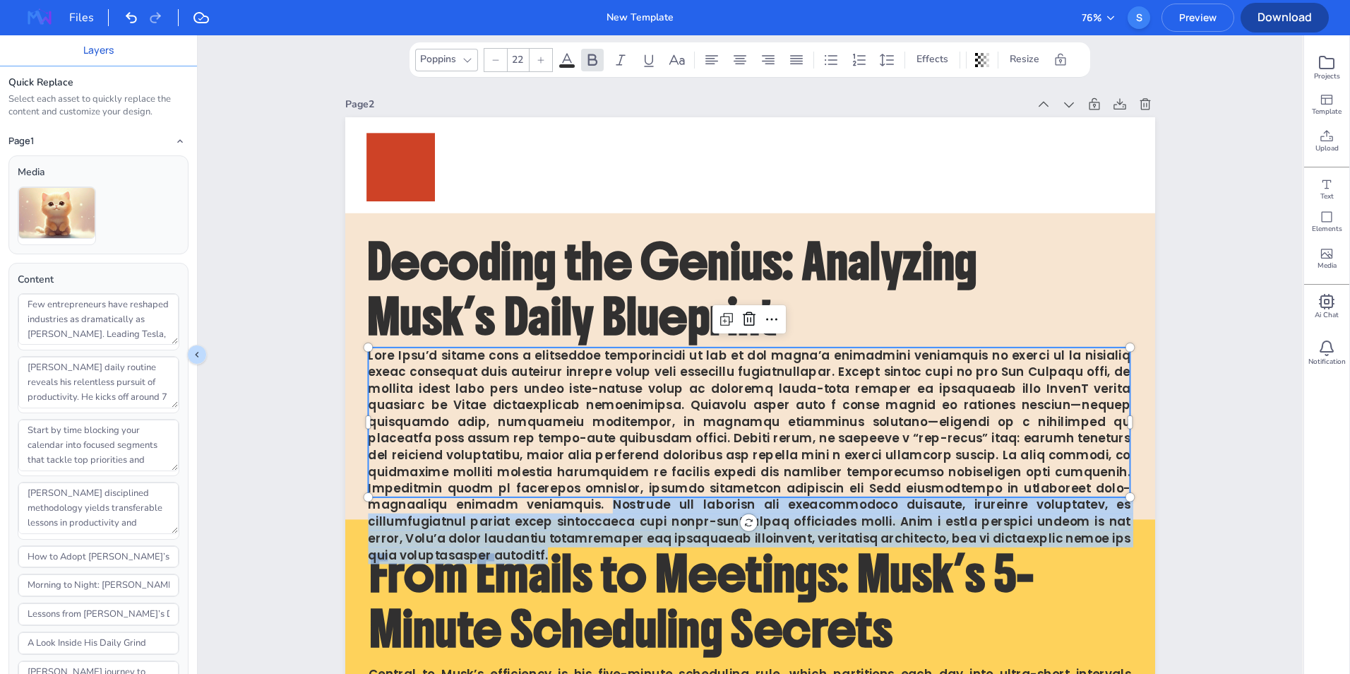
drag, startPoint x: 823, startPoint y: 487, endPoint x: 831, endPoint y: 533, distance: 46.7
click at [831, 533] on p at bounding box center [749, 455] width 763 height 216
type textarea "Elon Musk’s ascent from a determined entrepreneur to one of the world’s wealthi…"
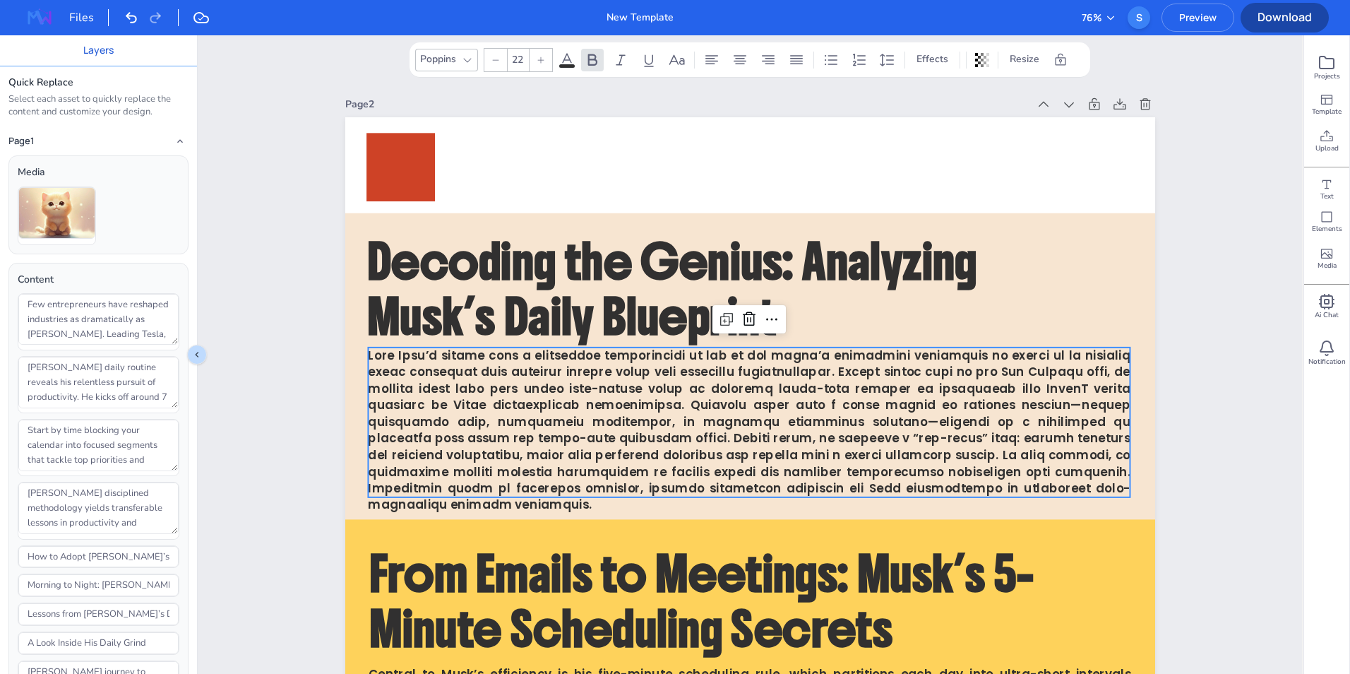
click at [1236, 460] on div "Page 1 [PERSON_NAME] to dusk: relentless productivity. [PERSON_NAME] Billionair…" at bounding box center [750, 666] width 1104 height 3494
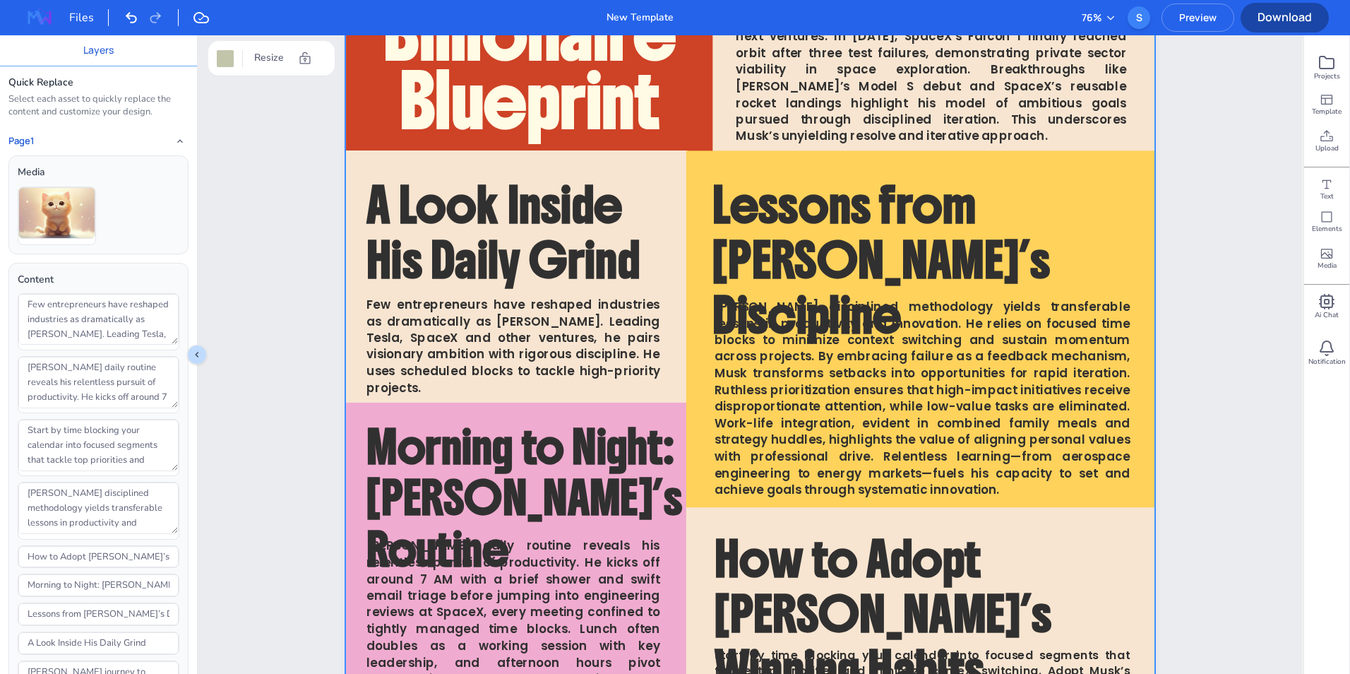
scroll to position [0, 0]
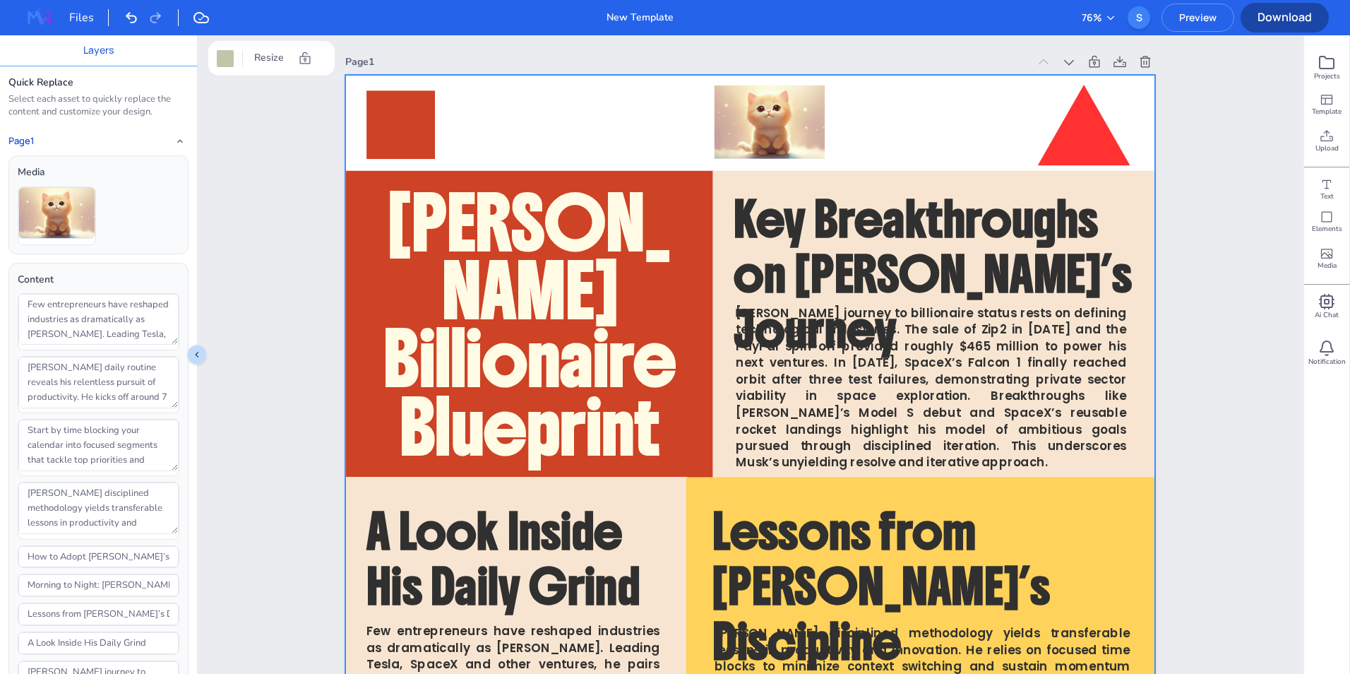
click at [1272, 20] on span "Download" at bounding box center [1285, 17] width 88 height 16
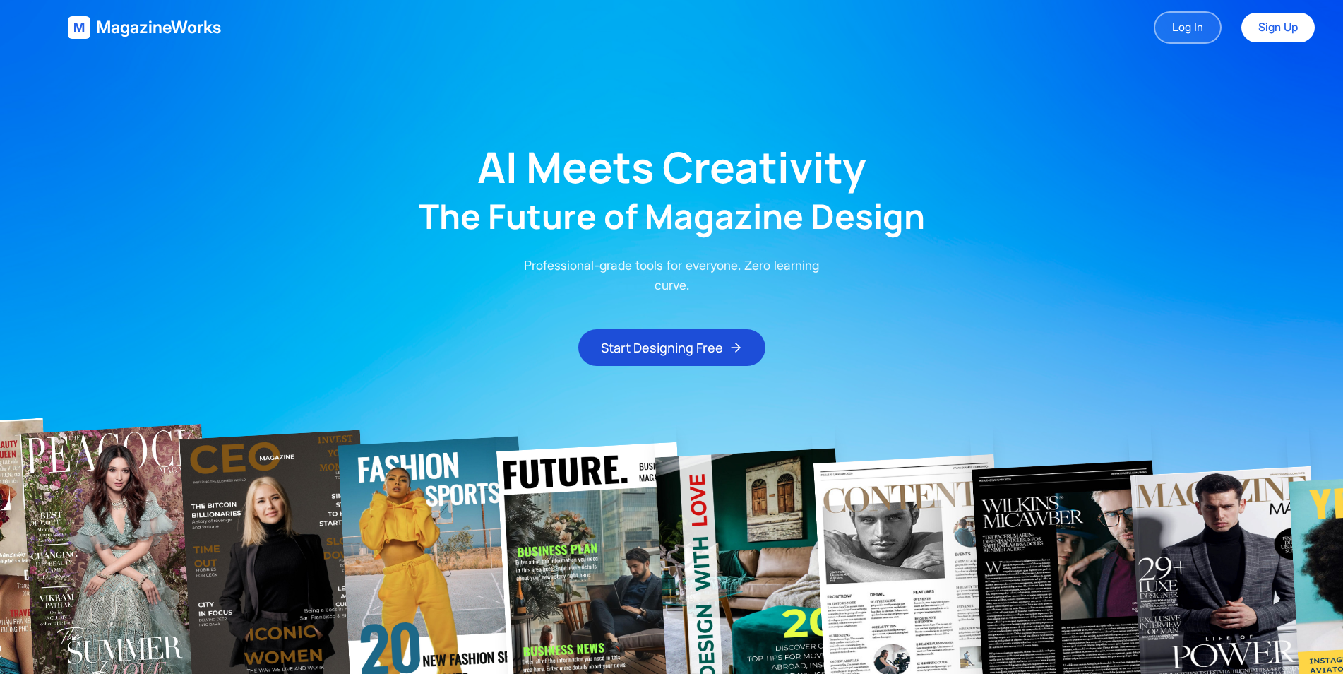
click at [1181, 30] on link "Log In" at bounding box center [1188, 27] width 68 height 32
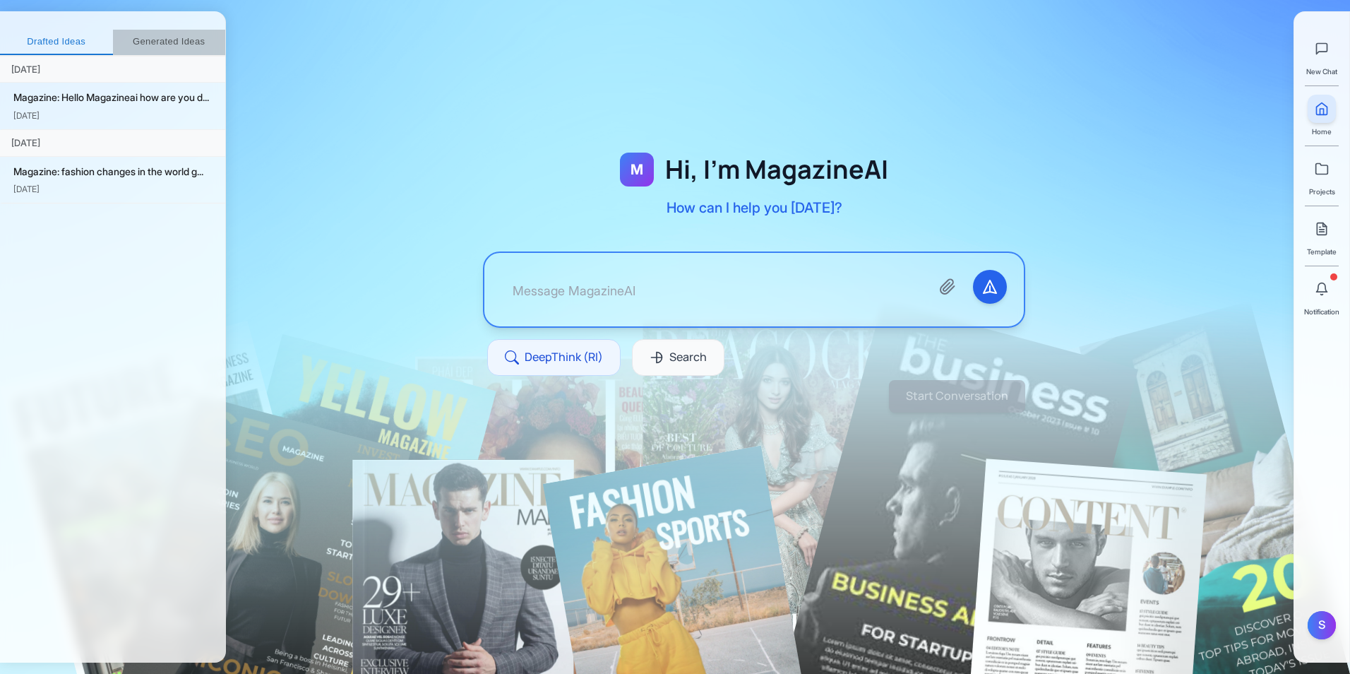
click at [186, 44] on button "Generated Ideas" at bounding box center [169, 42] width 113 height 25
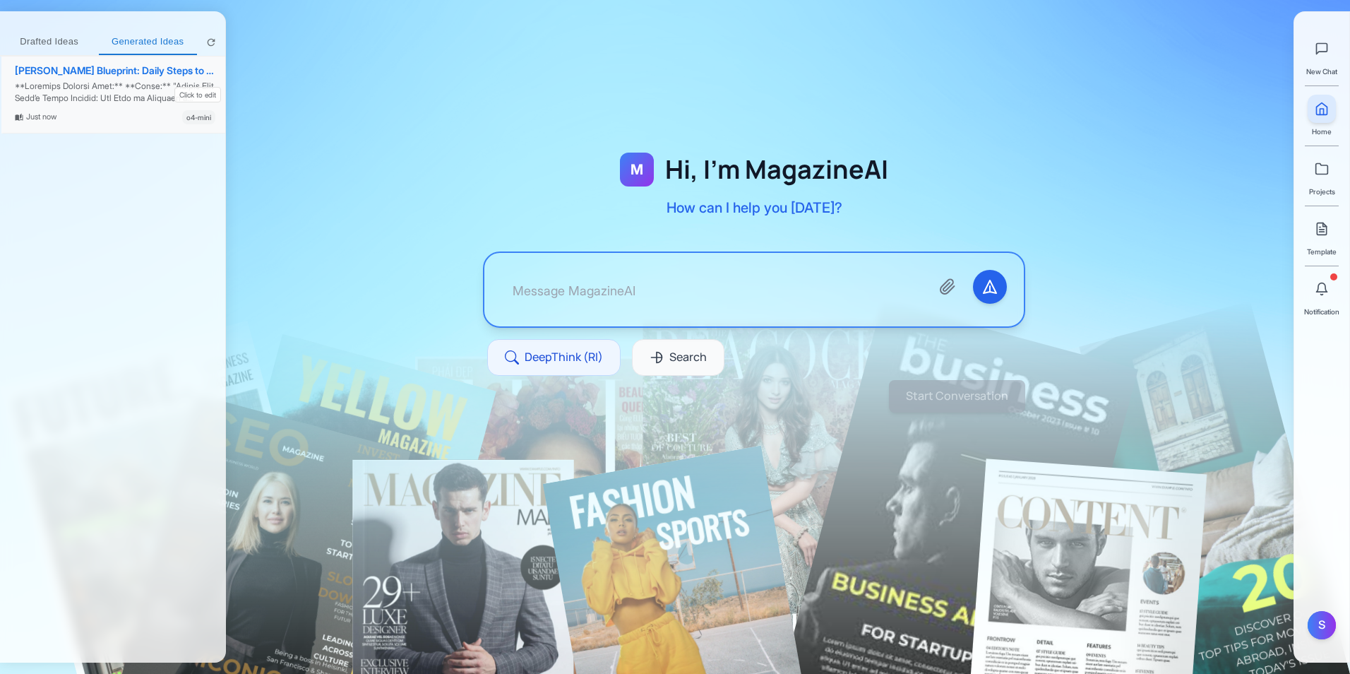
click at [159, 65] on div "[PERSON_NAME] Blueprint: Daily Steps to Billionaire Success" at bounding box center [115, 71] width 201 height 12
